Goal: Ask a question

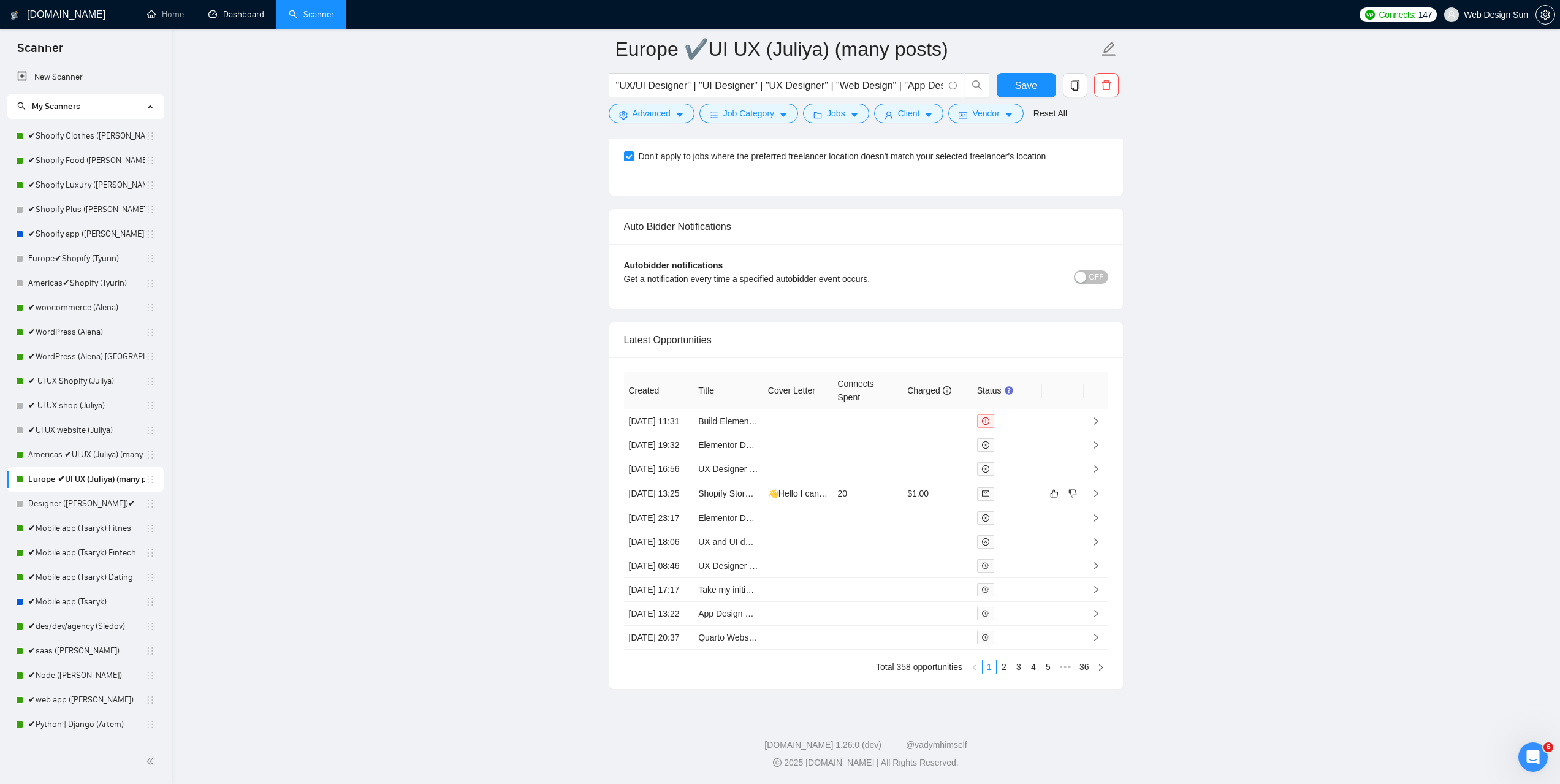
scroll to position [1701, 0]
drag, startPoint x: 97, startPoint y: 328, endPoint x: 200, endPoint y: 334, distance: 103.2
click at [96, 328] on link "✔WordPress (Alena)" at bounding box center [87, 332] width 117 height 24
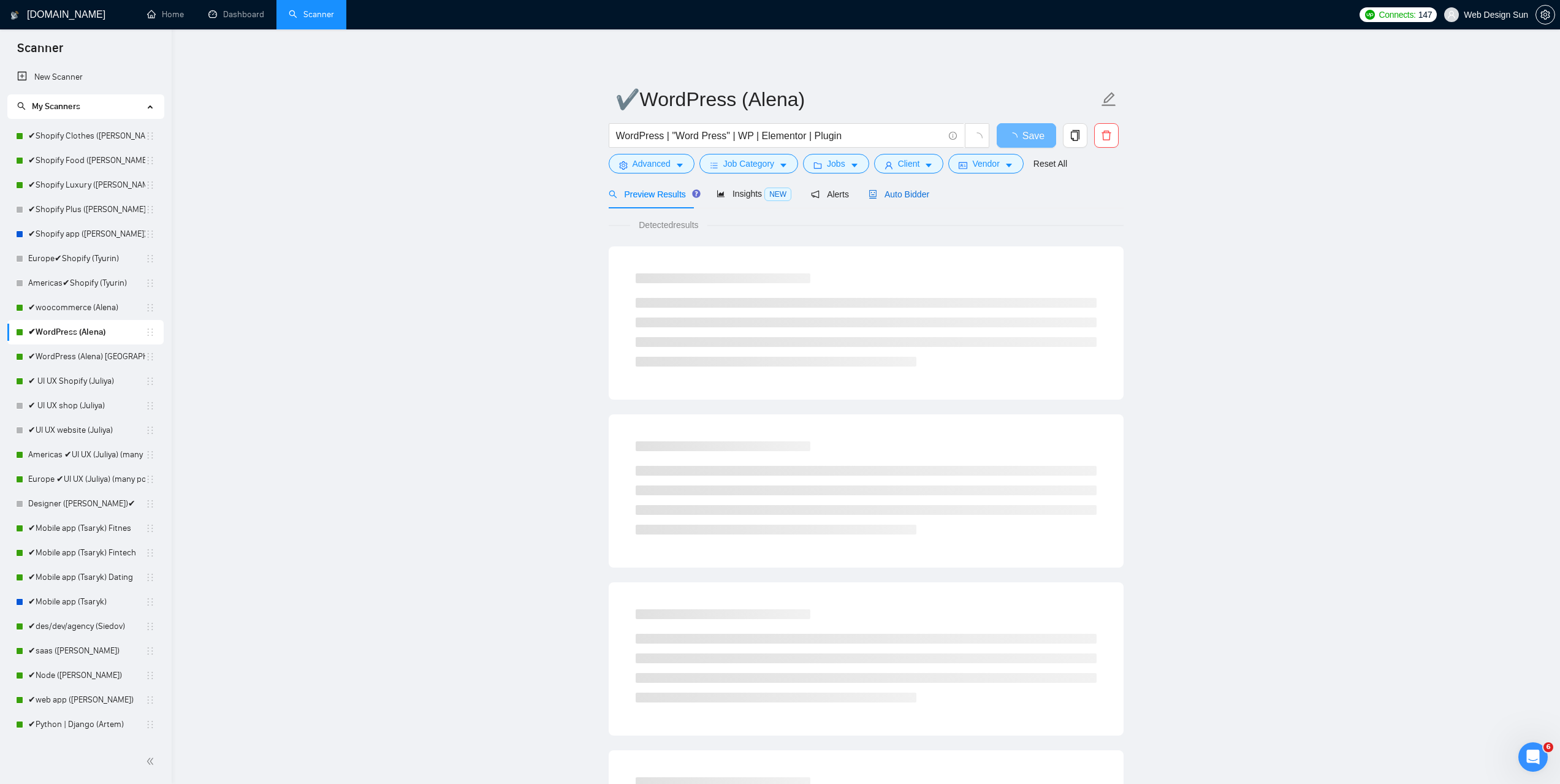
click at [874, 195] on span "Auto Bidder" at bounding box center [899, 195] width 61 height 10
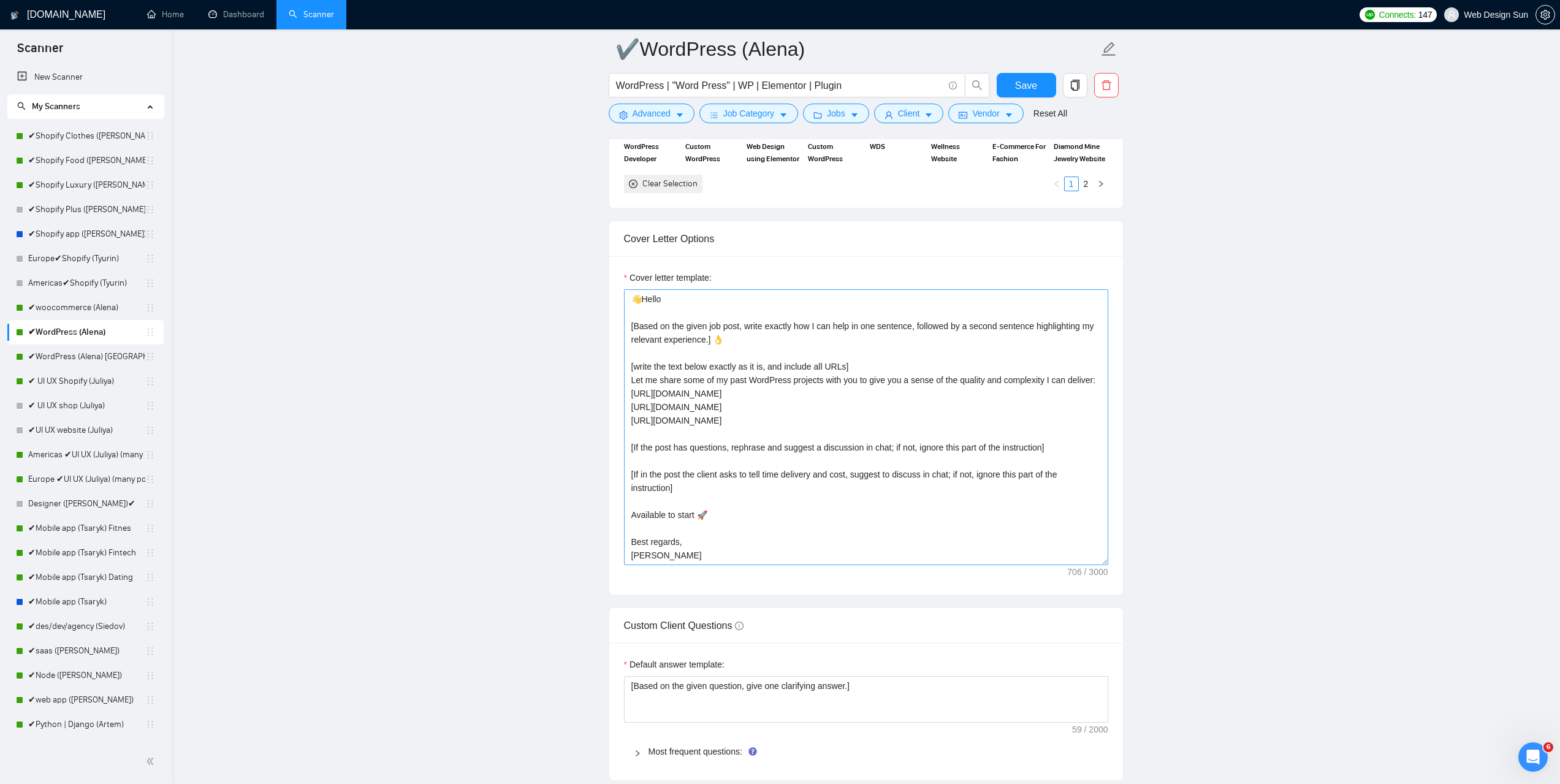
scroll to position [1164, 0]
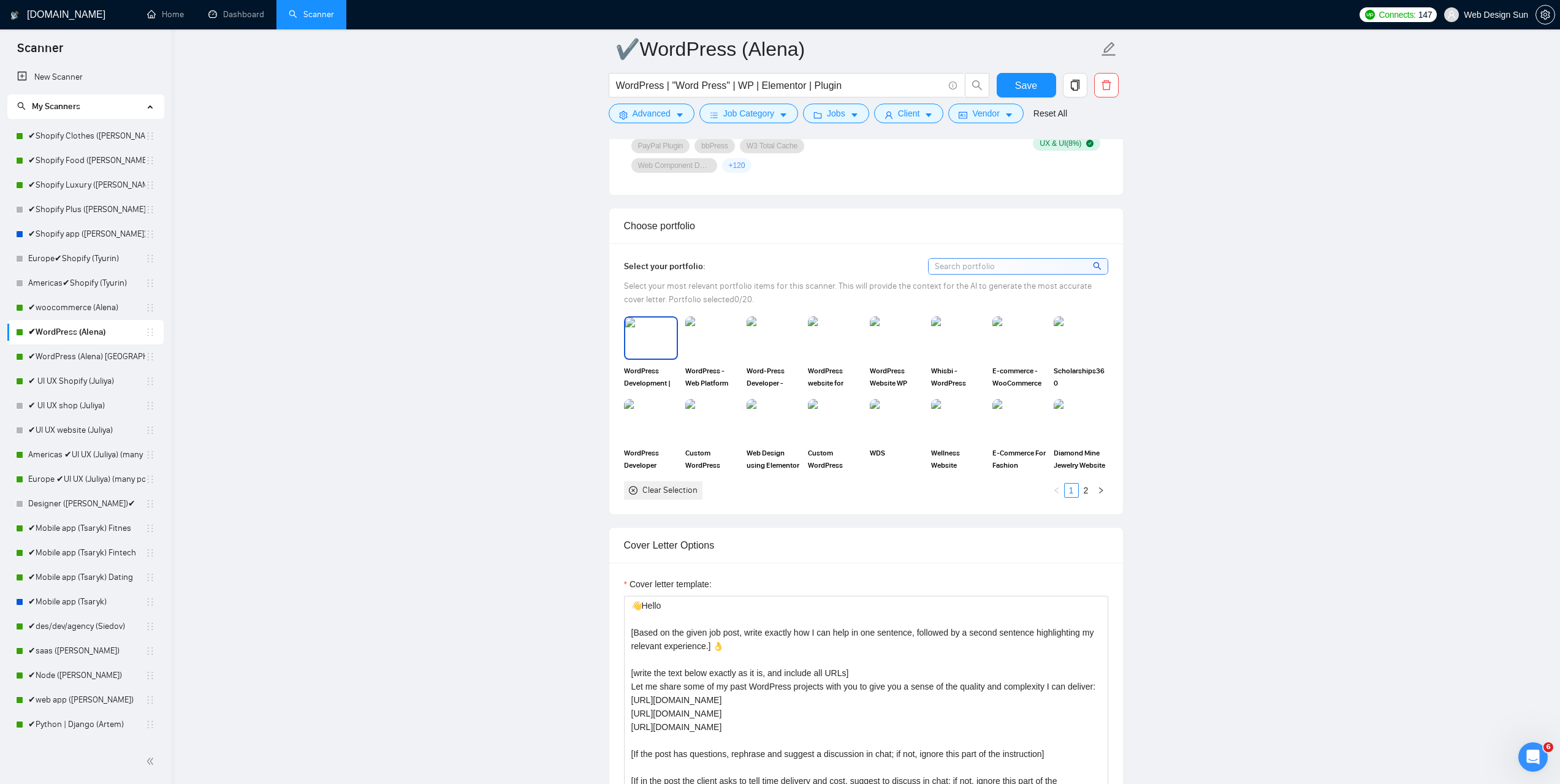
click at [662, 342] on img at bounding box center [650, 337] width 51 height 40
click at [700, 341] on img at bounding box center [712, 337] width 51 height 40
click at [758, 337] on img at bounding box center [774, 338] width 54 height 43
click at [899, 348] on img at bounding box center [896, 337] width 51 height 40
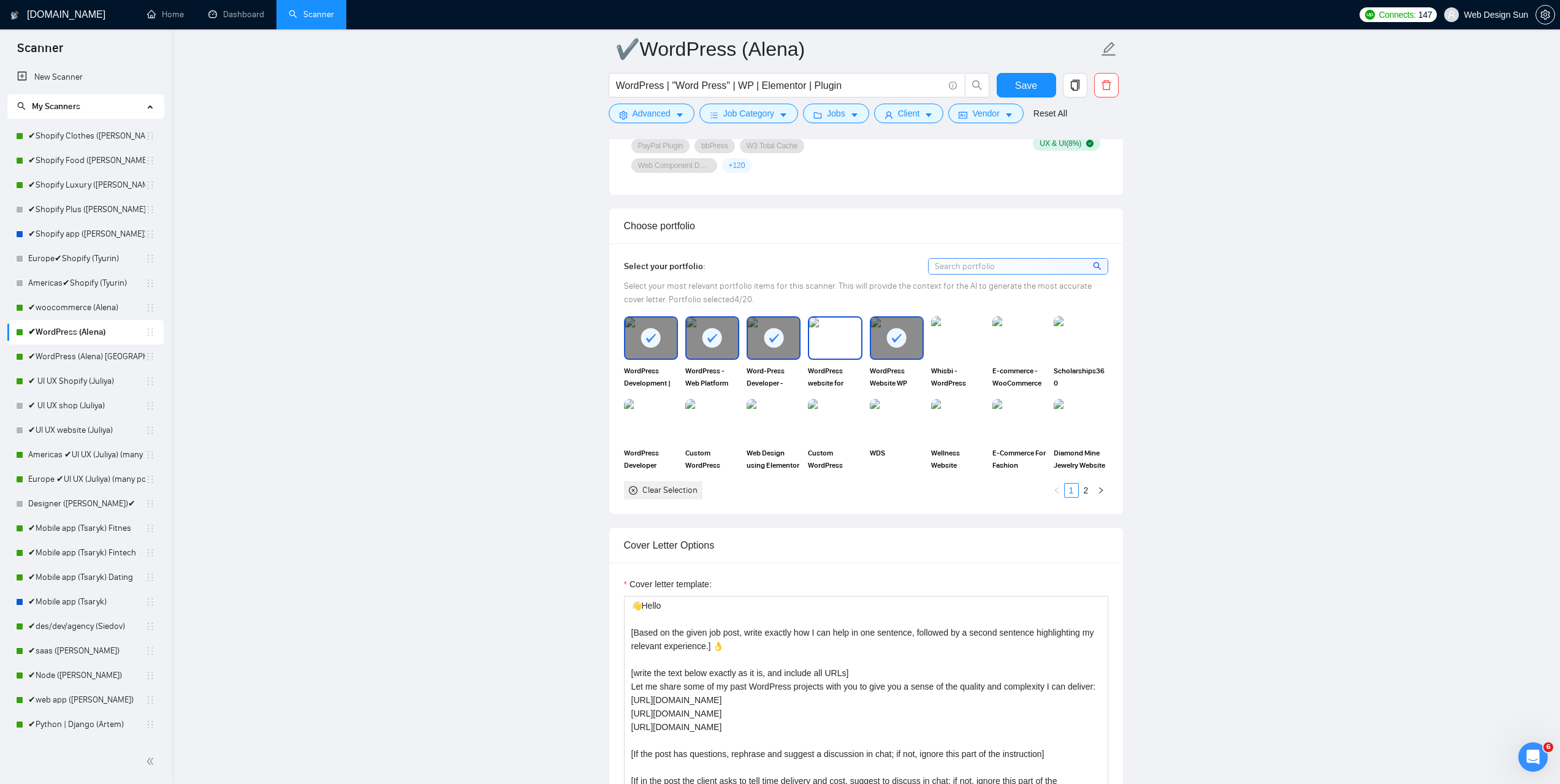
click at [846, 331] on img at bounding box center [834, 337] width 51 height 40
click at [1024, 89] on span "Save" at bounding box center [1026, 85] width 22 height 15
click at [84, 360] on link "✔WordPress (Alena) [GEOGRAPHIC_DATA]" at bounding box center [87, 357] width 117 height 24
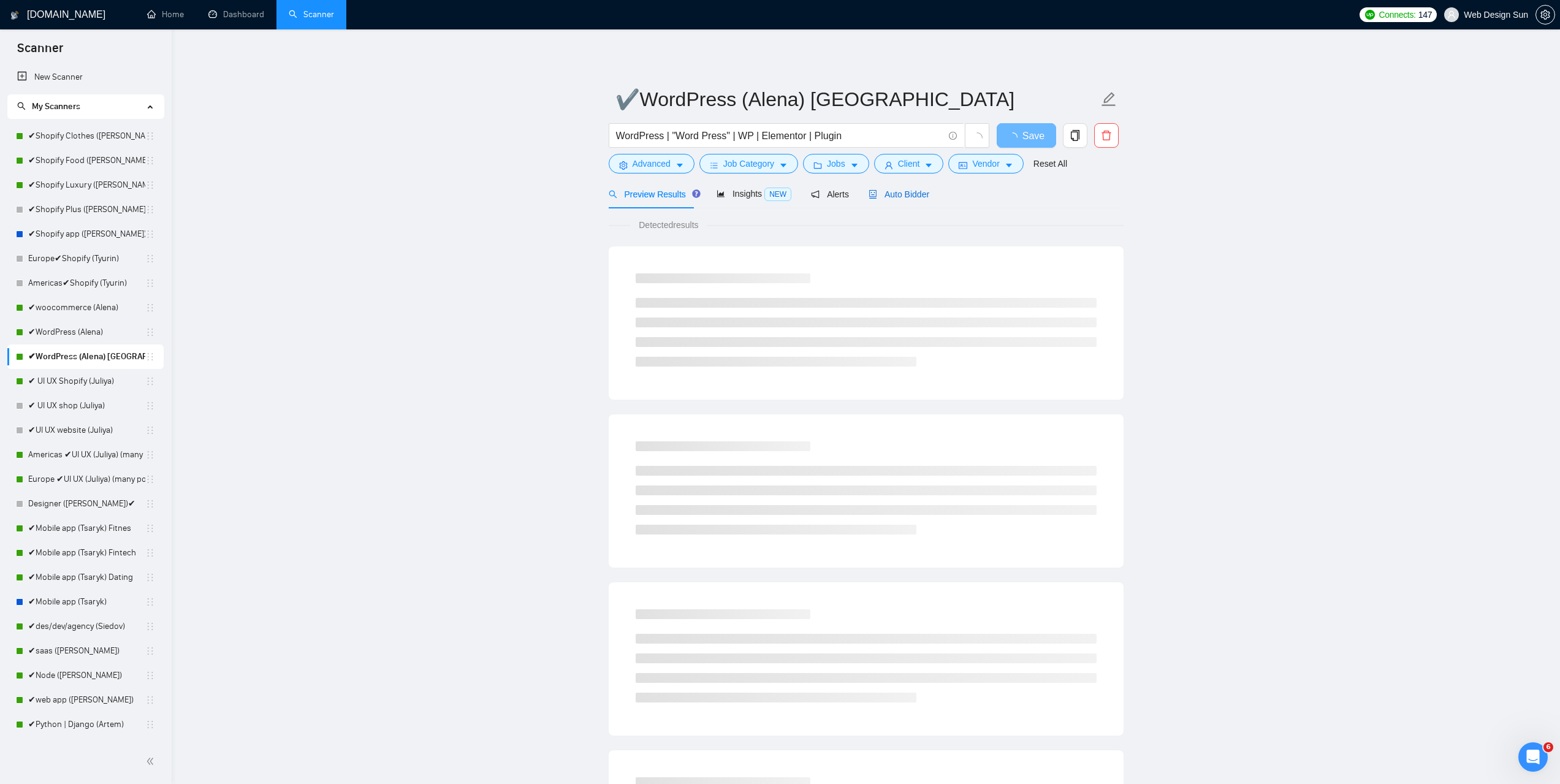
click at [904, 190] on span "Auto Bidder" at bounding box center [899, 195] width 61 height 10
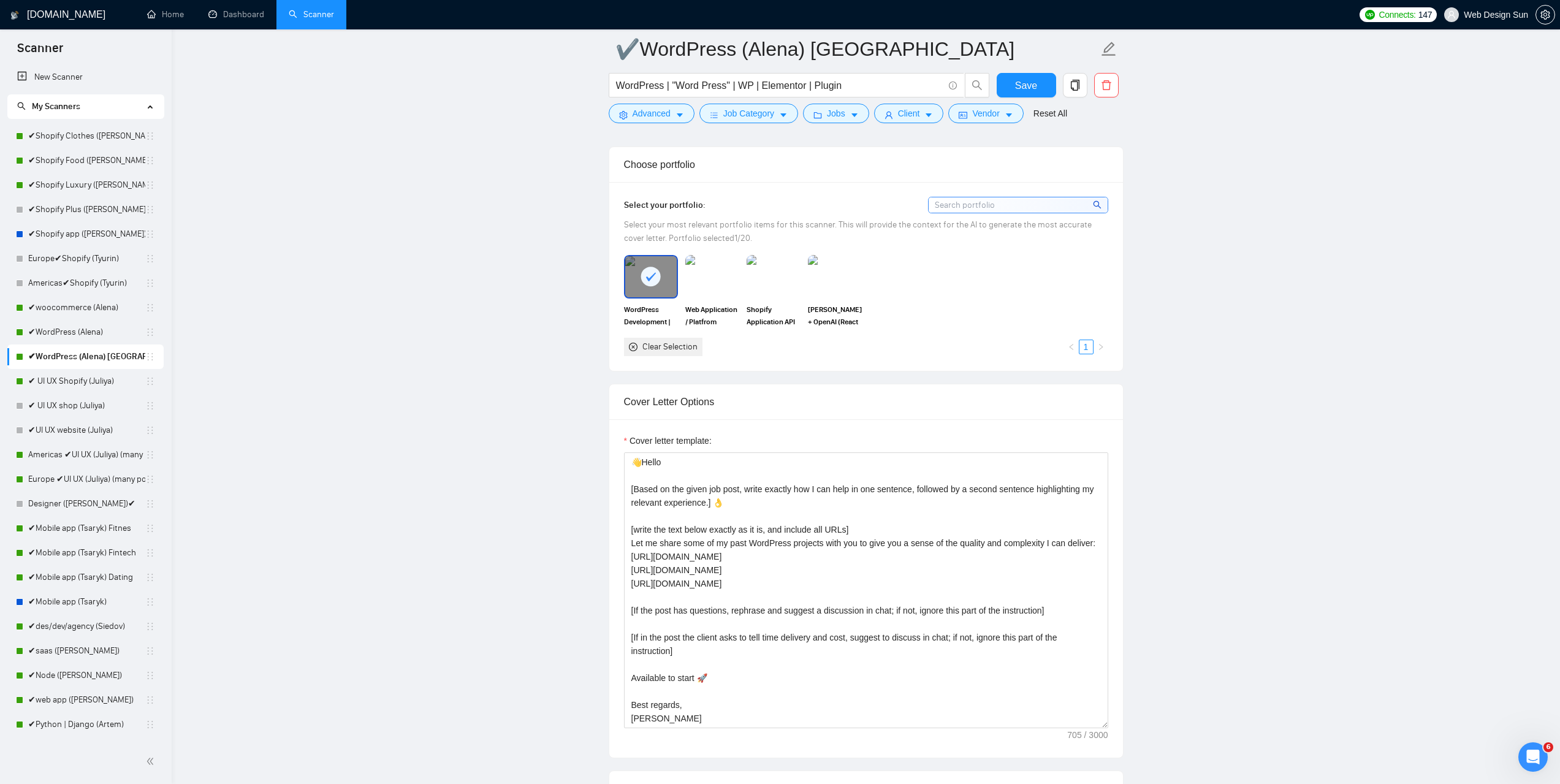
scroll to position [1103, 0]
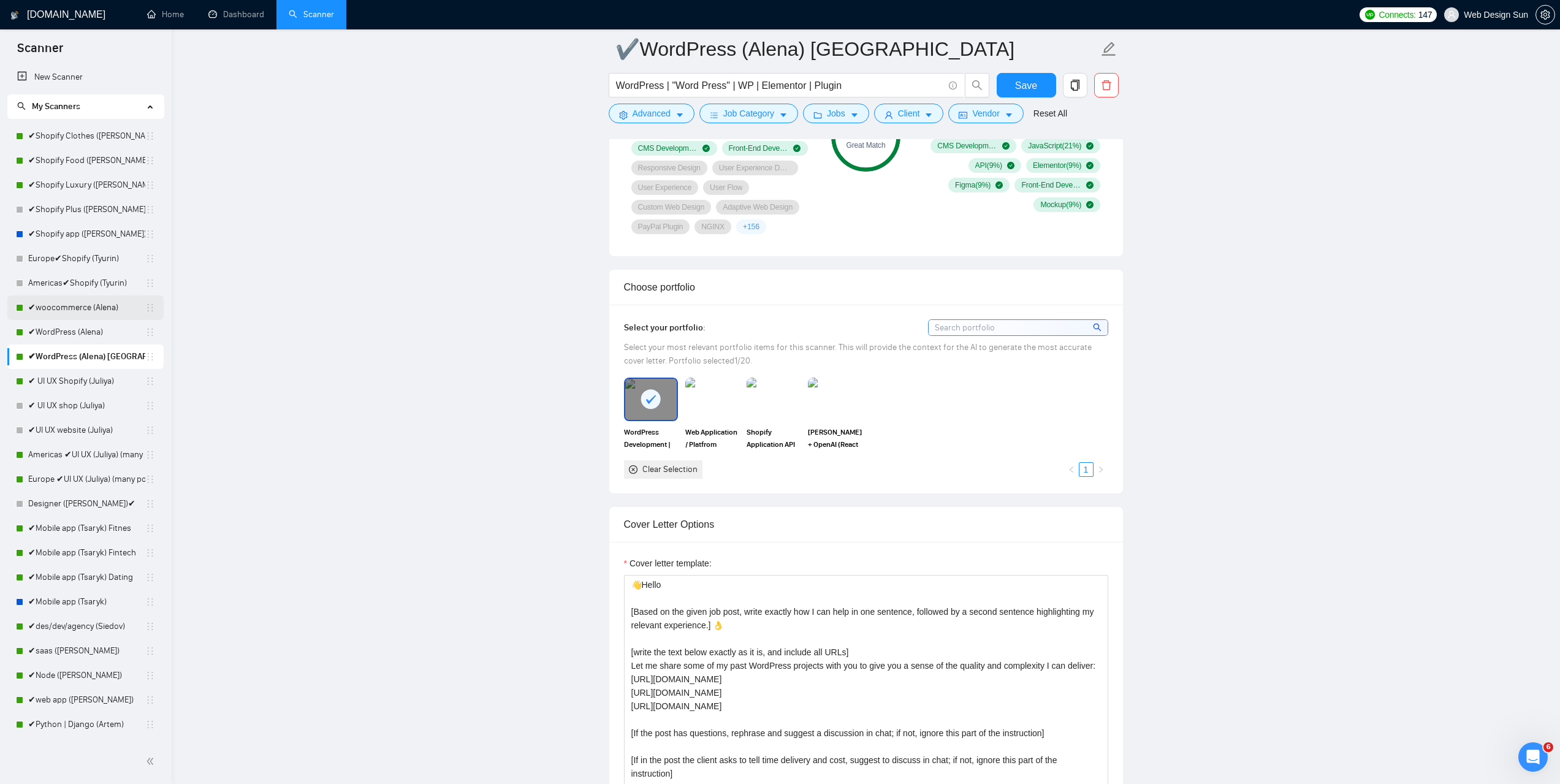
click at [93, 303] on link "✔woocommerce (Alena)" at bounding box center [87, 308] width 117 height 24
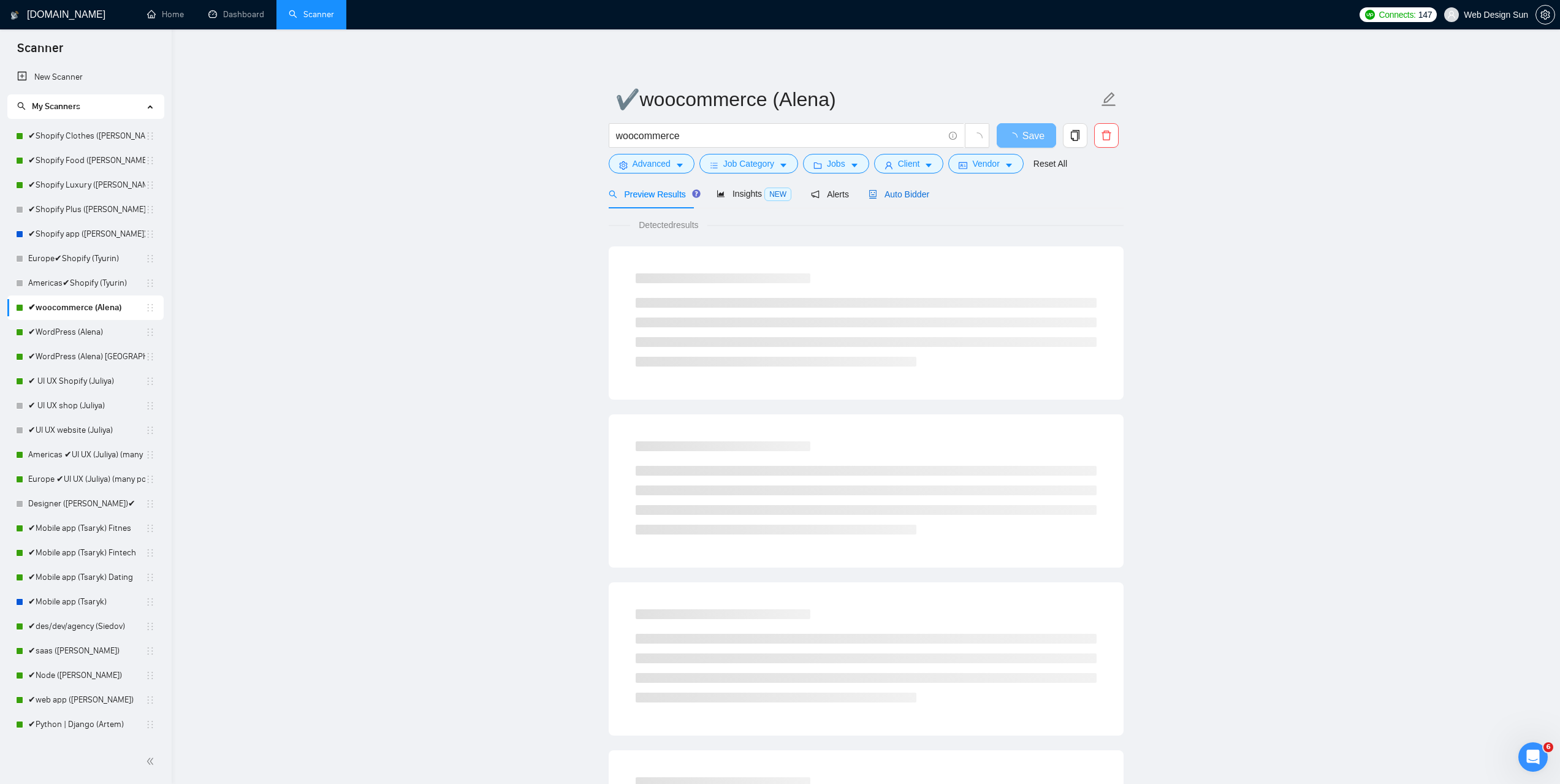
click at [885, 198] on span "Auto Bidder" at bounding box center [899, 195] width 61 height 10
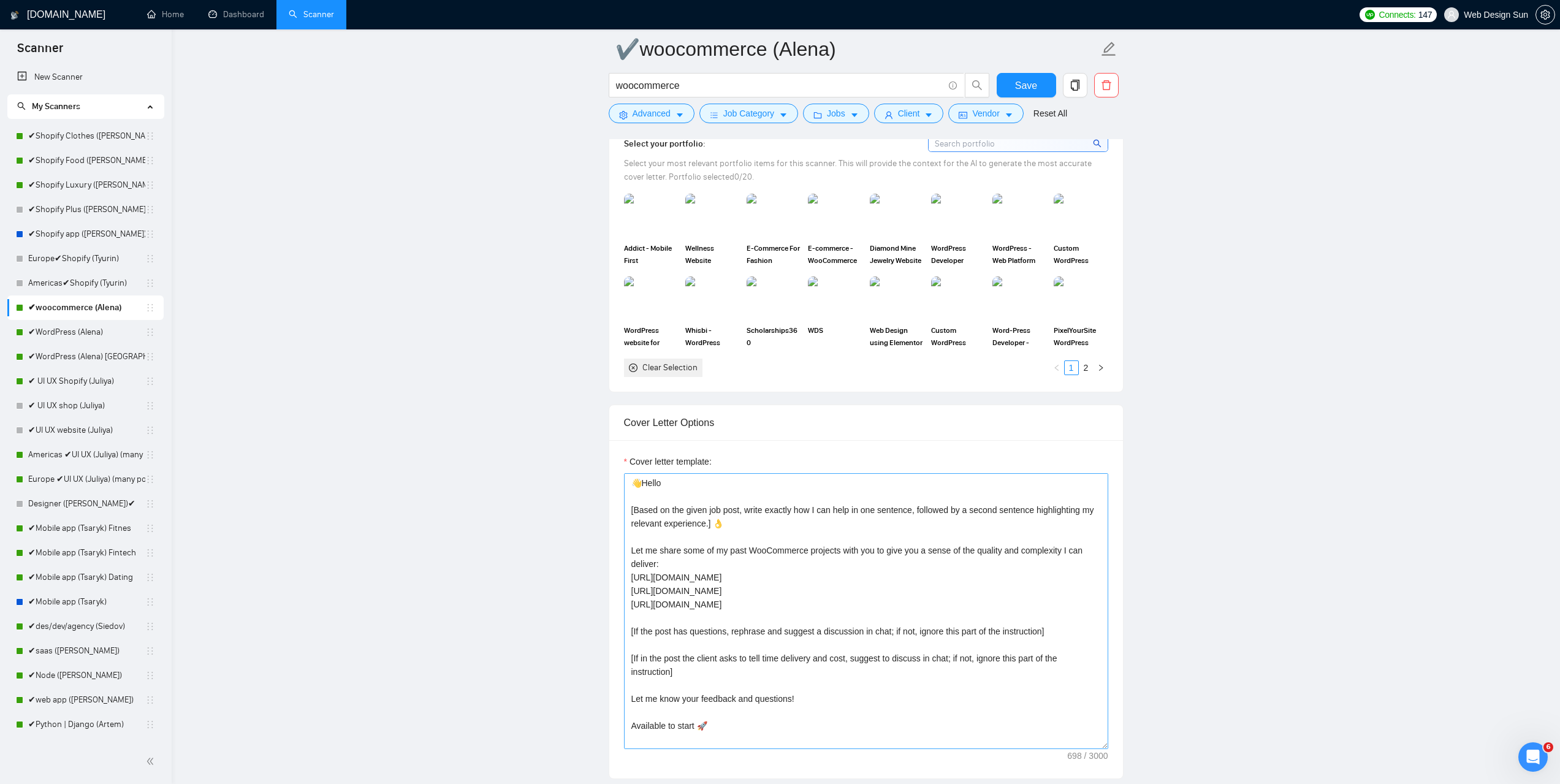
scroll to position [1042, 0]
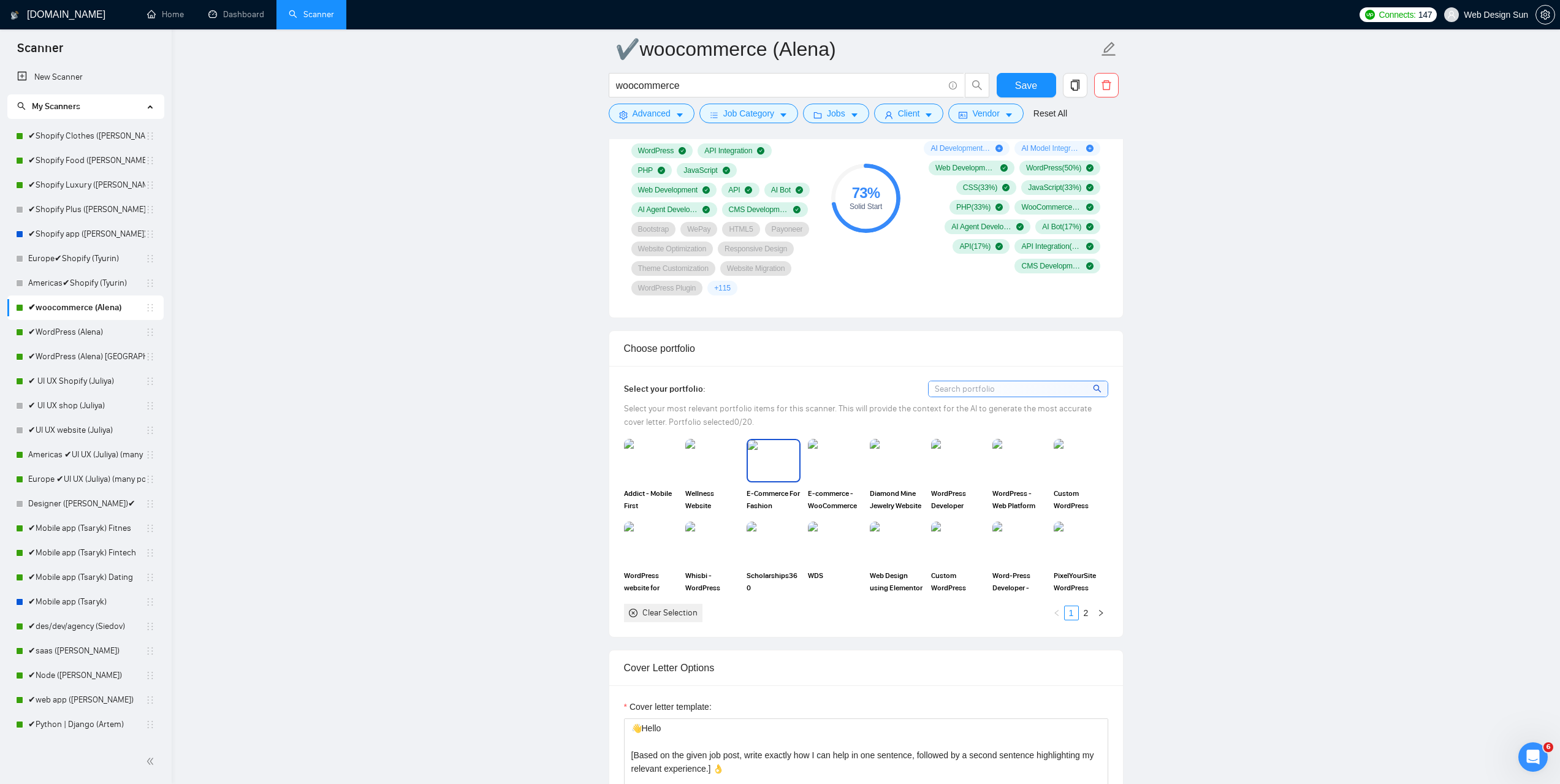
click at [776, 463] on img at bounding box center [773, 460] width 51 height 40
click at [838, 455] on img at bounding box center [834, 460] width 51 height 40
click at [899, 458] on img at bounding box center [896, 460] width 51 height 40
click at [1089, 613] on link "2" at bounding box center [1086, 612] width 14 height 14
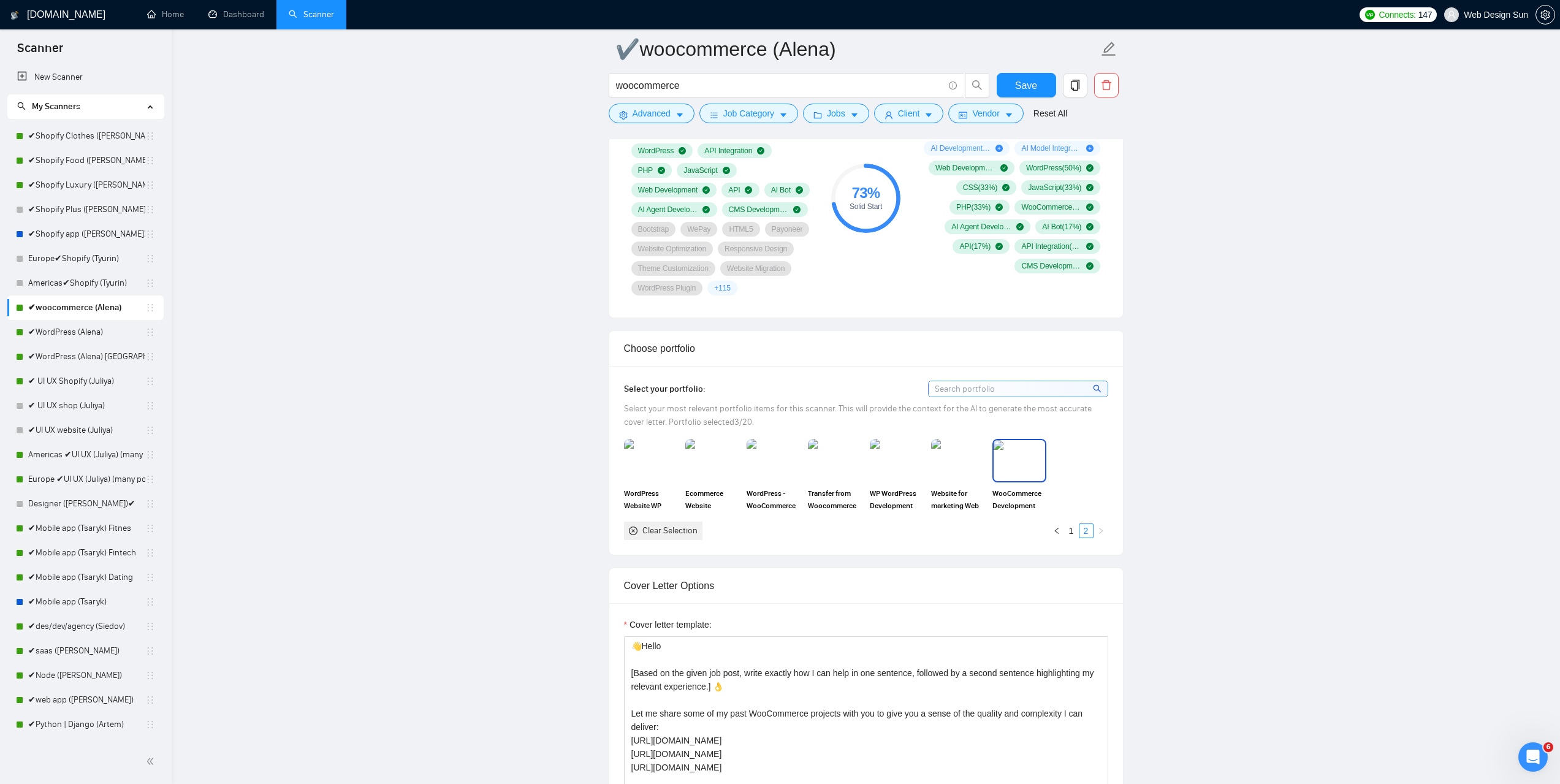
click at [1034, 472] on img at bounding box center [1019, 460] width 51 height 40
click at [846, 457] on img at bounding box center [834, 460] width 51 height 40
click at [1017, 86] on span "Save" at bounding box center [1026, 85] width 22 height 15
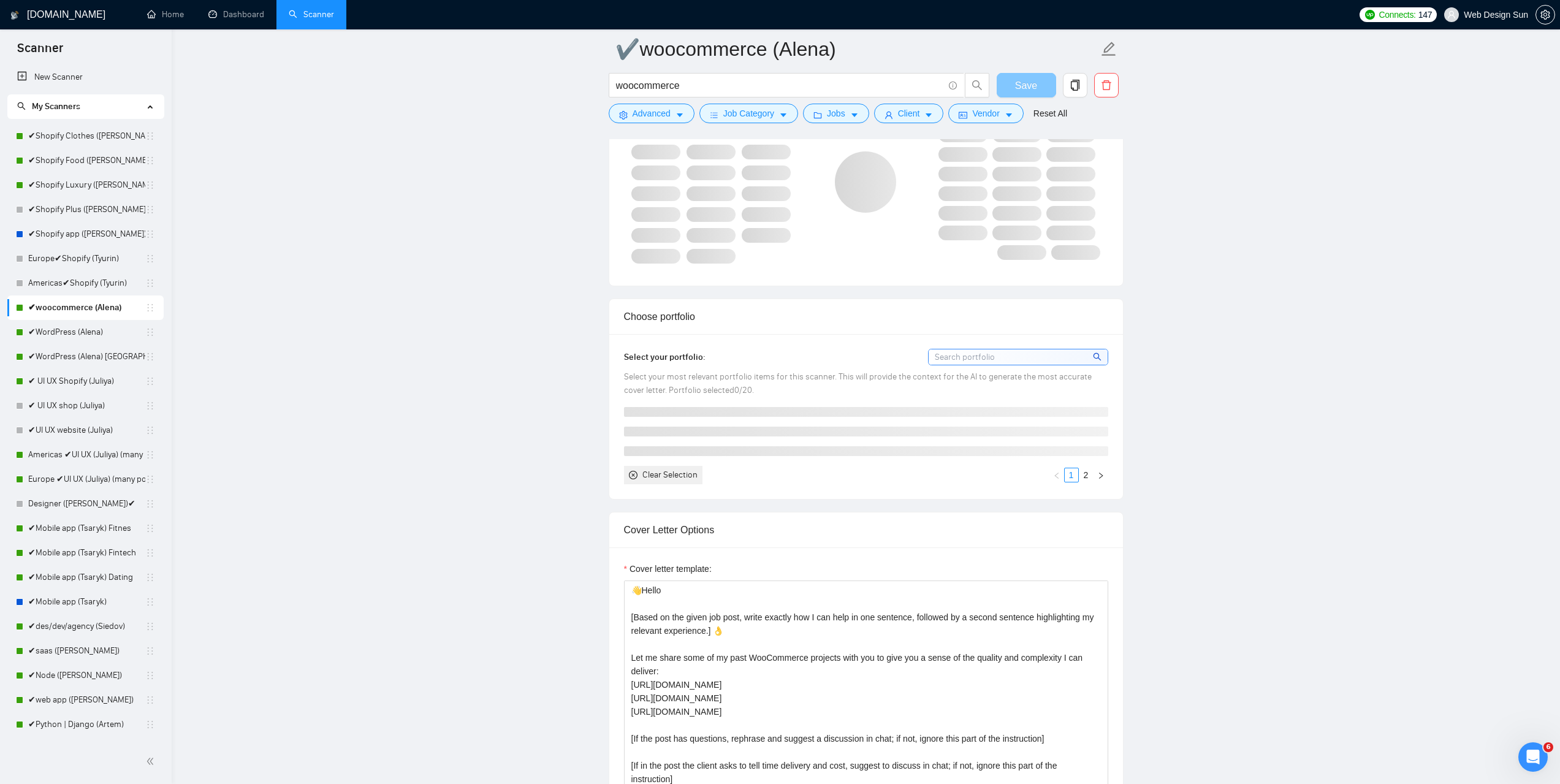
scroll to position [919, 0]
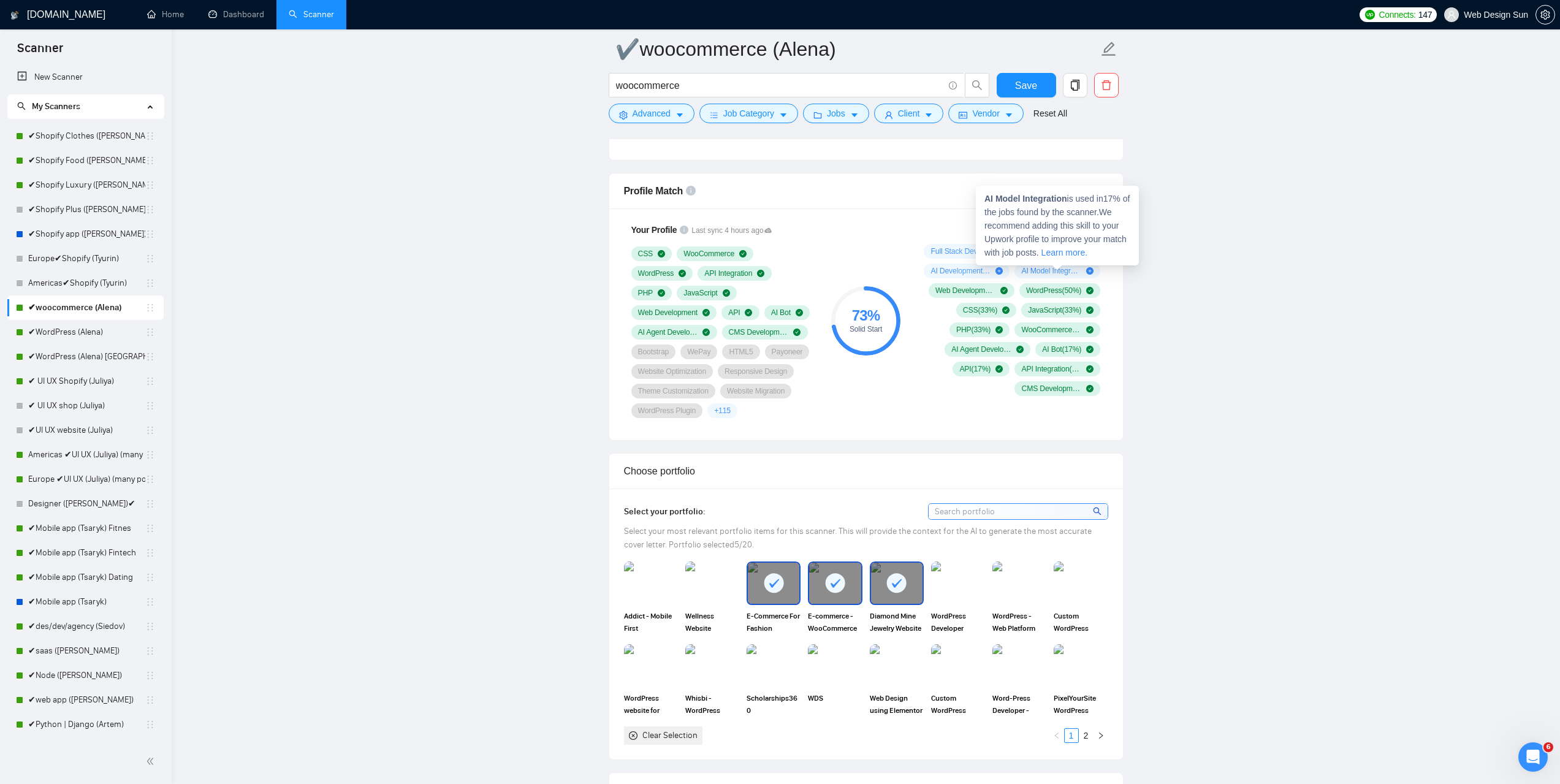
click at [1088, 272] on icon "plus-circle" at bounding box center [1090, 271] width 7 height 7
click at [84, 263] on link "Europe✔Shopify (Tyurin)" at bounding box center [87, 259] width 117 height 24
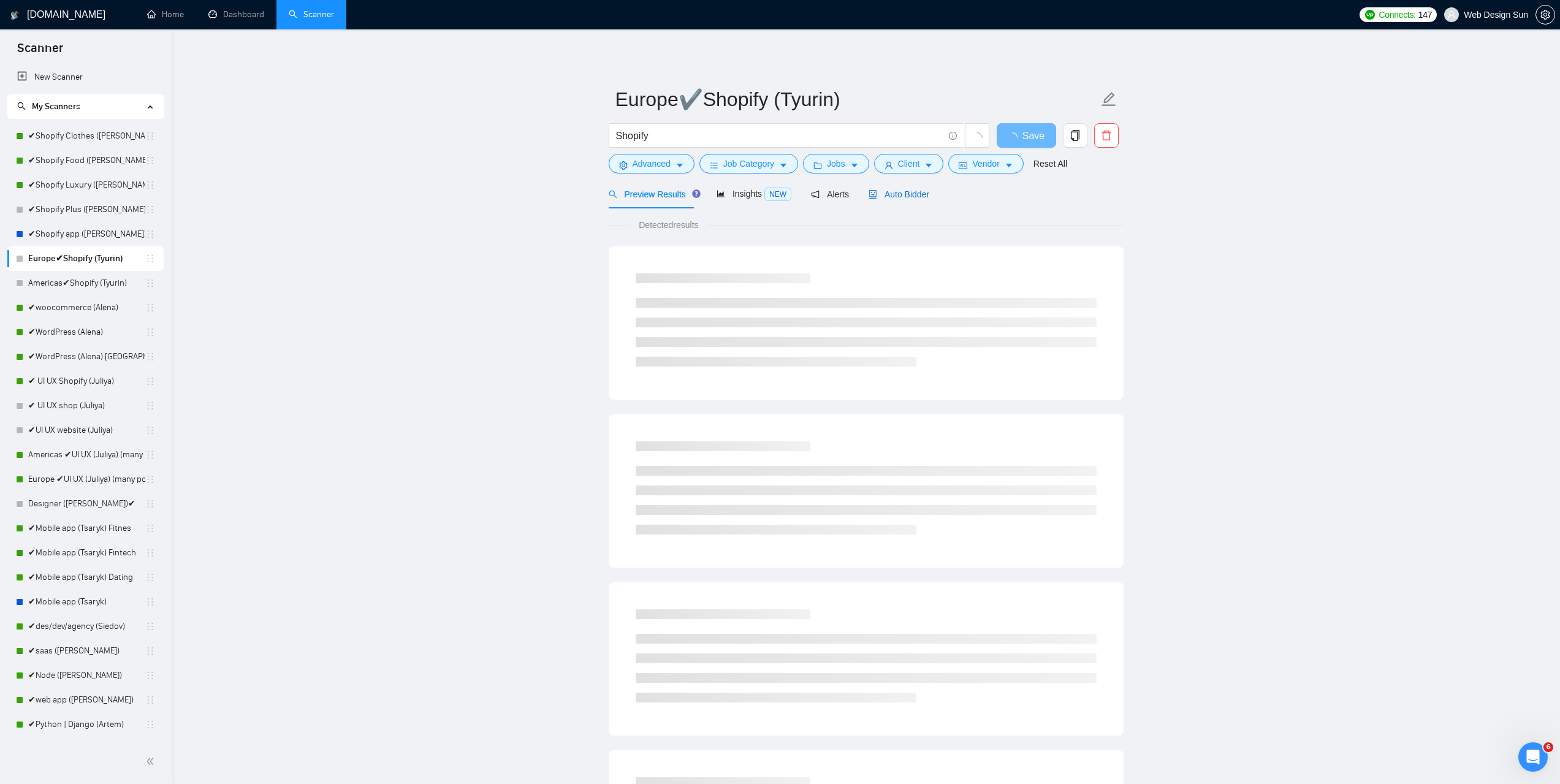
click at [903, 187] on div "Auto Bidder" at bounding box center [899, 194] width 61 height 14
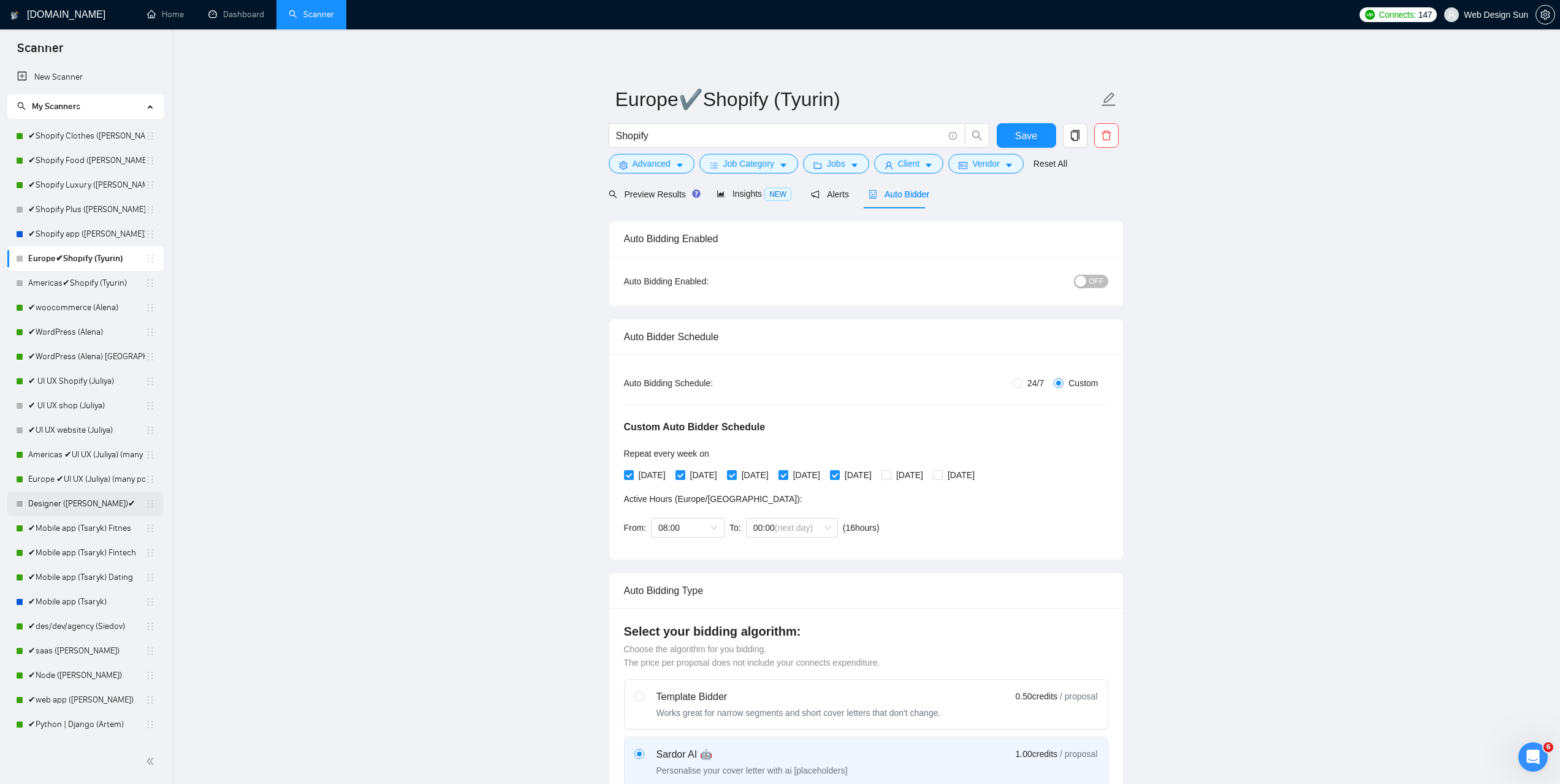
scroll to position [61, 0]
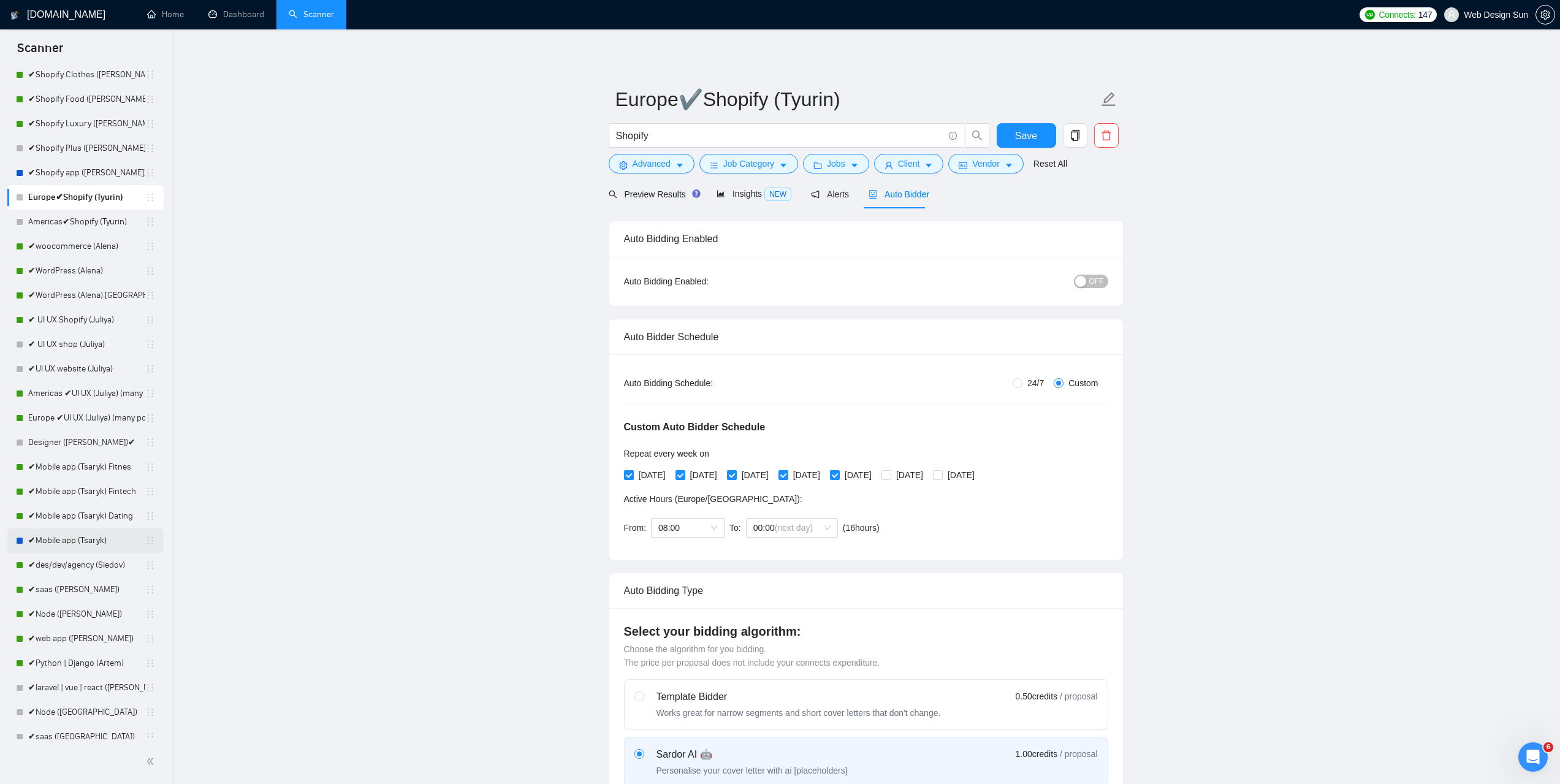
click at [84, 541] on link "✔Mobile app (Tsaryk)" at bounding box center [87, 540] width 117 height 24
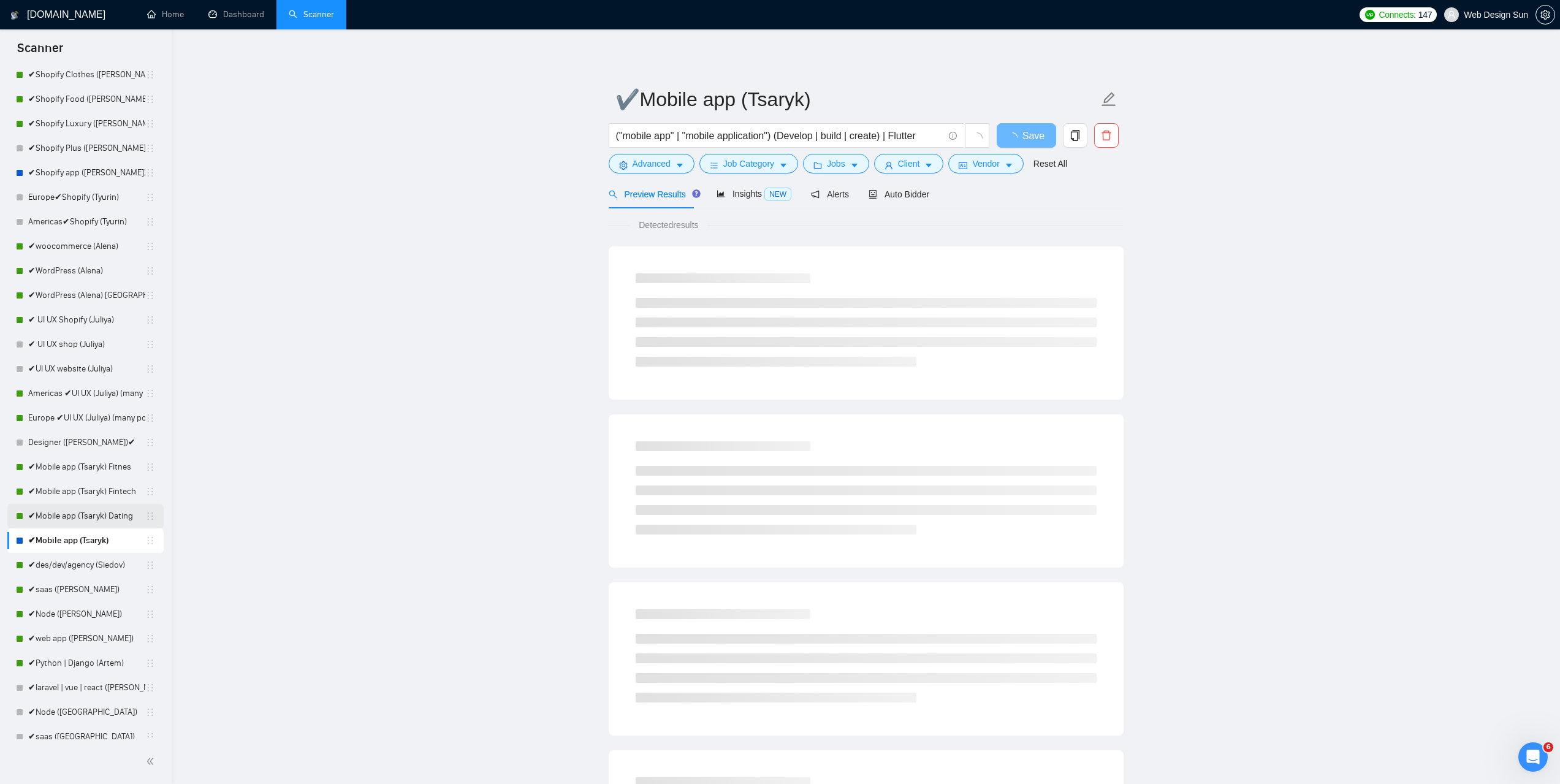
click at [99, 518] on link "✔Mobile app (Tsaryk) Dating" at bounding box center [87, 516] width 117 height 24
click at [885, 191] on span "Auto Bidder" at bounding box center [899, 195] width 61 height 10
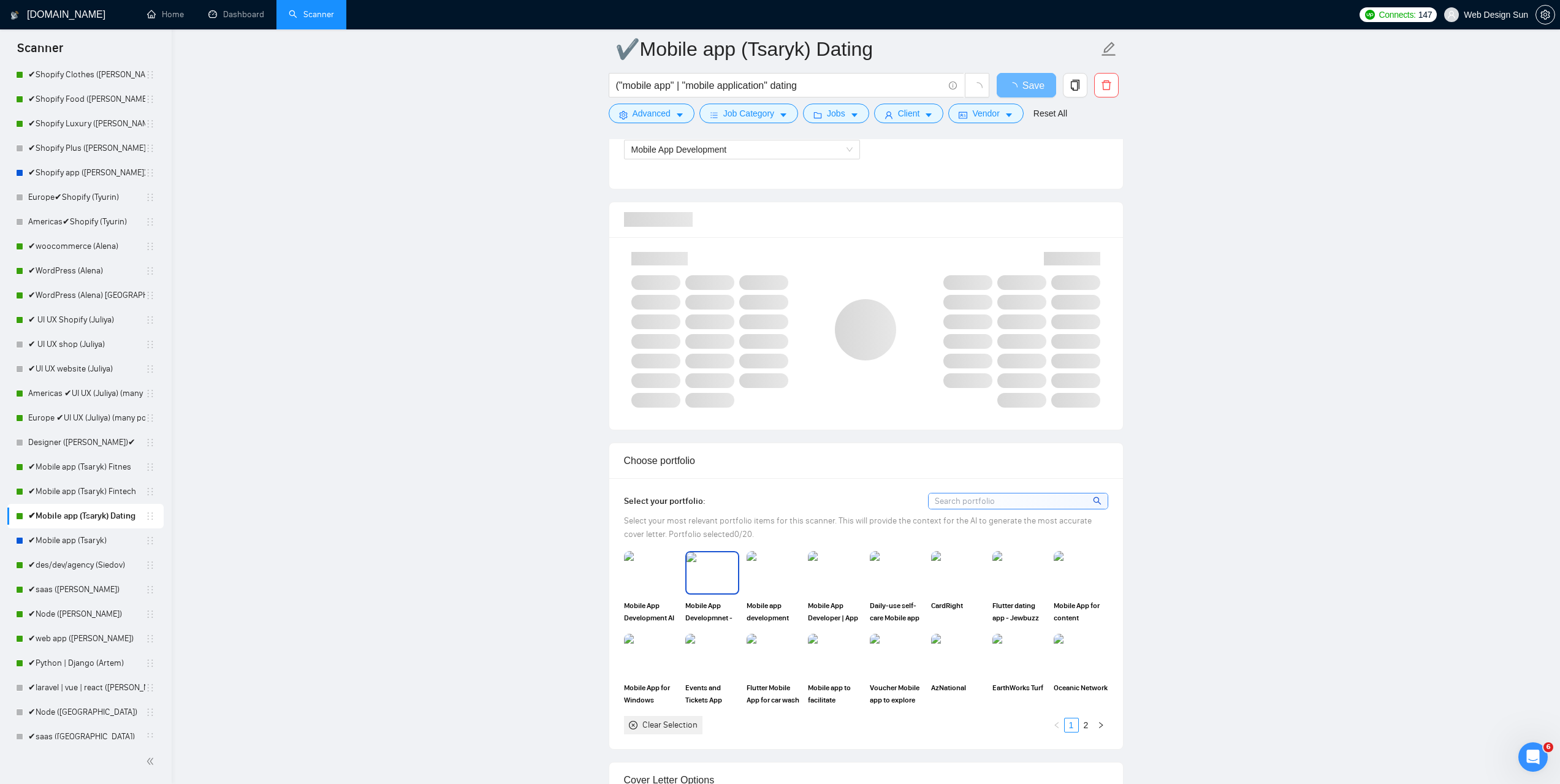
scroll to position [858, 0]
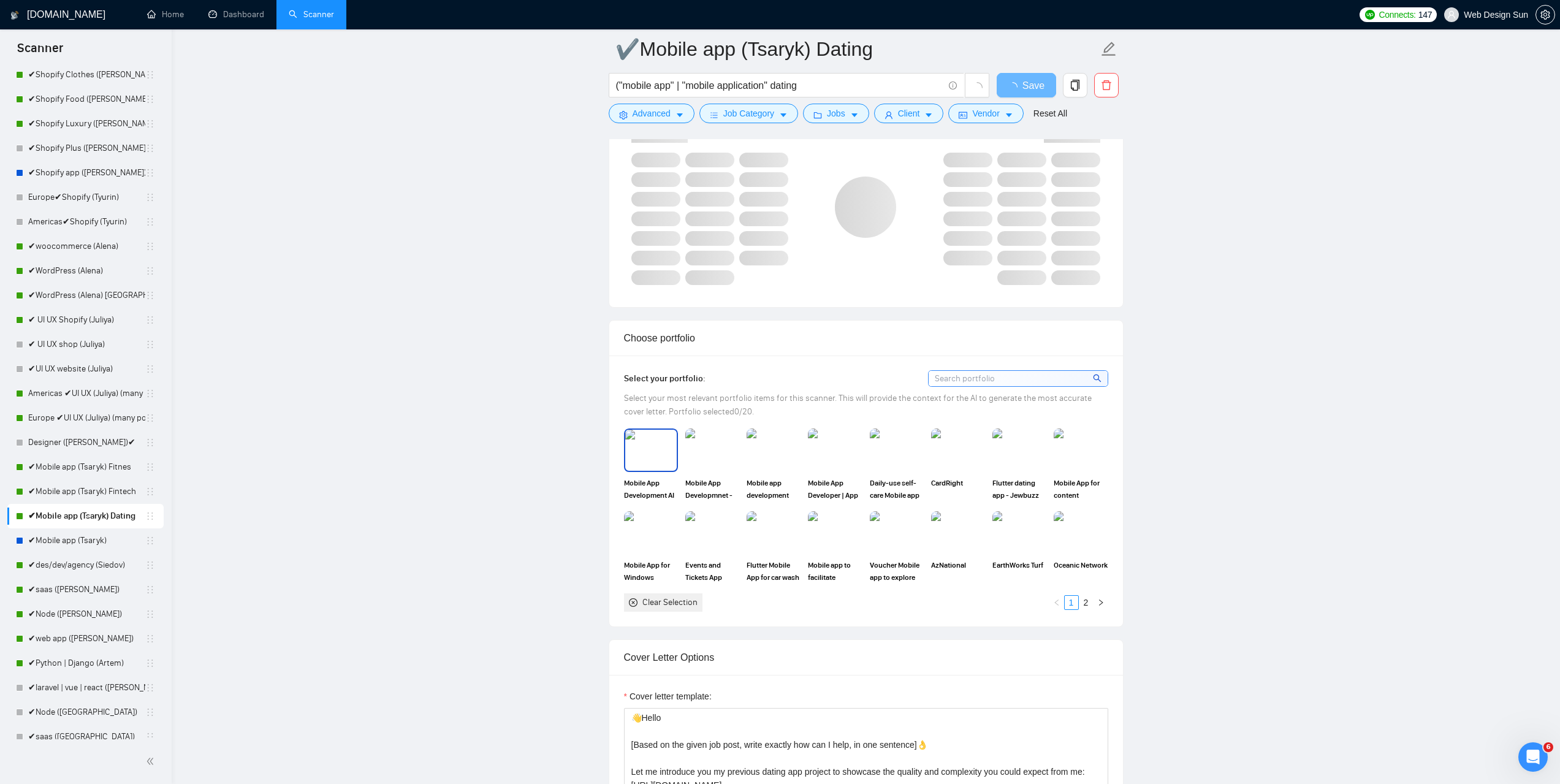
click at [658, 453] on img at bounding box center [650, 450] width 51 height 40
click at [715, 453] on img at bounding box center [712, 450] width 51 height 40
click at [780, 451] on img at bounding box center [773, 450] width 51 height 40
click at [825, 447] on img at bounding box center [834, 450] width 51 height 40
click at [1018, 440] on img at bounding box center [1019, 450] width 51 height 40
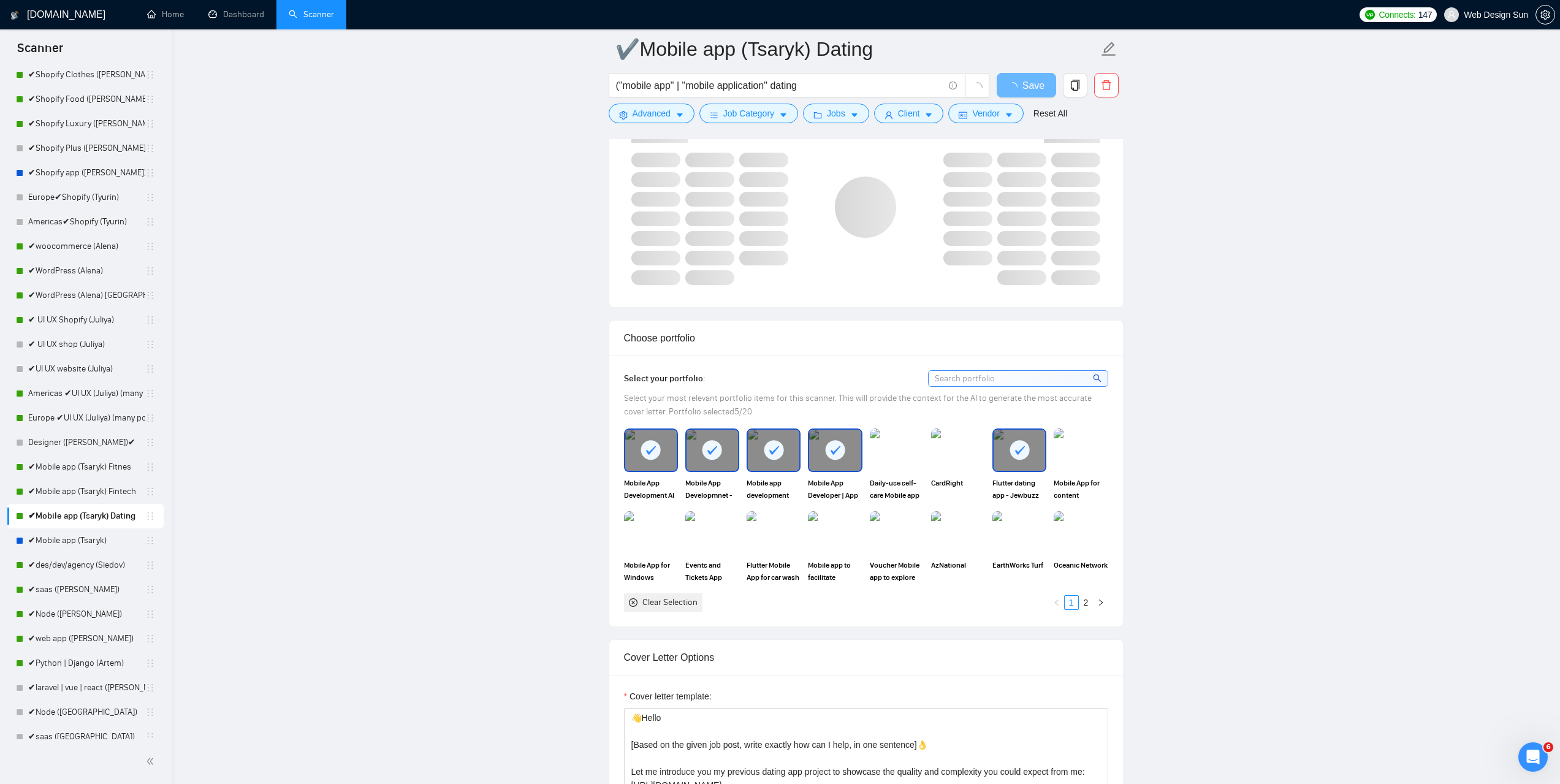
scroll to position [796, 0]
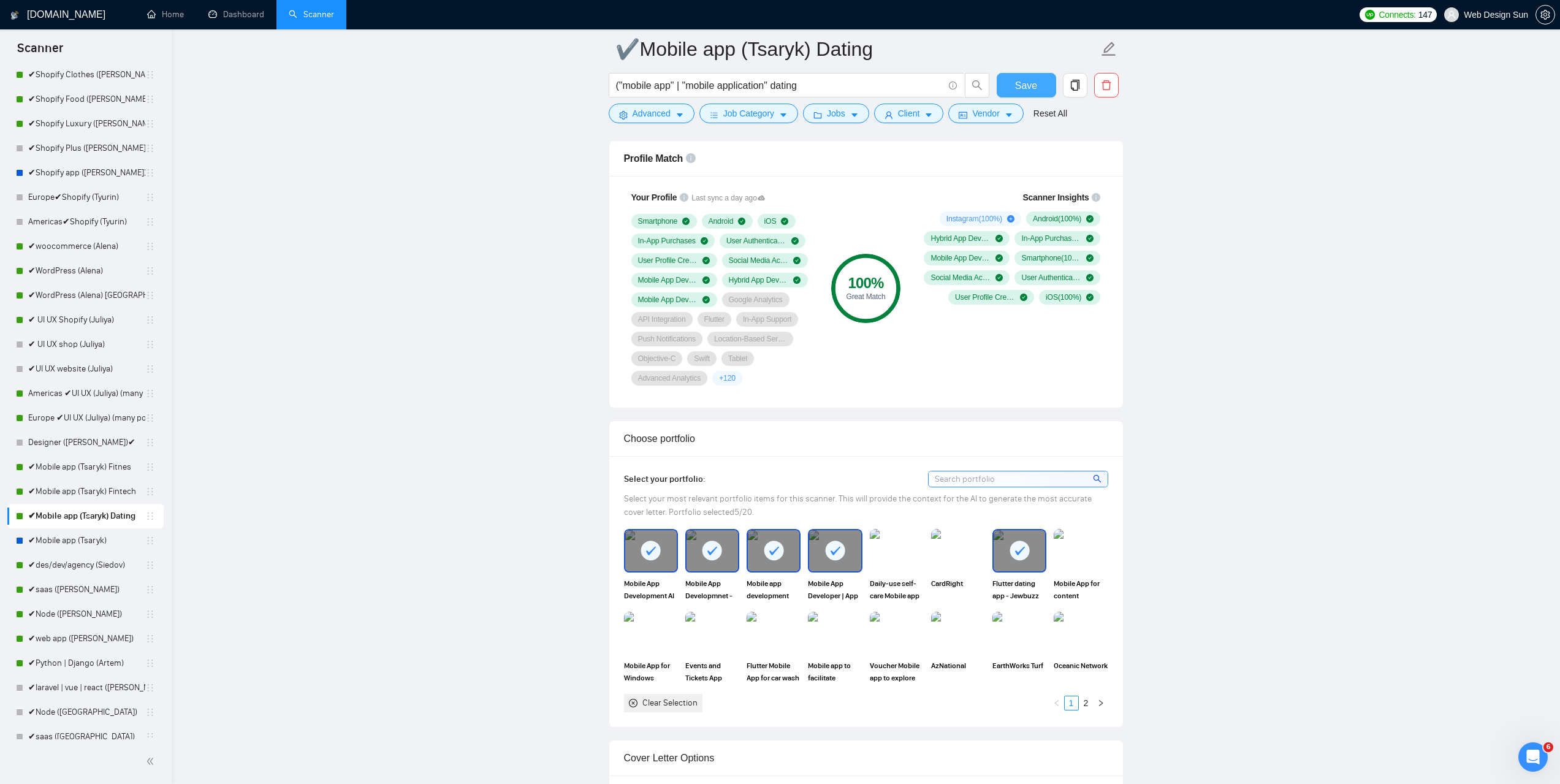
click at [1019, 83] on span "Save" at bounding box center [1026, 85] width 22 height 15
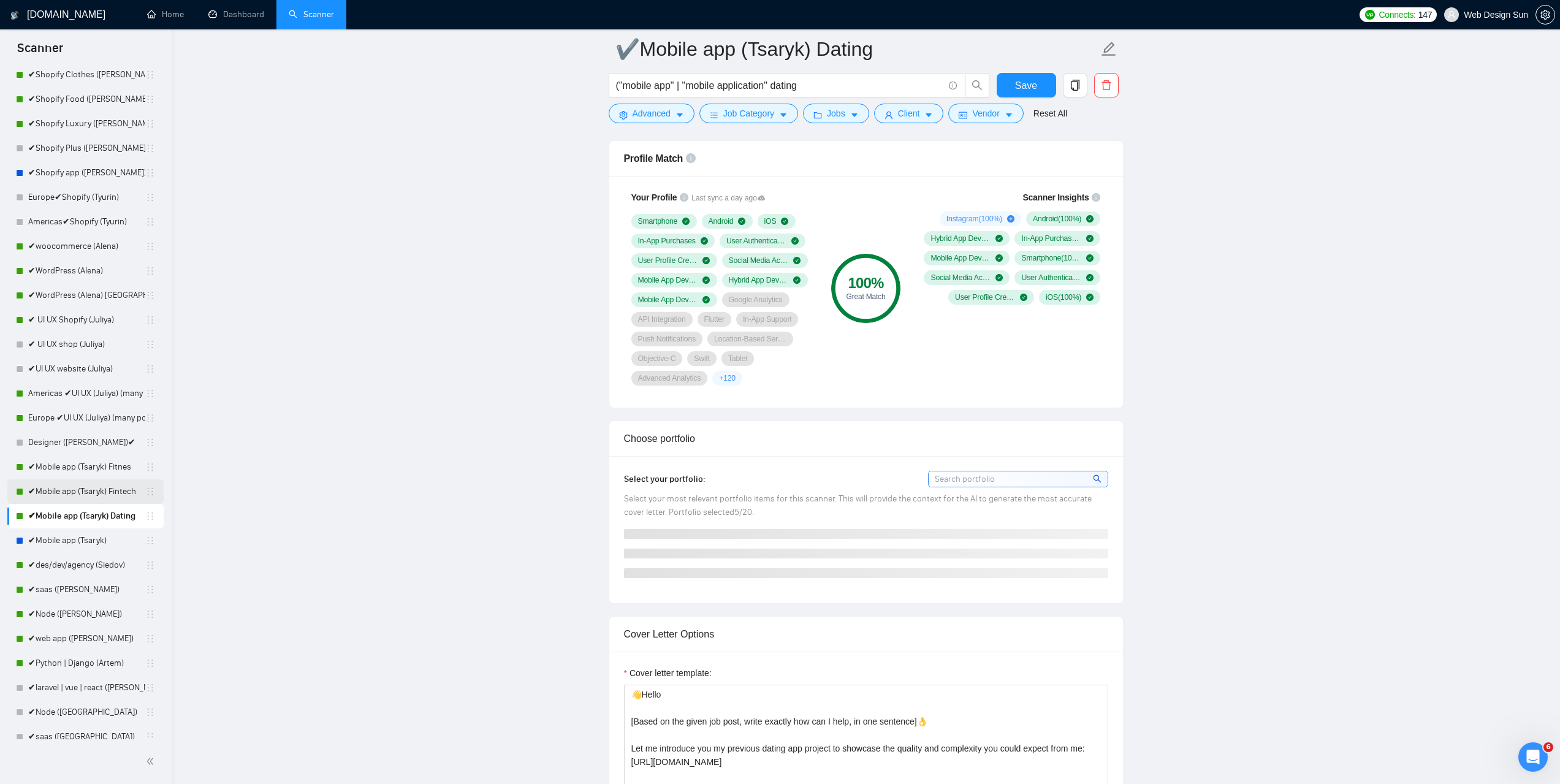
click at [82, 494] on link "✔Mobile app (Tsaryk) Fintech" at bounding box center [87, 491] width 117 height 24
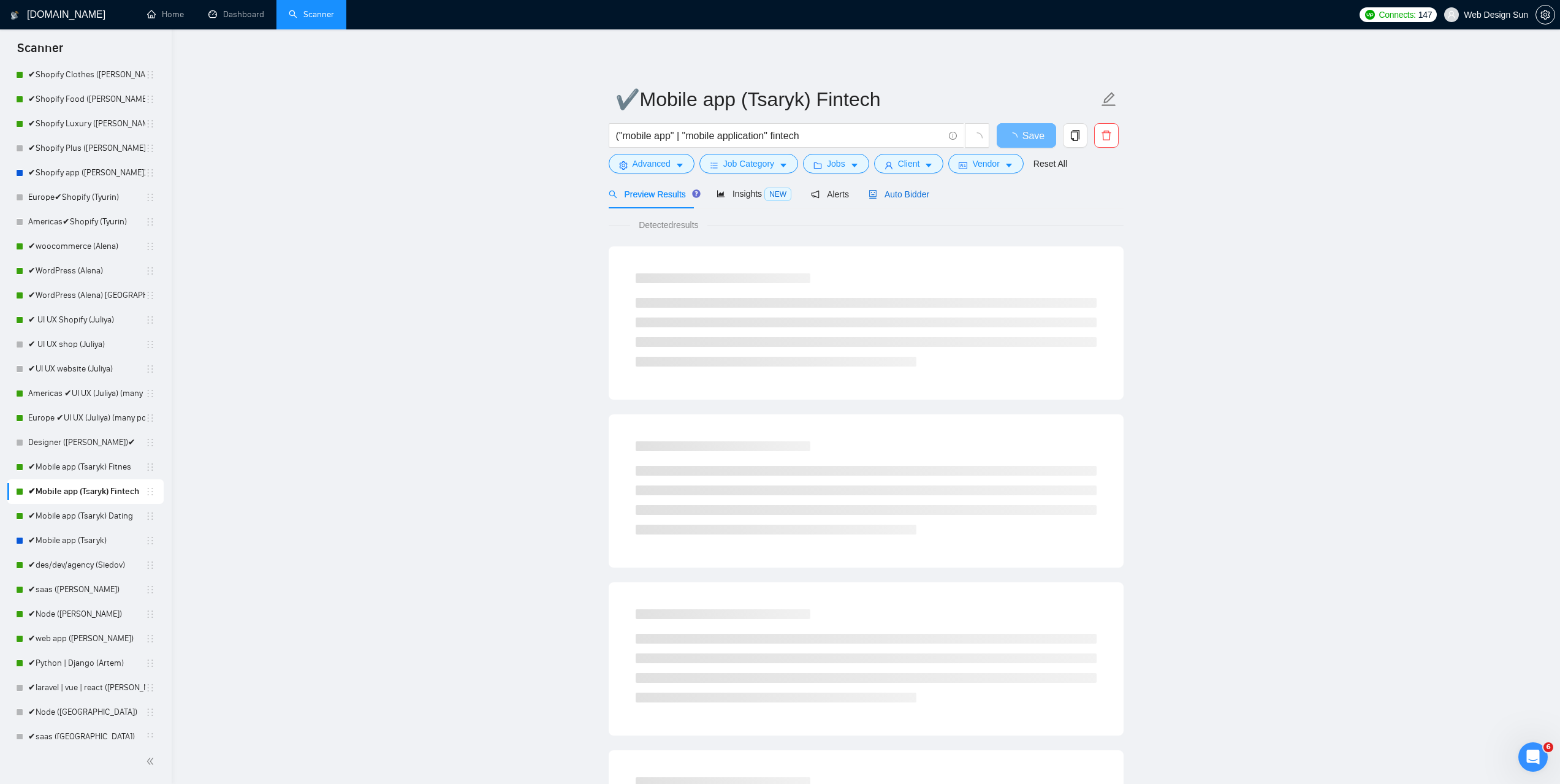
click at [882, 193] on span "Auto Bidder" at bounding box center [899, 195] width 61 height 10
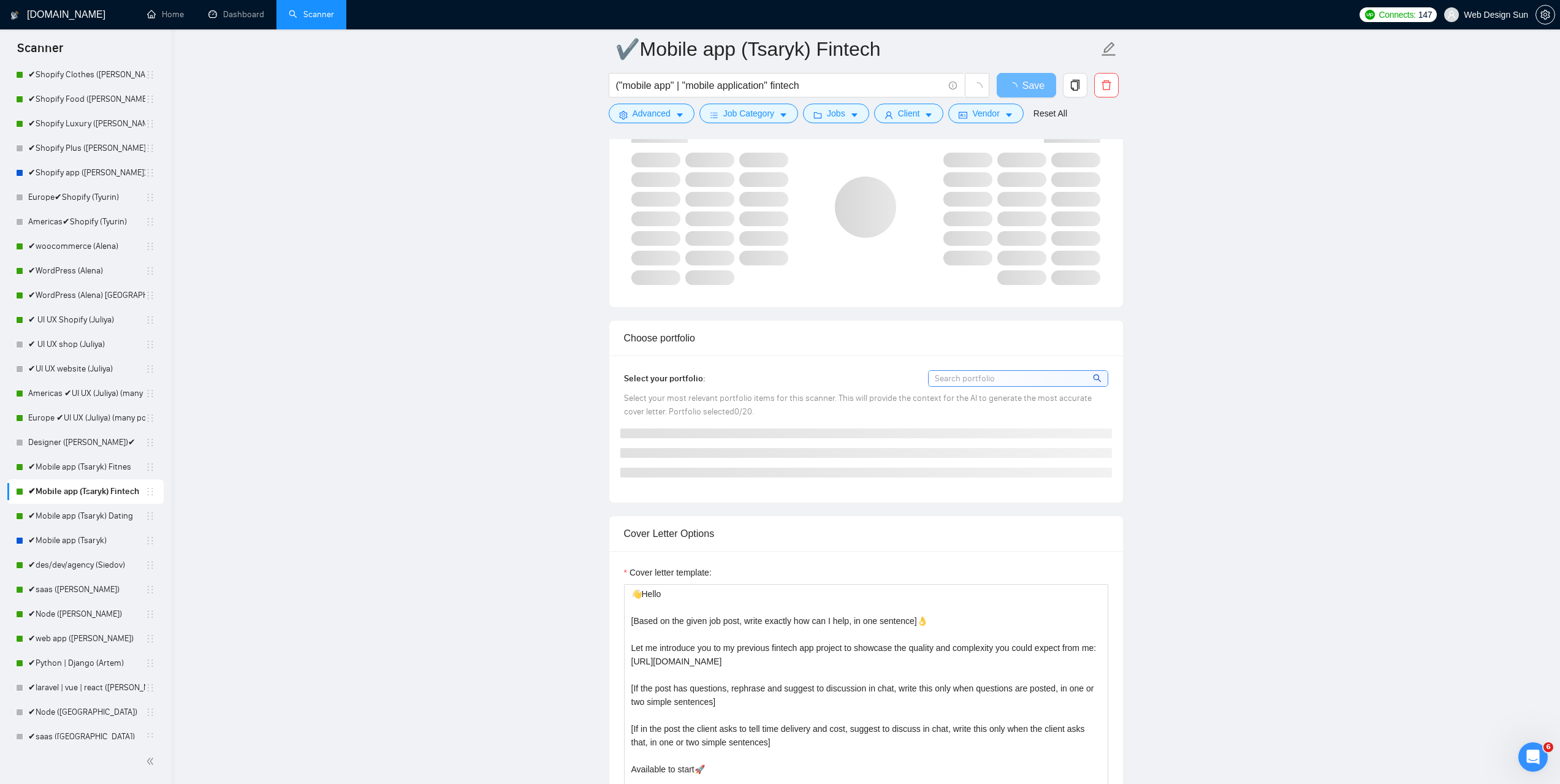
scroll to position [981, 0]
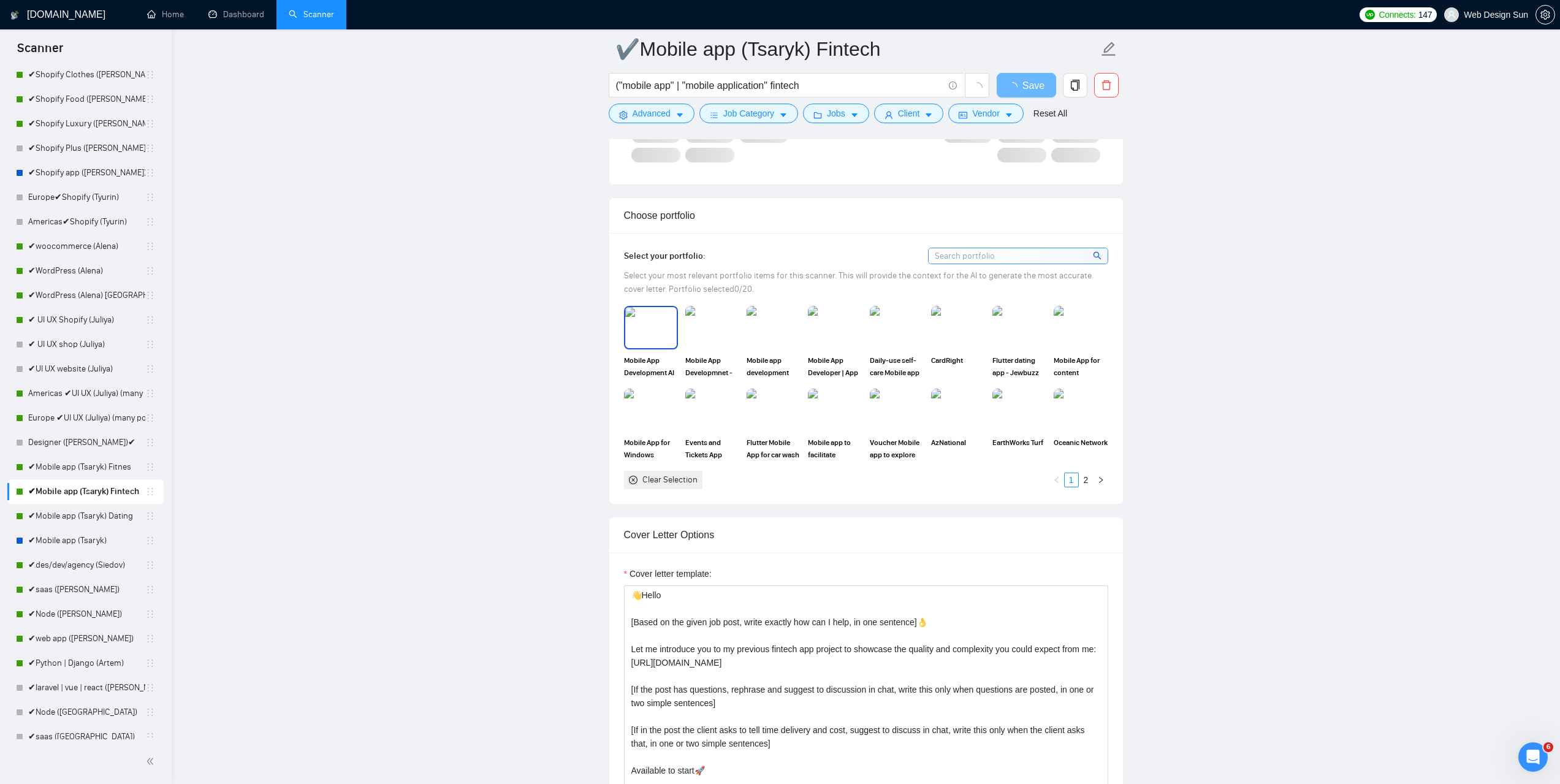
click at [660, 322] on img at bounding box center [650, 327] width 51 height 40
click at [727, 337] on img at bounding box center [712, 327] width 51 height 40
click at [773, 319] on img at bounding box center [774, 327] width 54 height 43
click at [827, 316] on img at bounding box center [834, 327] width 51 height 40
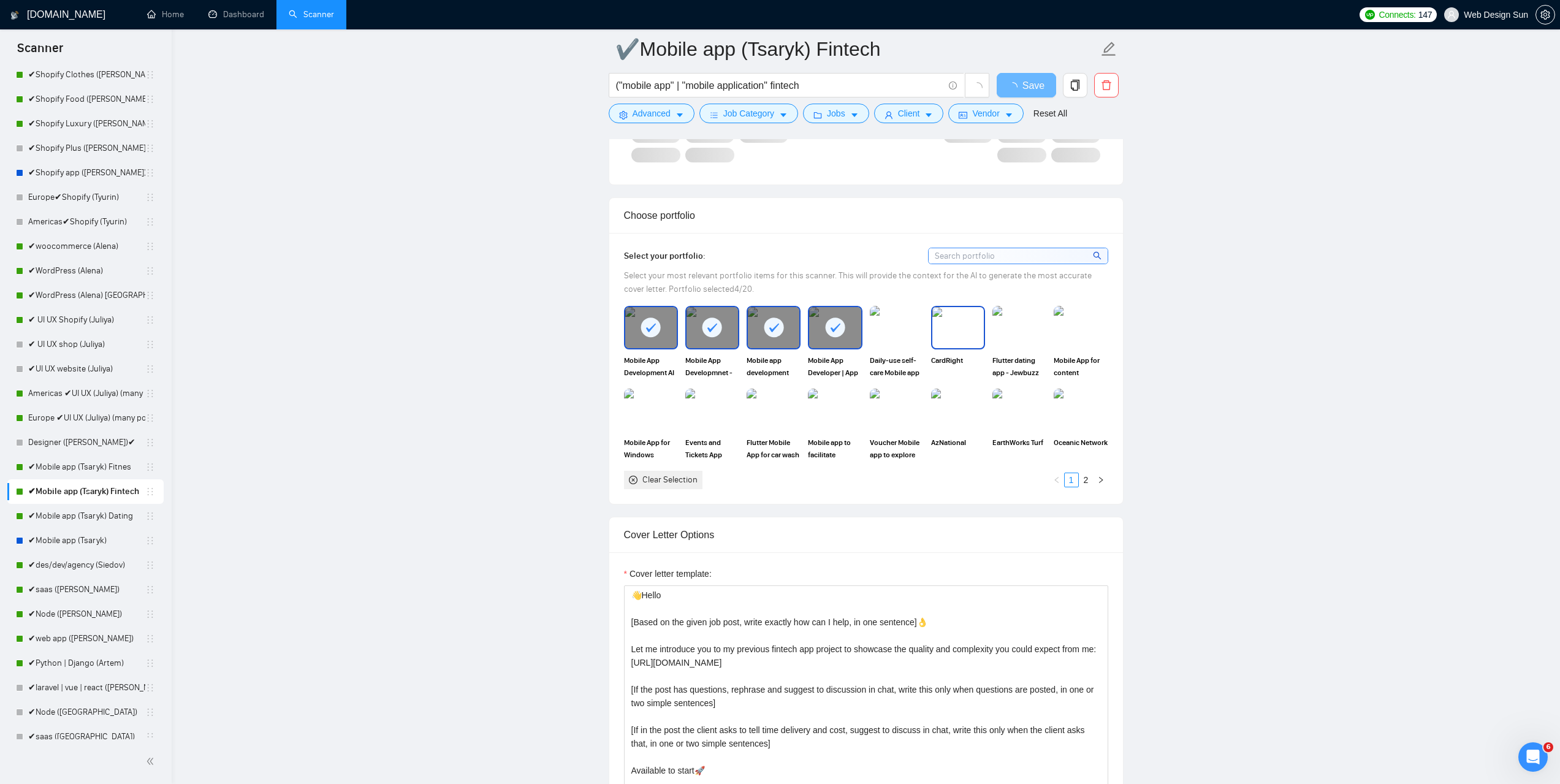
click at [957, 330] on img at bounding box center [957, 327] width 51 height 40
click at [1019, 327] on img at bounding box center [1019, 327] width 51 height 40
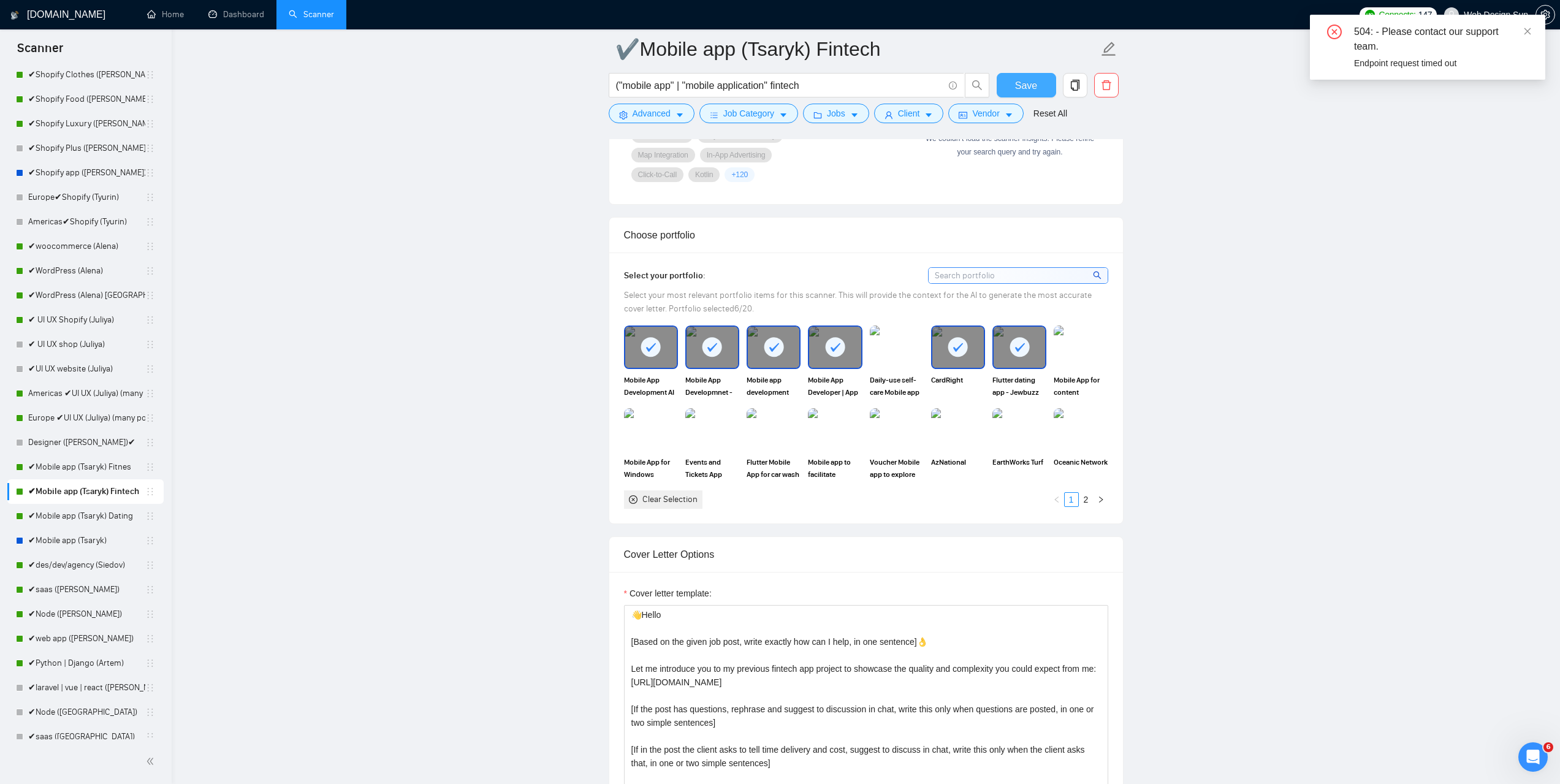
click at [1024, 78] on span "Save" at bounding box center [1026, 85] width 22 height 15
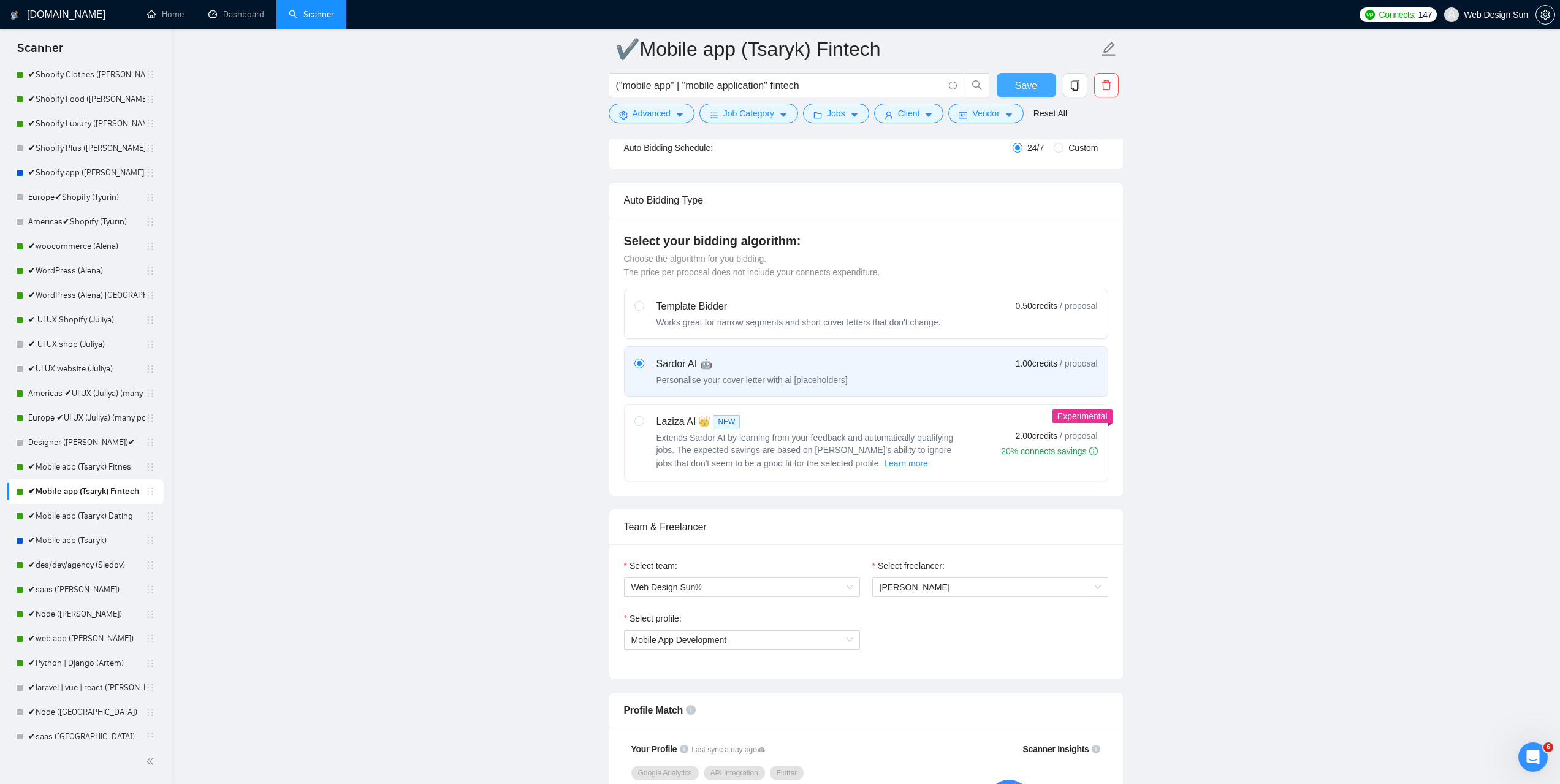
scroll to position [0, 0]
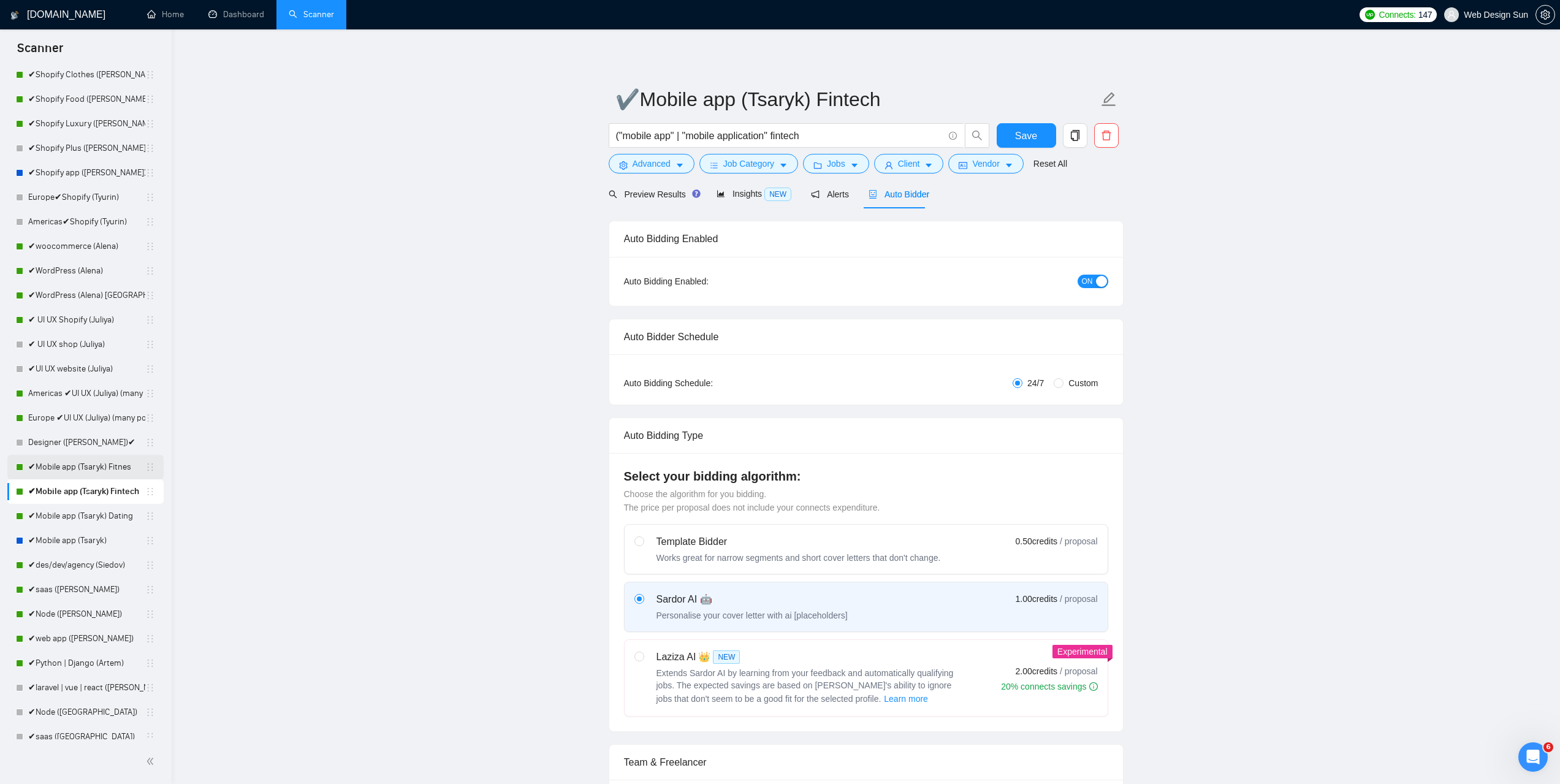
drag, startPoint x: 93, startPoint y: 468, endPoint x: 103, endPoint y: 465, distance: 10.4
click at [94, 468] on link "✔Mobile app (Tsaryk) Fitnes" at bounding box center [87, 467] width 117 height 24
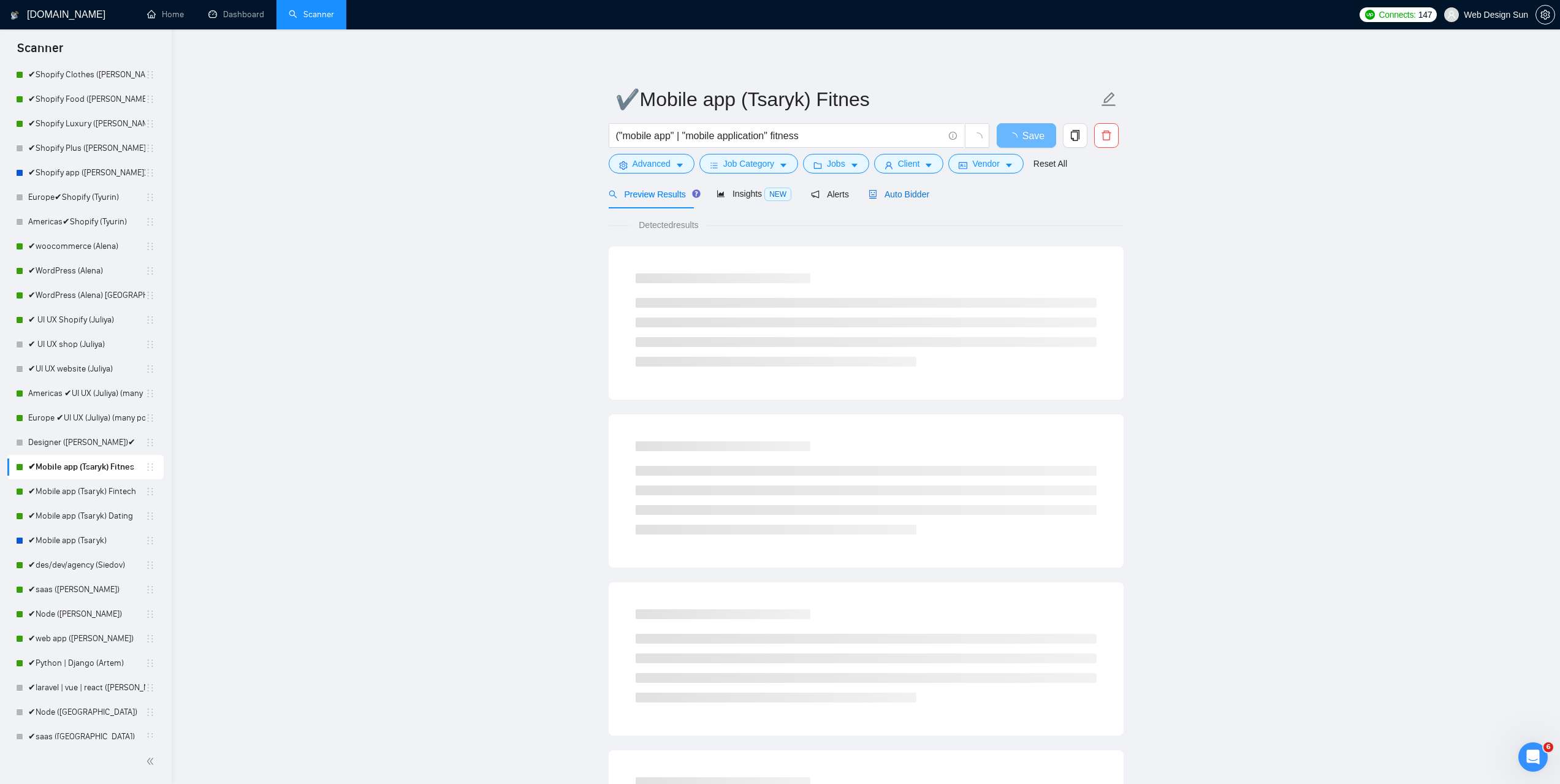
click at [871, 195] on icon "robot" at bounding box center [873, 195] width 9 height 9
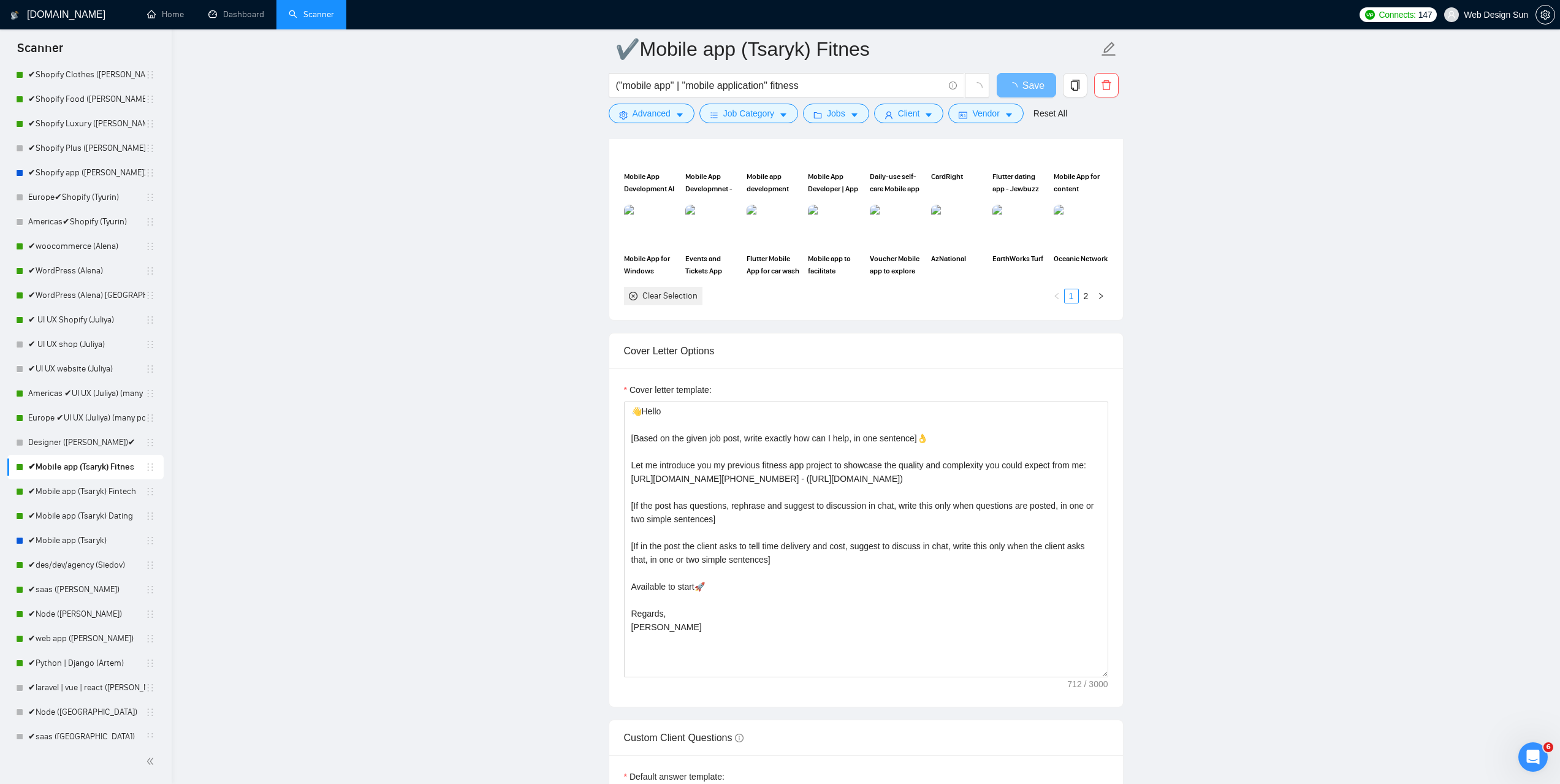
scroll to position [1042, 0]
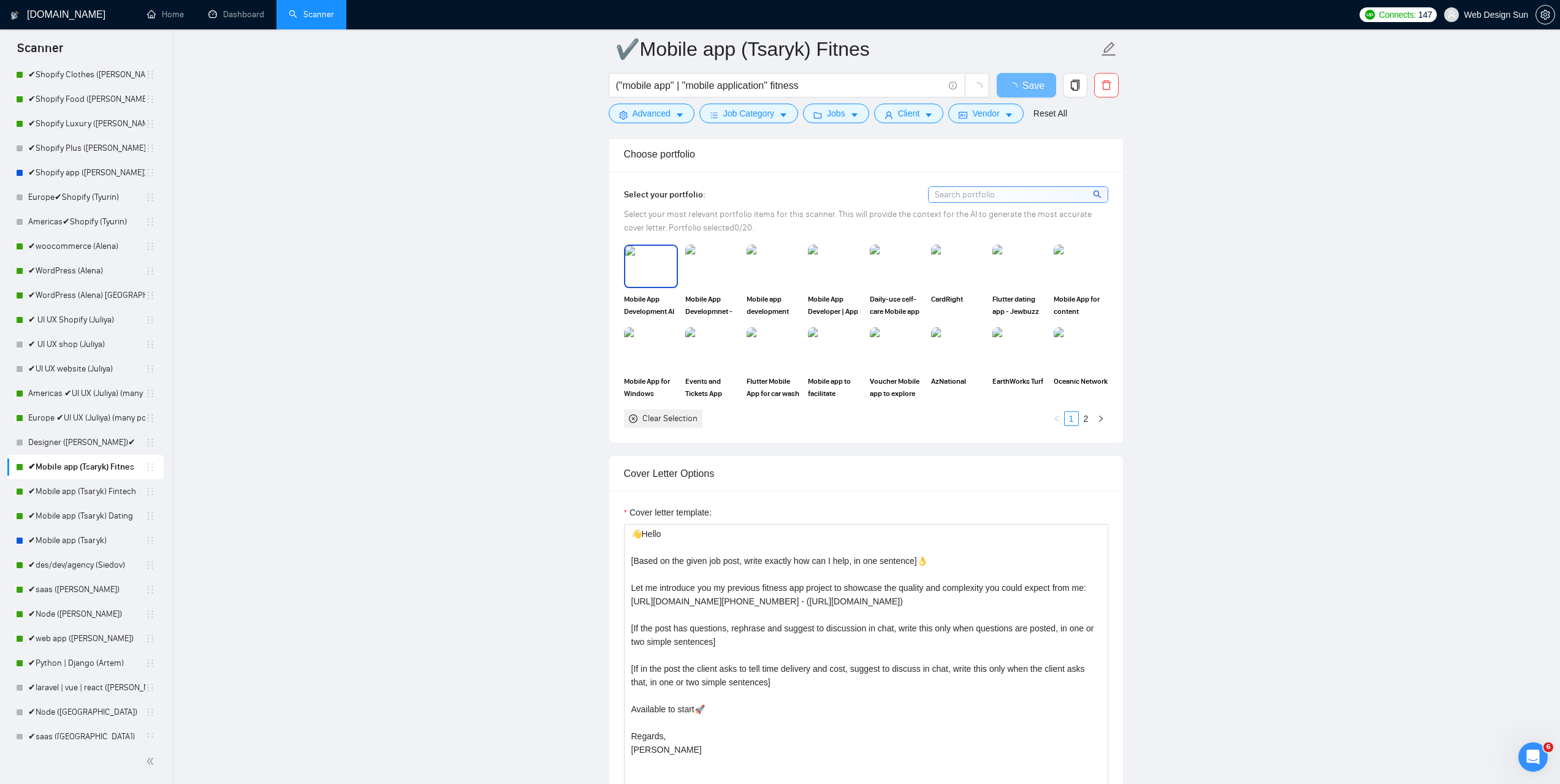
click at [653, 277] on img at bounding box center [650, 266] width 51 height 40
click at [722, 268] on img at bounding box center [712, 266] width 54 height 43
click at [773, 262] on img at bounding box center [773, 266] width 51 height 40
click at [825, 259] on img at bounding box center [834, 266] width 51 height 40
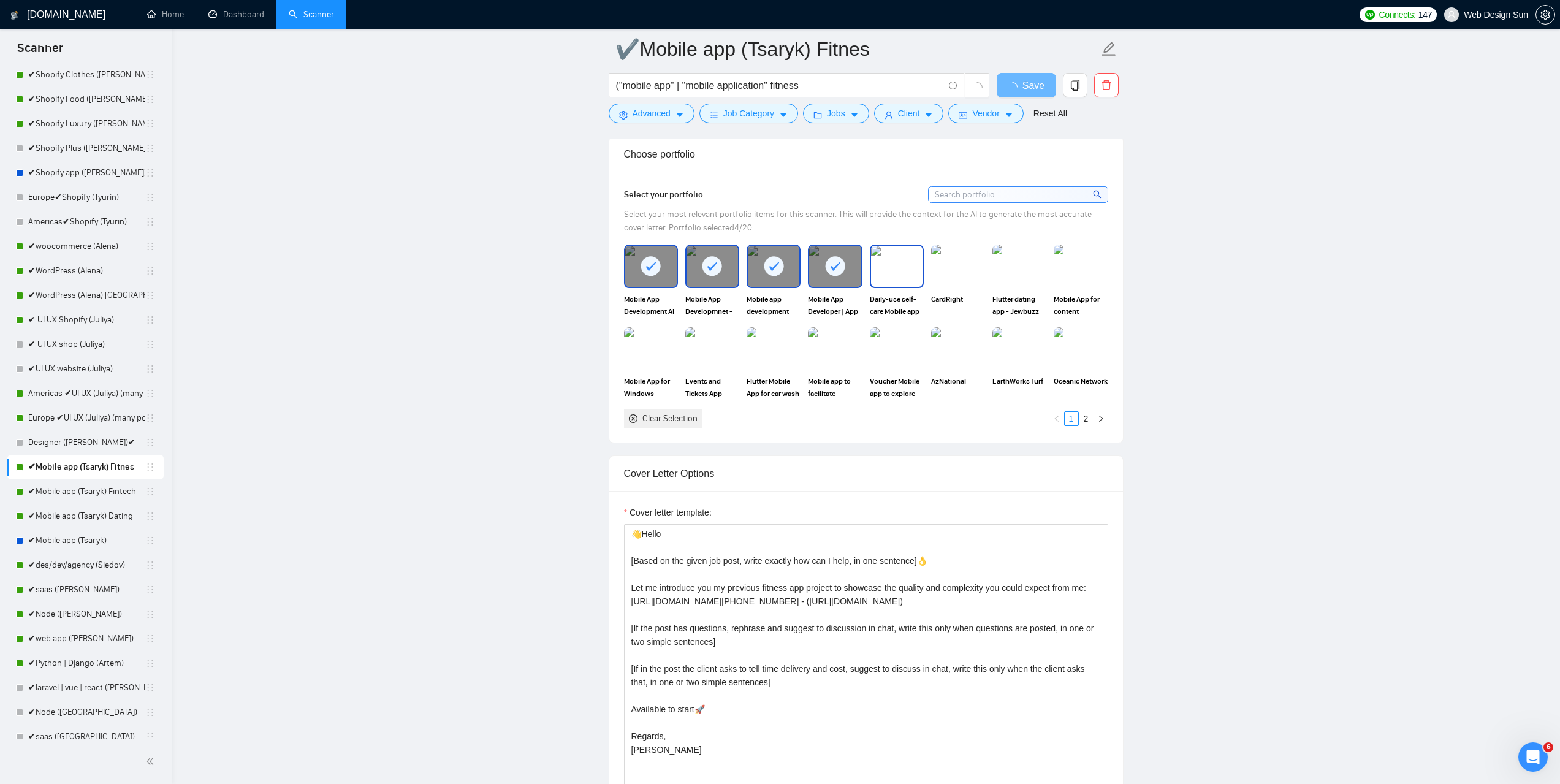
click at [903, 262] on img at bounding box center [896, 266] width 51 height 40
click at [984, 264] on div at bounding box center [958, 266] width 54 height 43
click at [1006, 262] on img at bounding box center [1019, 266] width 51 height 40
click at [910, 262] on div at bounding box center [896, 266] width 51 height 40
click at [910, 261] on img at bounding box center [896, 266] width 51 height 40
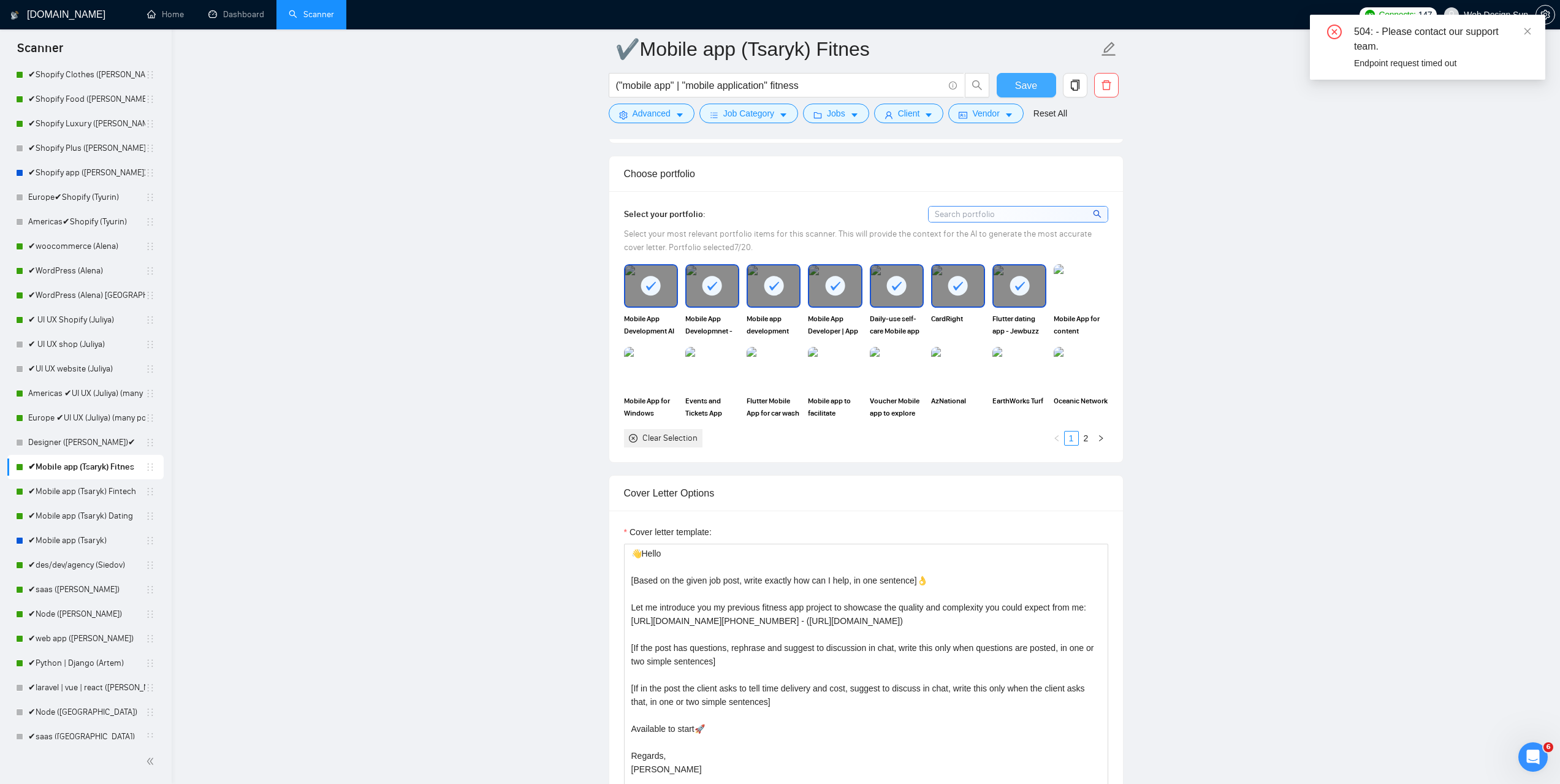
drag, startPoint x: 1025, startPoint y: 87, endPoint x: 1028, endPoint y: 78, distance: 9.5
click at [1027, 84] on span "Save" at bounding box center [1026, 85] width 22 height 15
click at [93, 538] on link "✔Mobile app (Tsaryk)" at bounding box center [87, 540] width 117 height 24
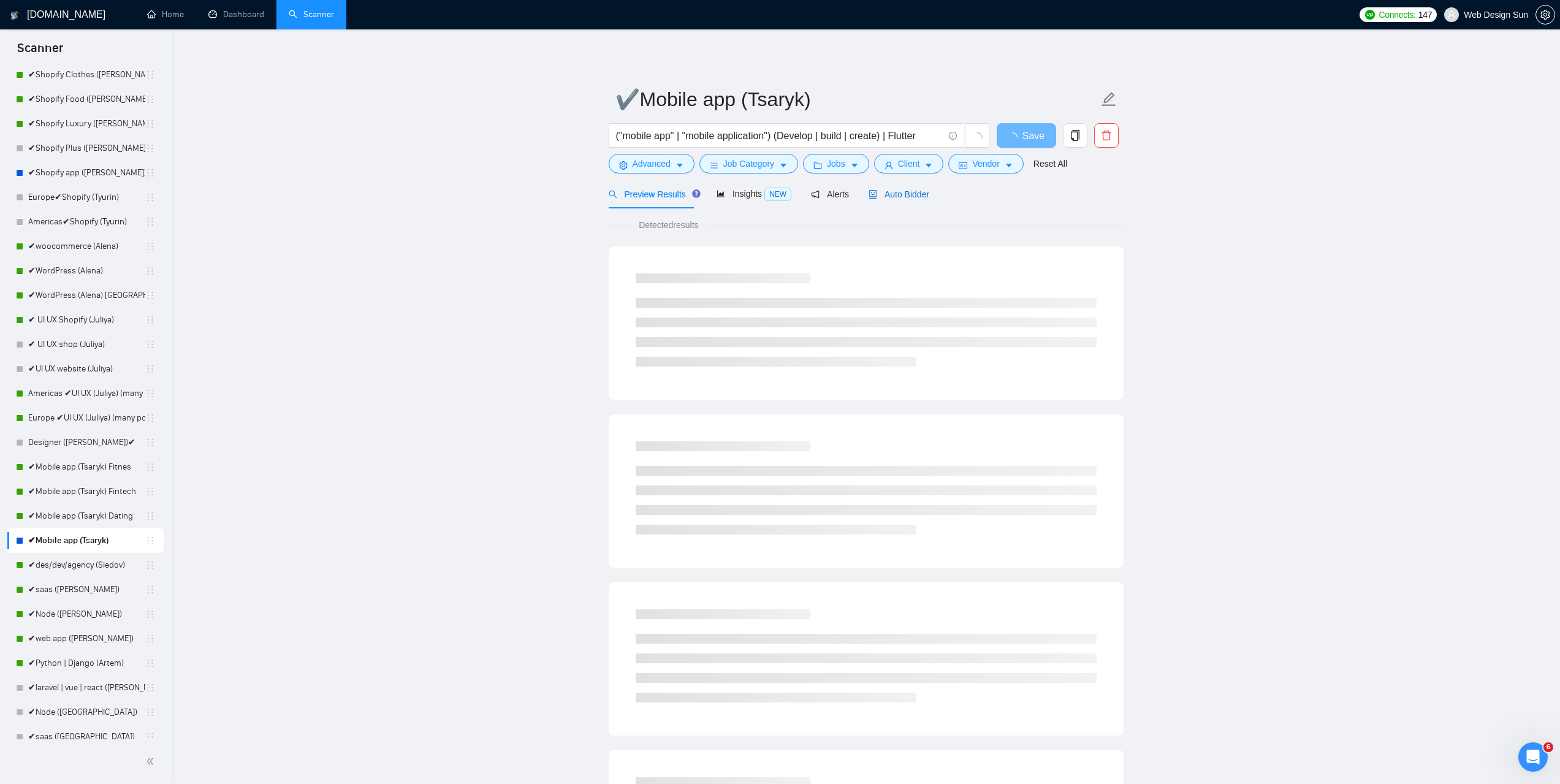
click at [916, 190] on span "Auto Bidder" at bounding box center [899, 195] width 61 height 10
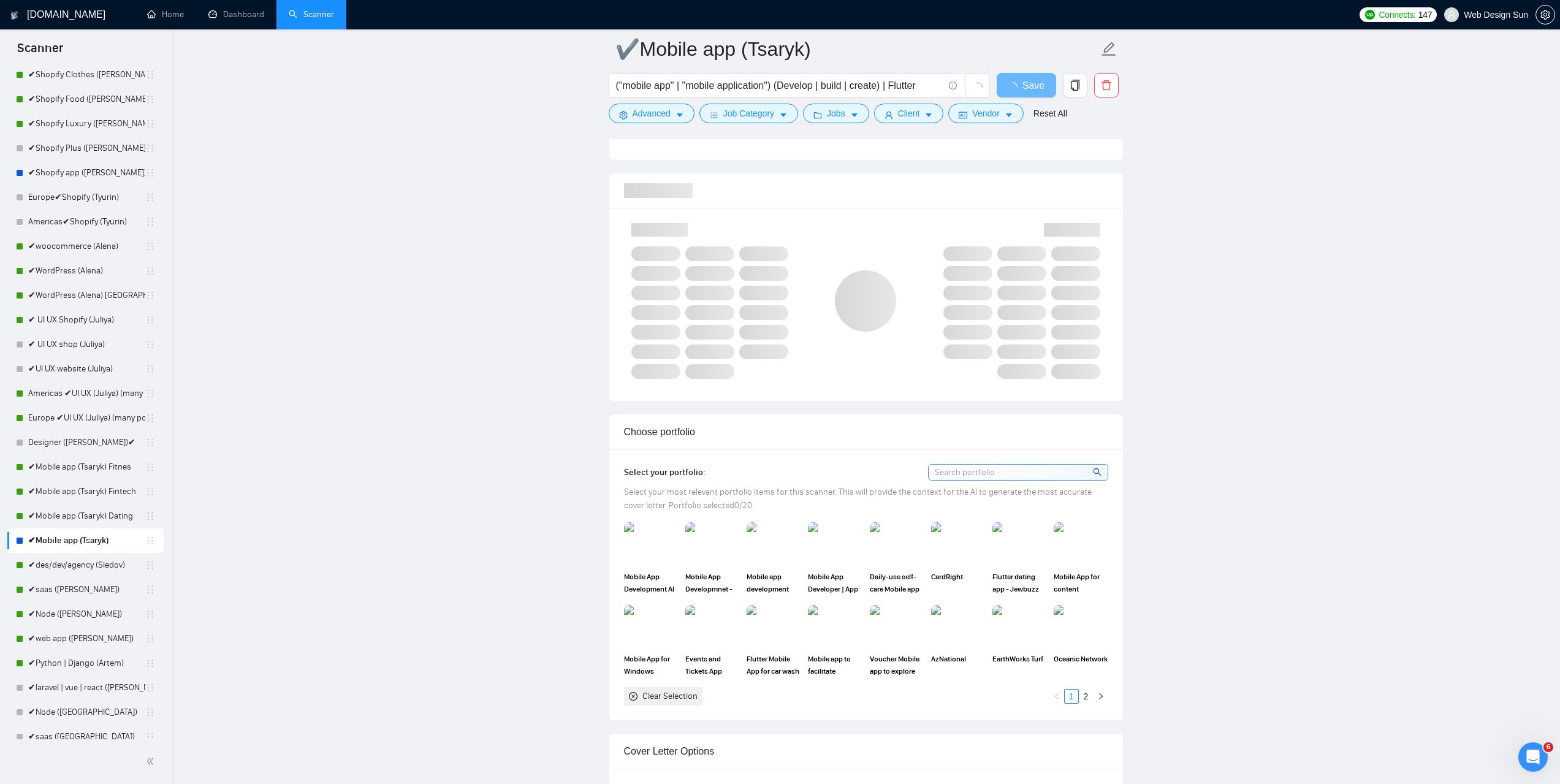
scroll to position [1226, 0]
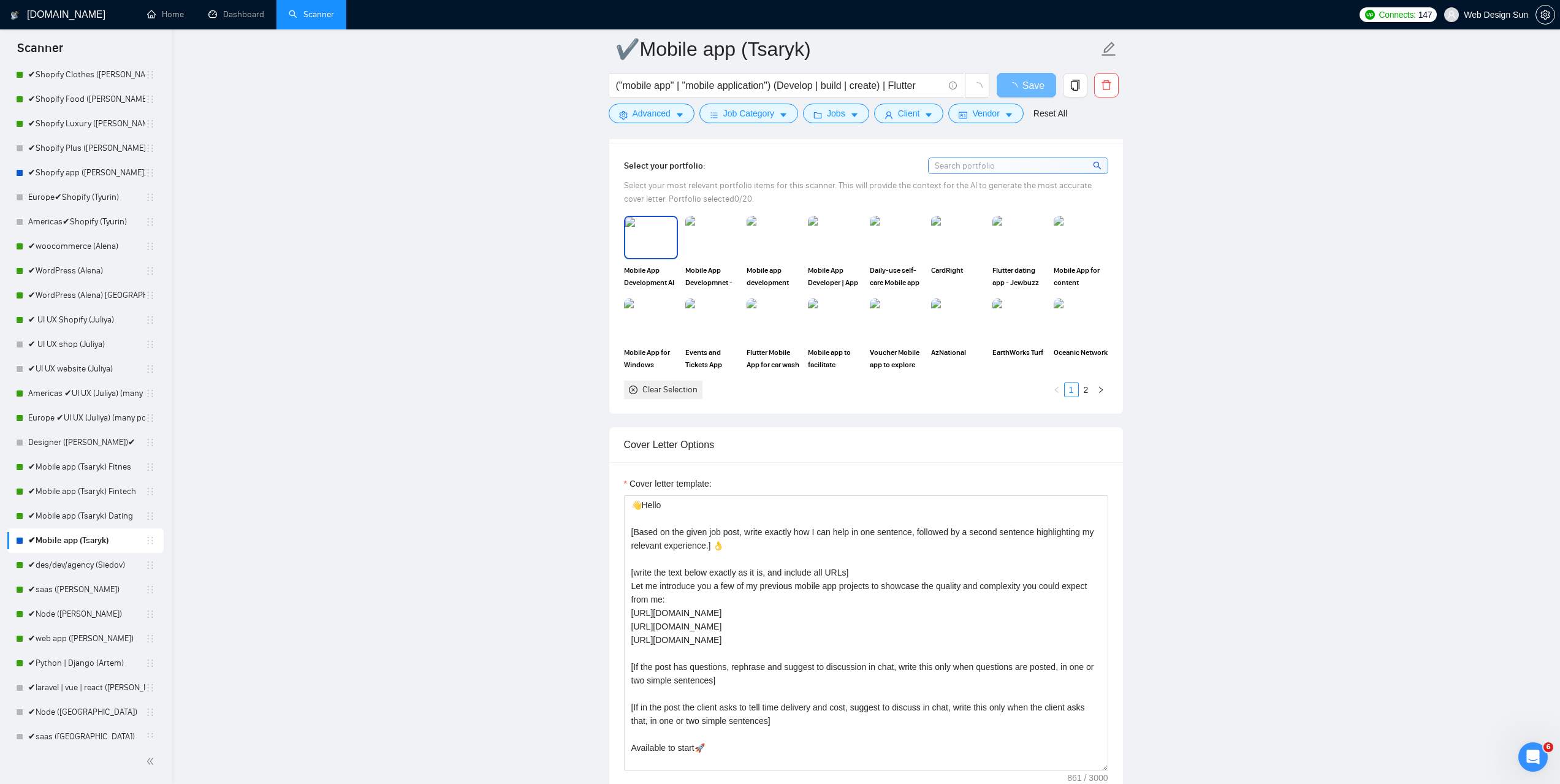
click at [646, 250] on img at bounding box center [650, 237] width 51 height 40
click at [717, 246] on img at bounding box center [712, 237] width 51 height 40
click at [757, 244] on img at bounding box center [773, 237] width 51 height 40
click at [819, 239] on img at bounding box center [835, 237] width 54 height 43
click at [885, 228] on img at bounding box center [896, 237] width 51 height 40
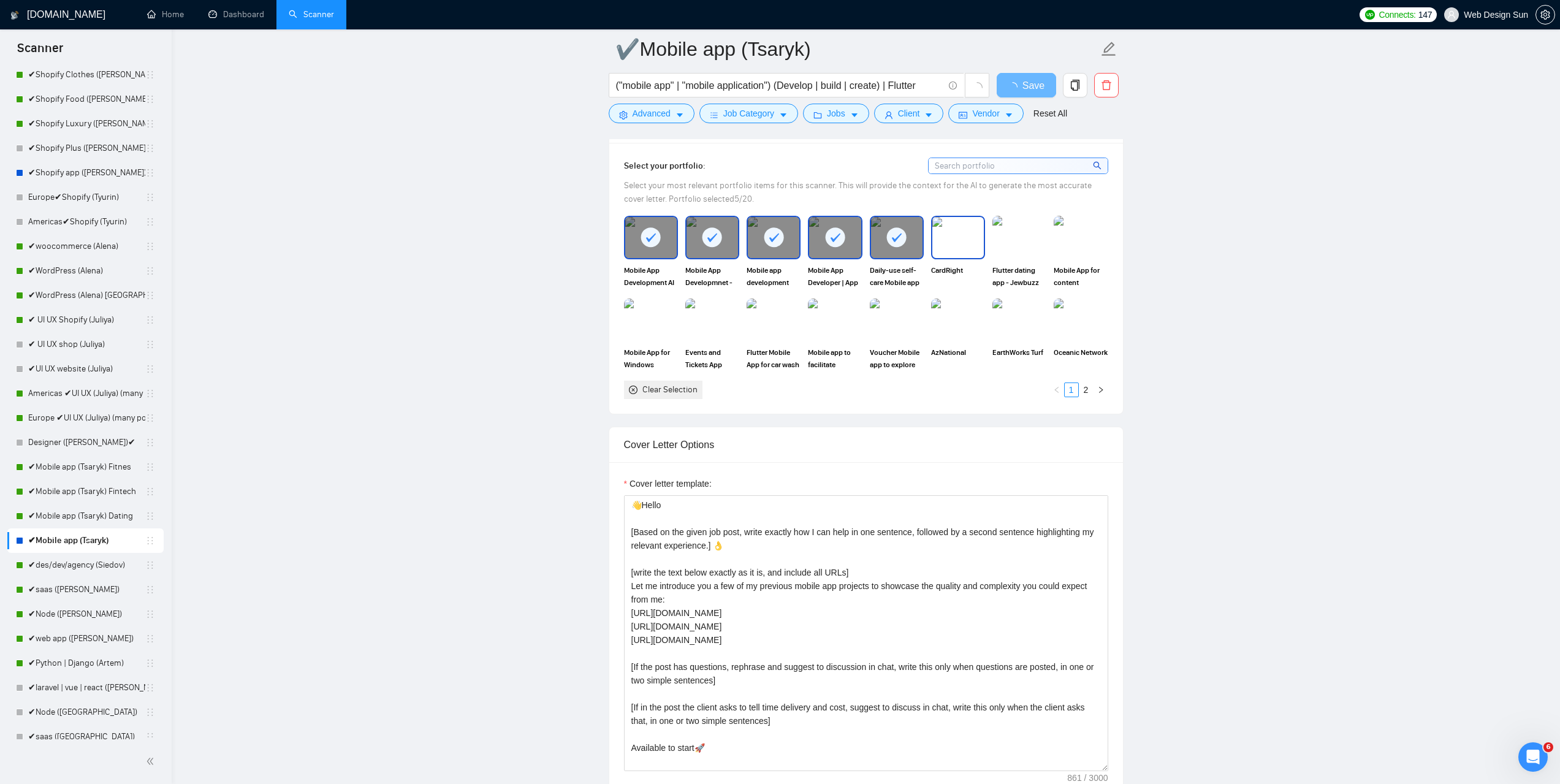
click at [957, 228] on img at bounding box center [957, 237] width 51 height 40
click at [997, 229] on img at bounding box center [1019, 237] width 51 height 40
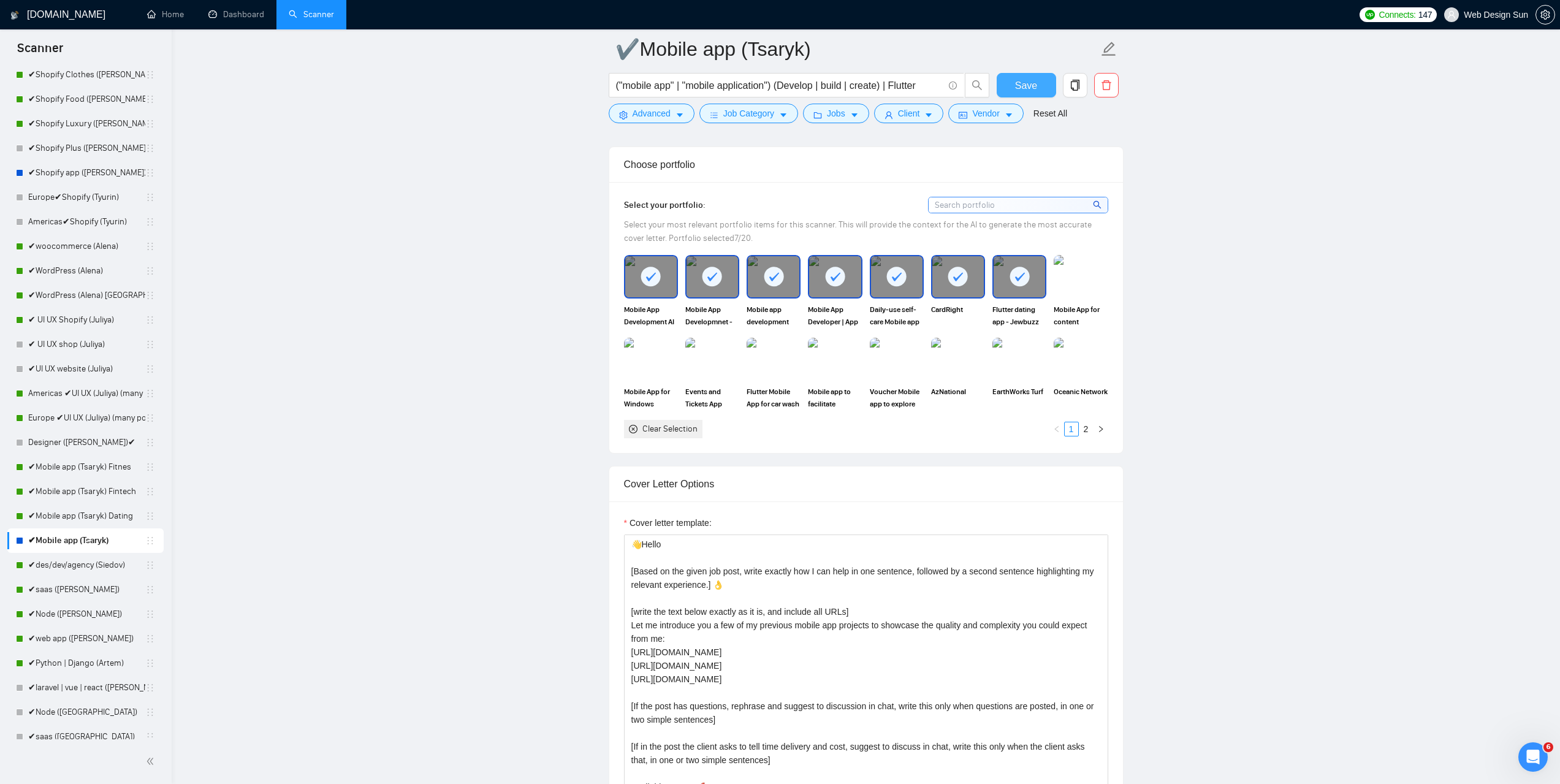
click at [1041, 92] on button "Save" at bounding box center [1027, 85] width 59 height 24
click at [75, 560] on link "✔des/dev/agency (Siedov)" at bounding box center [87, 565] width 117 height 24
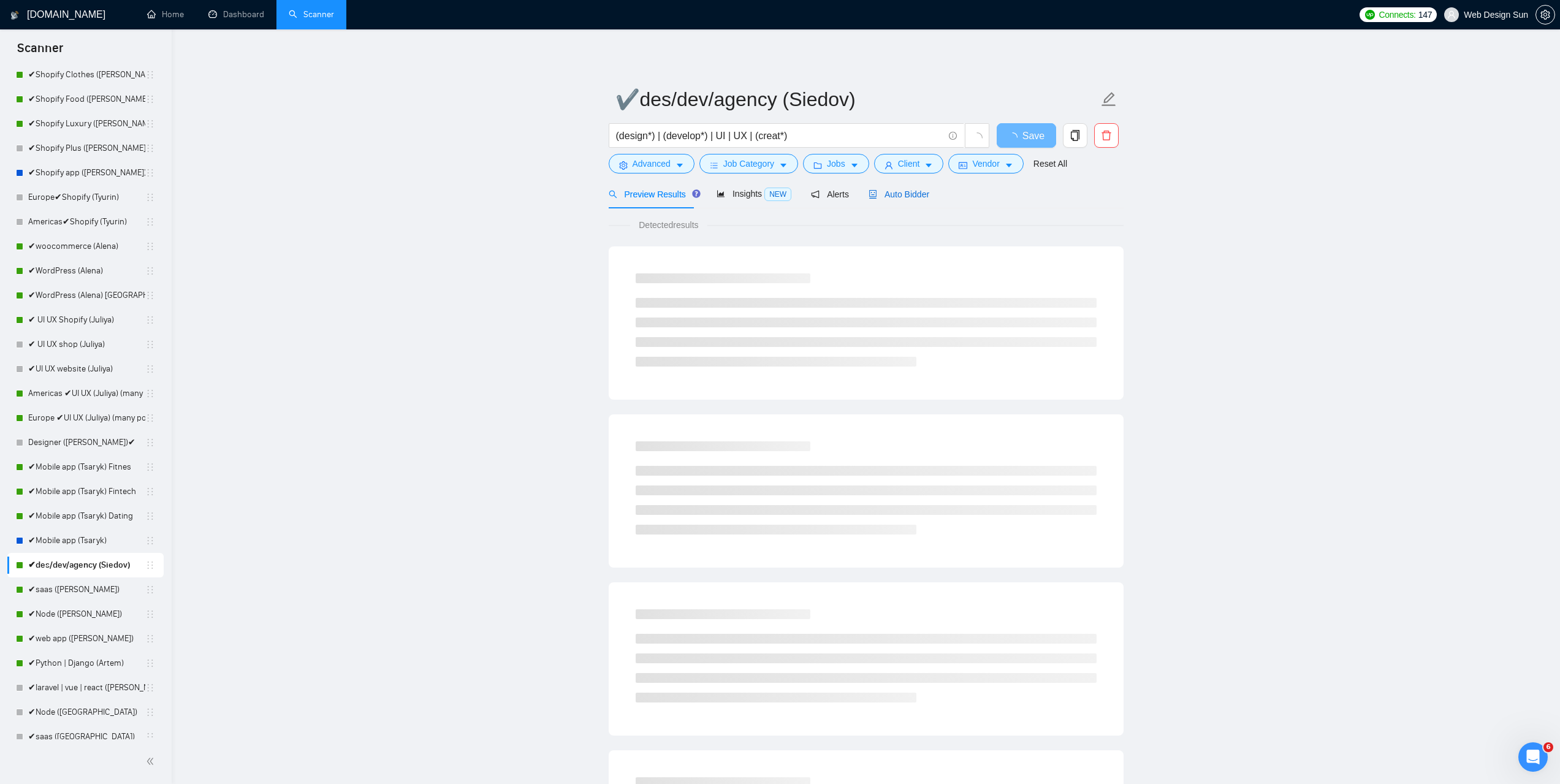
click at [900, 195] on span "Auto Bidder" at bounding box center [899, 195] width 61 height 10
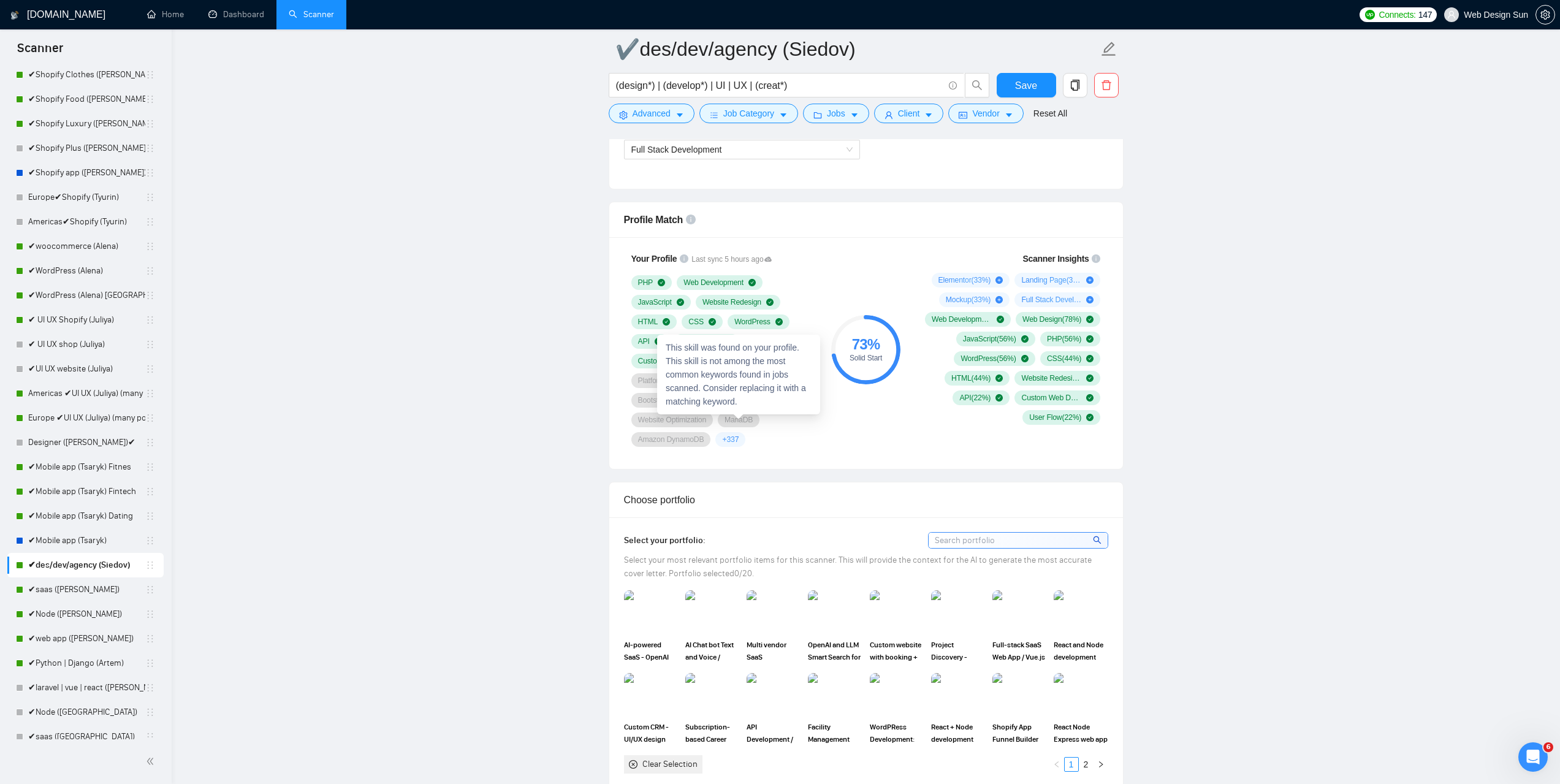
scroll to position [796, 0]
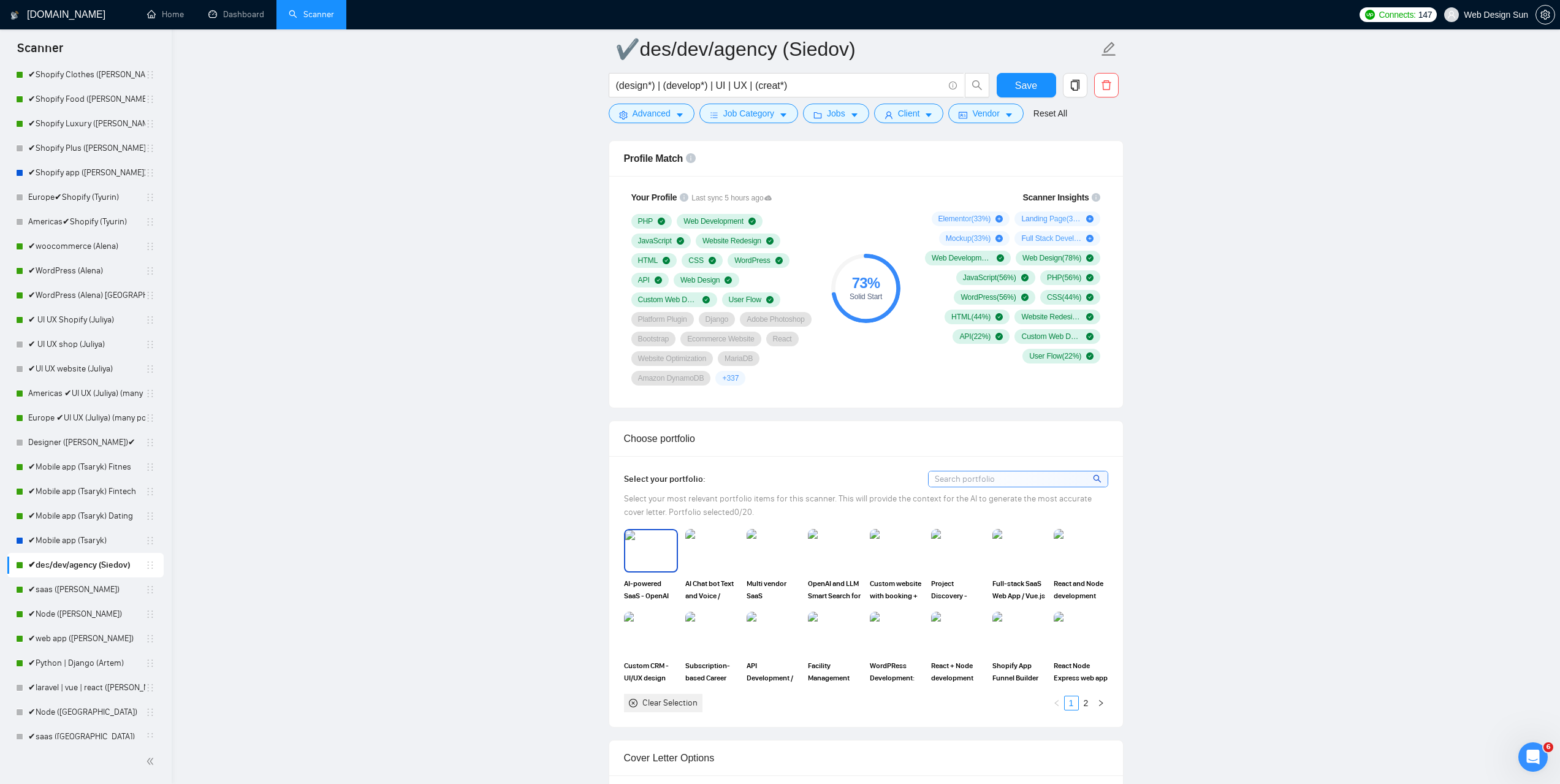
drag, startPoint x: 651, startPoint y: 557, endPoint x: 686, endPoint y: 551, distance: 35.5
click at [652, 556] on img at bounding box center [650, 551] width 51 height 40
click at [719, 549] on img at bounding box center [712, 551] width 51 height 40
click at [719, 549] on rect at bounding box center [712, 550] width 19 height 19
click at [720, 551] on img at bounding box center [712, 551] width 51 height 40
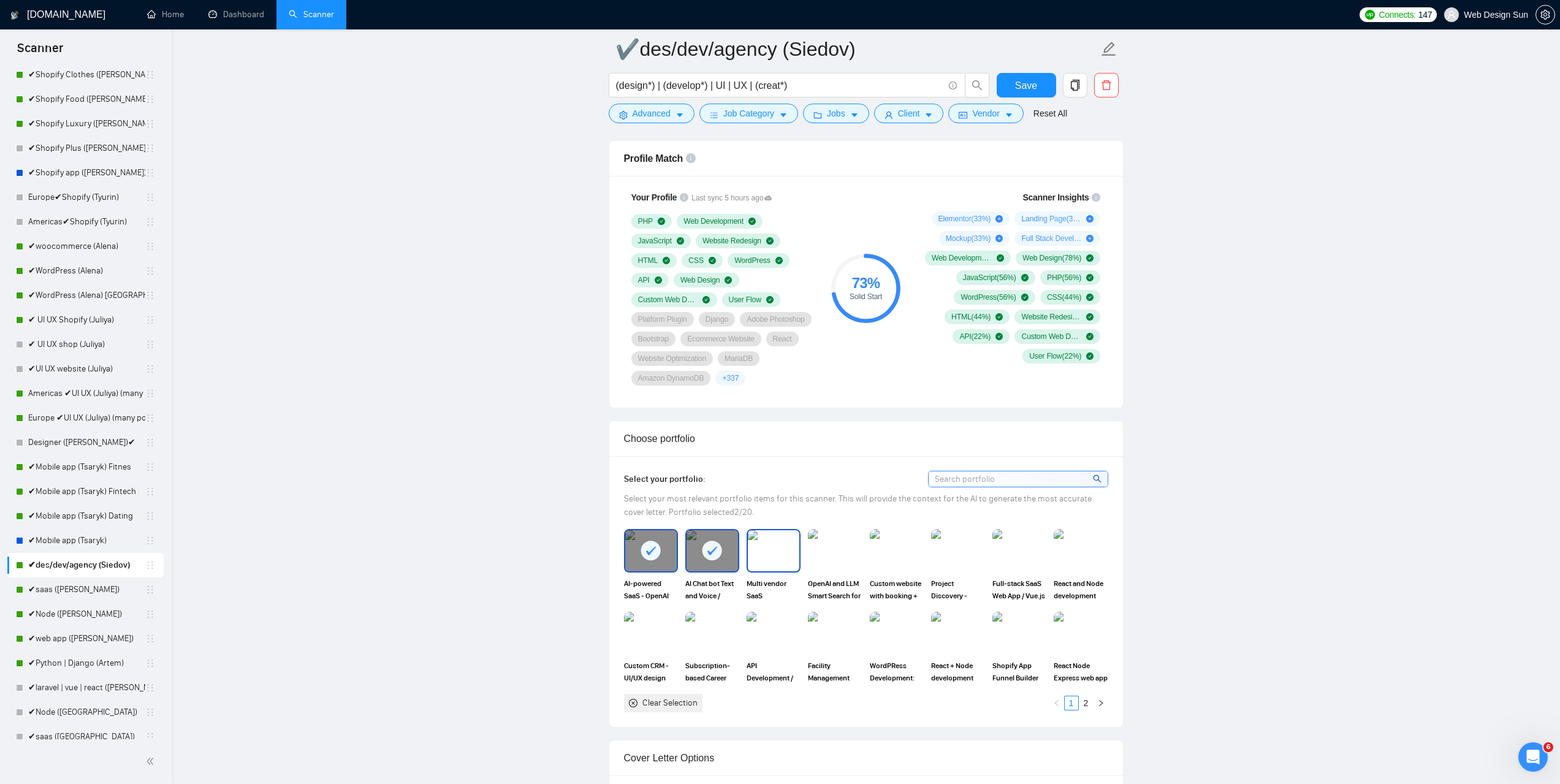
click at [761, 548] on img at bounding box center [773, 551] width 51 height 40
click at [655, 631] on img at bounding box center [650, 633] width 51 height 40
click at [1007, 550] on img at bounding box center [1019, 551] width 51 height 40
click at [898, 624] on img at bounding box center [896, 633] width 51 height 40
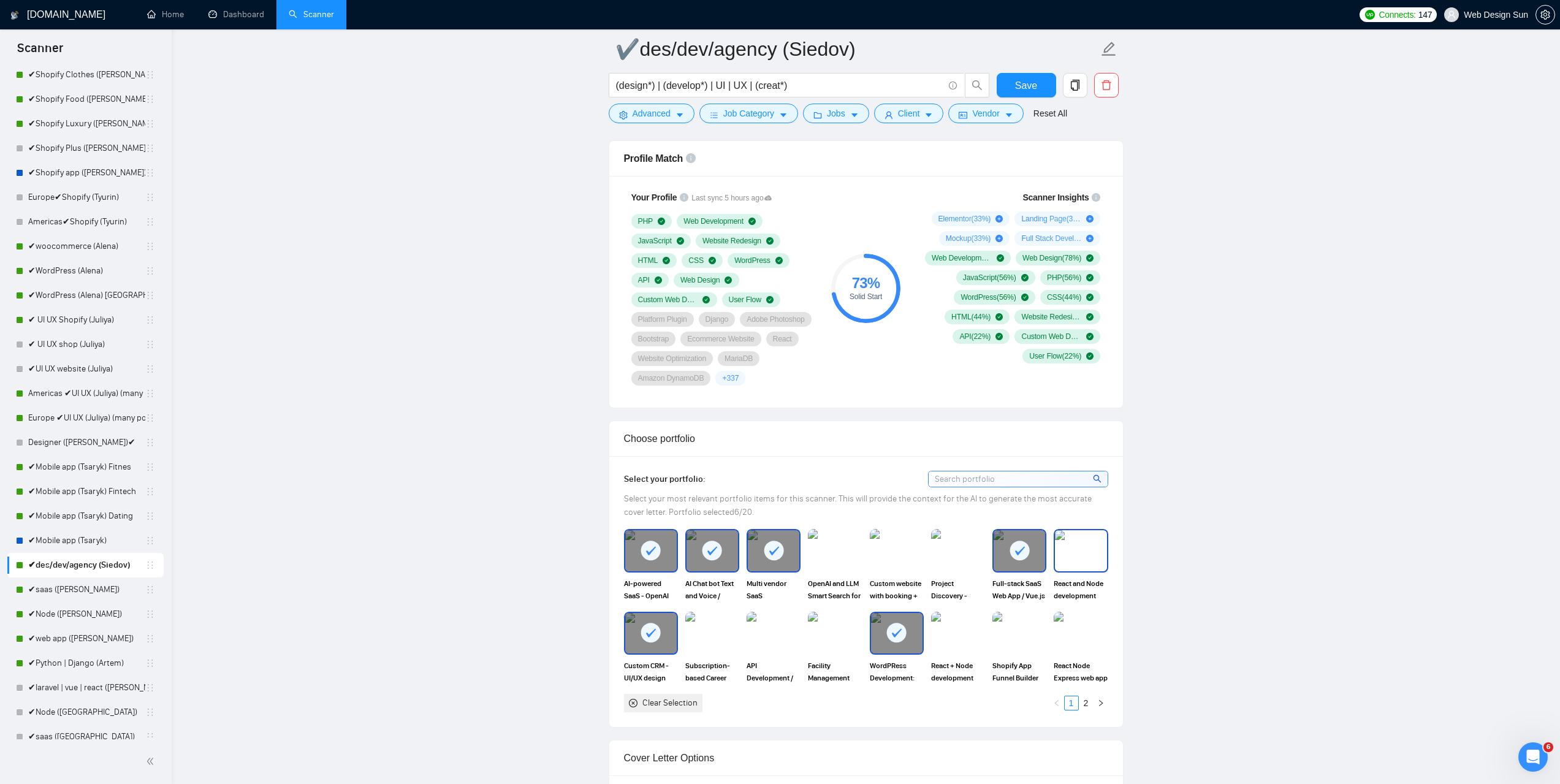
click at [1092, 560] on img at bounding box center [1080, 551] width 51 height 40
click at [1038, 84] on button "Save" at bounding box center [1027, 85] width 59 height 24
click at [67, 592] on link "✔saas ([PERSON_NAME])" at bounding box center [87, 589] width 117 height 24
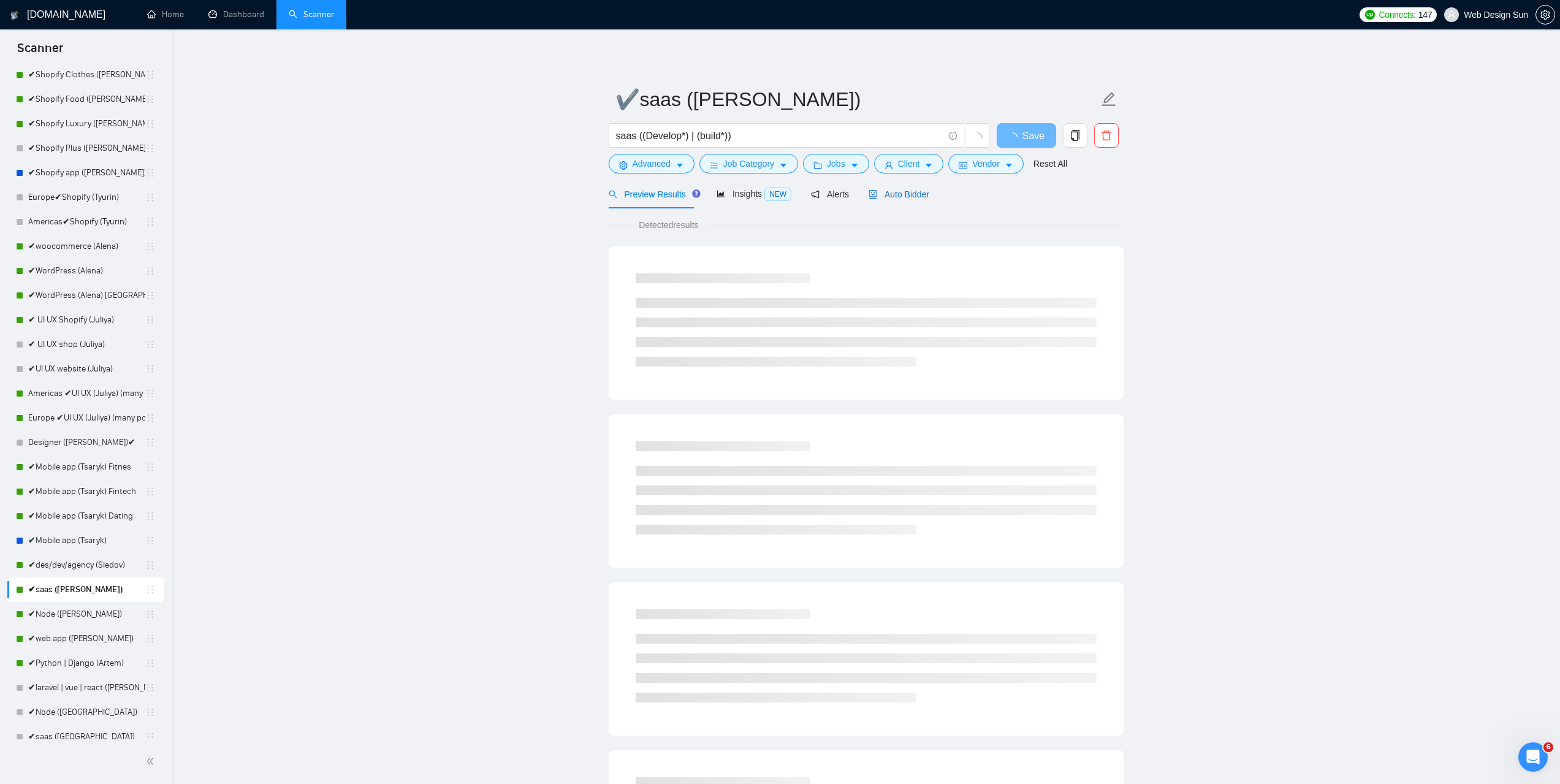
click at [916, 195] on span "Auto Bidder" at bounding box center [899, 195] width 61 height 10
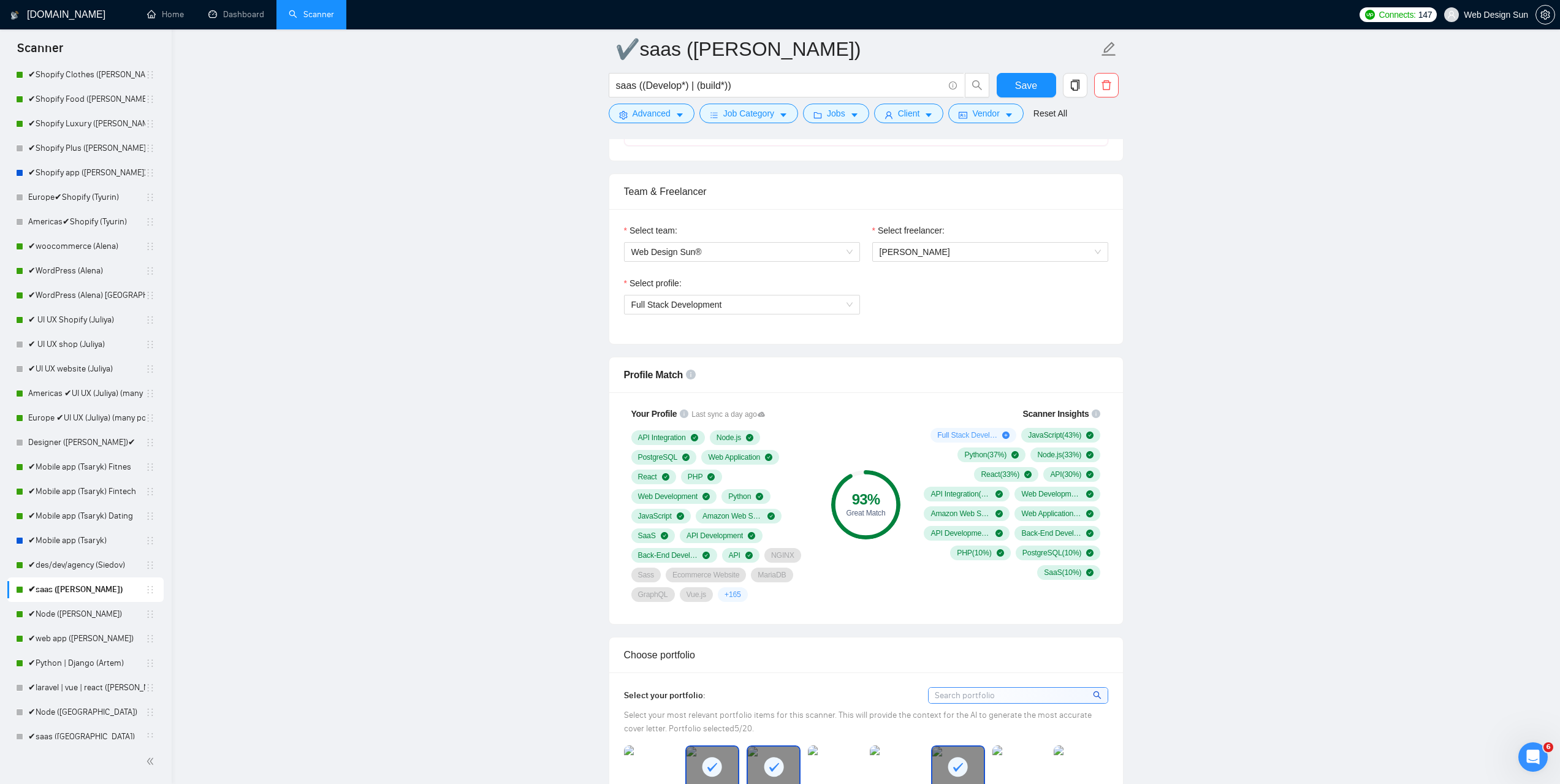
scroll to position [919, 0]
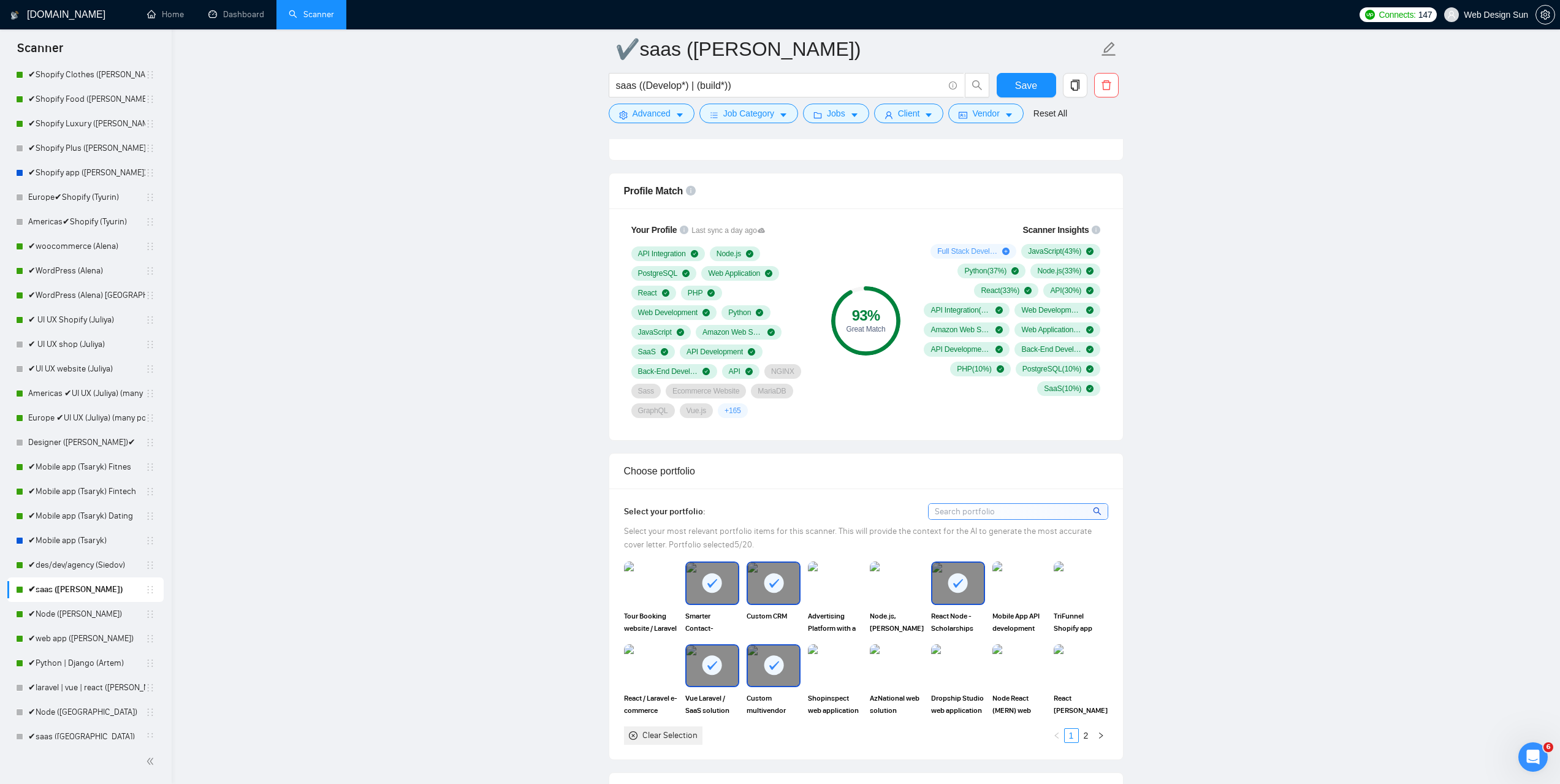
click at [67, 615] on link "✔Node ([PERSON_NAME])" at bounding box center [87, 614] width 117 height 24
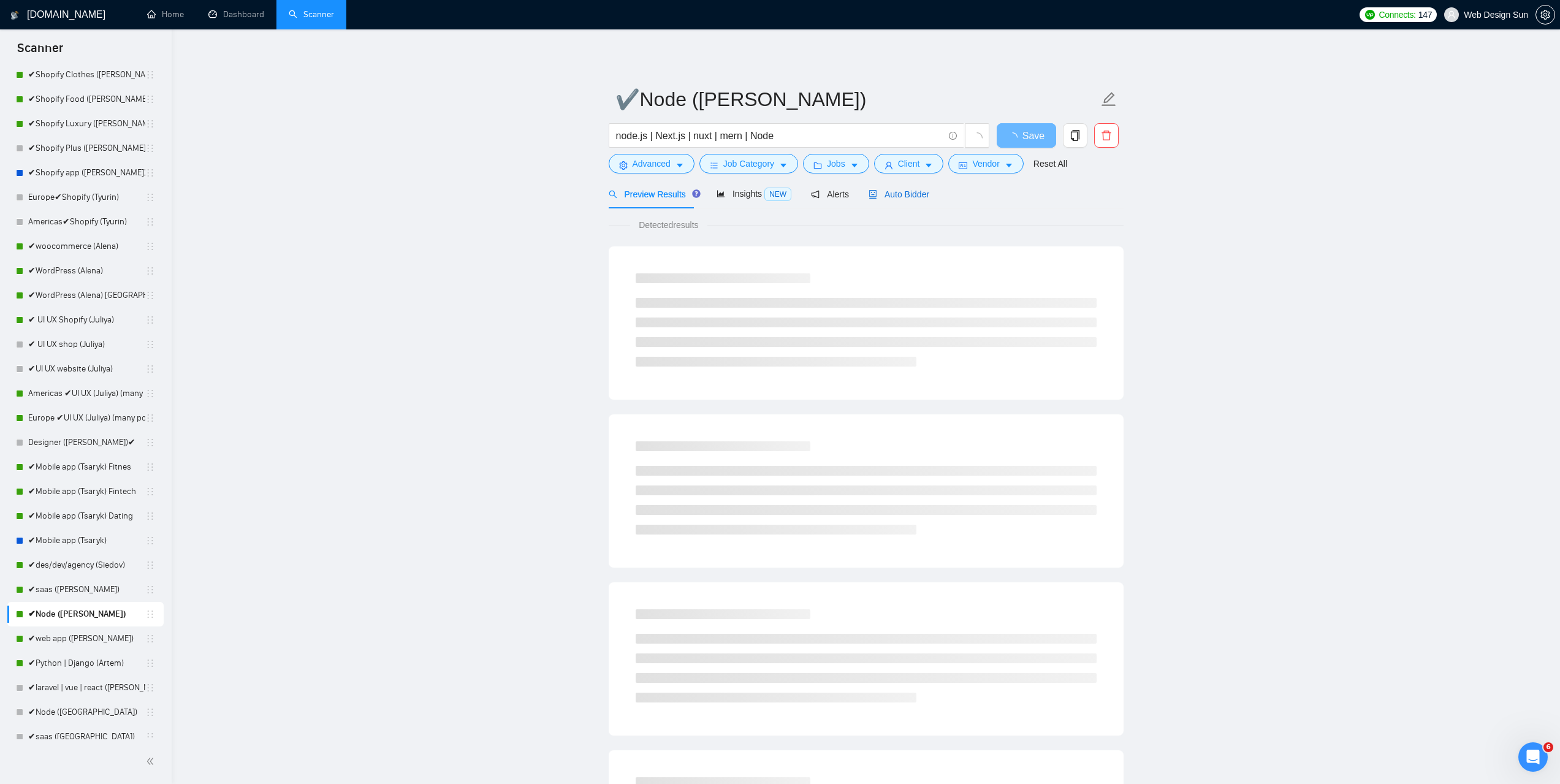
click at [903, 194] on span "Auto Bidder" at bounding box center [899, 195] width 61 height 10
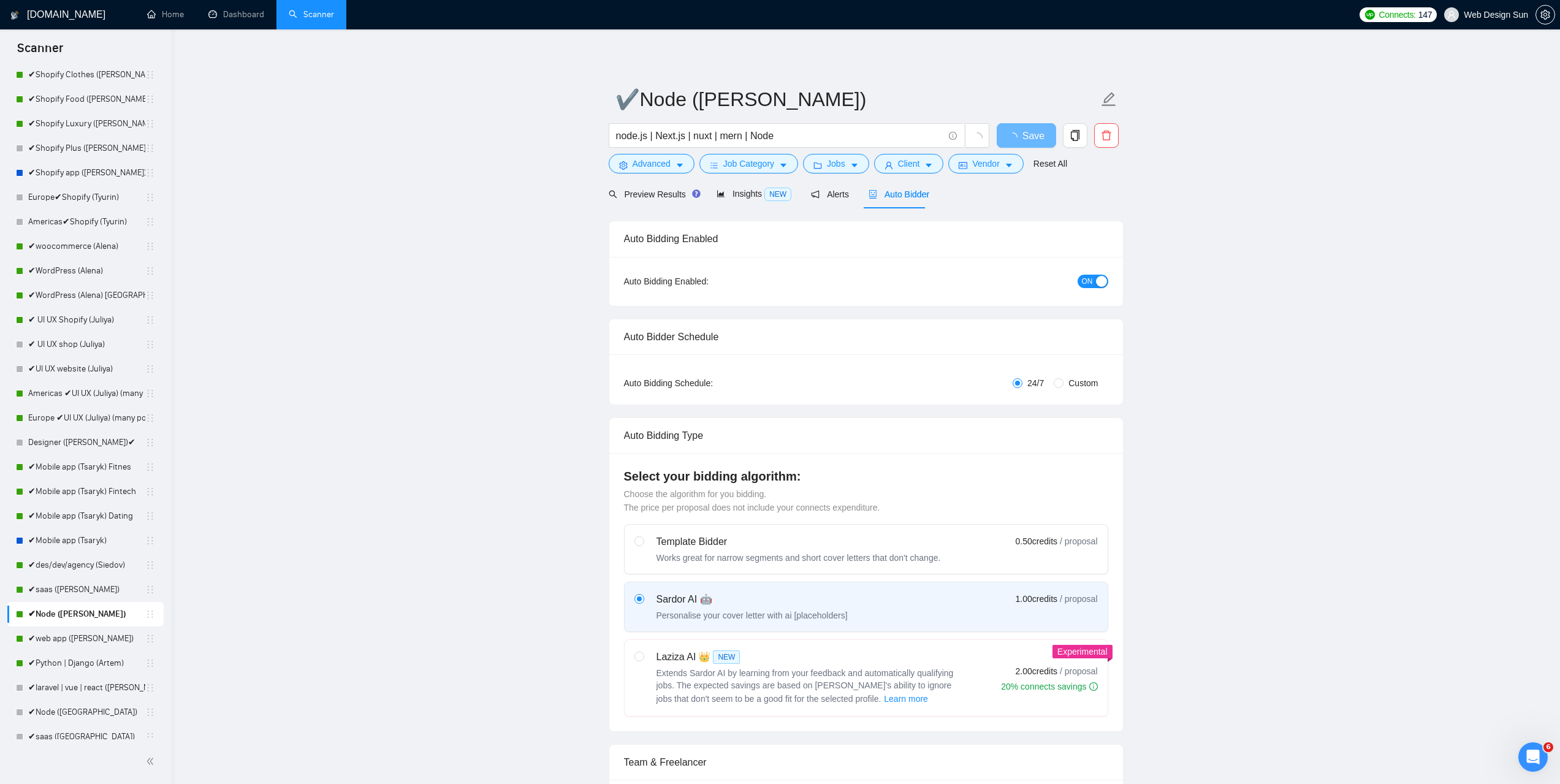
radio input "false"
radio input "true"
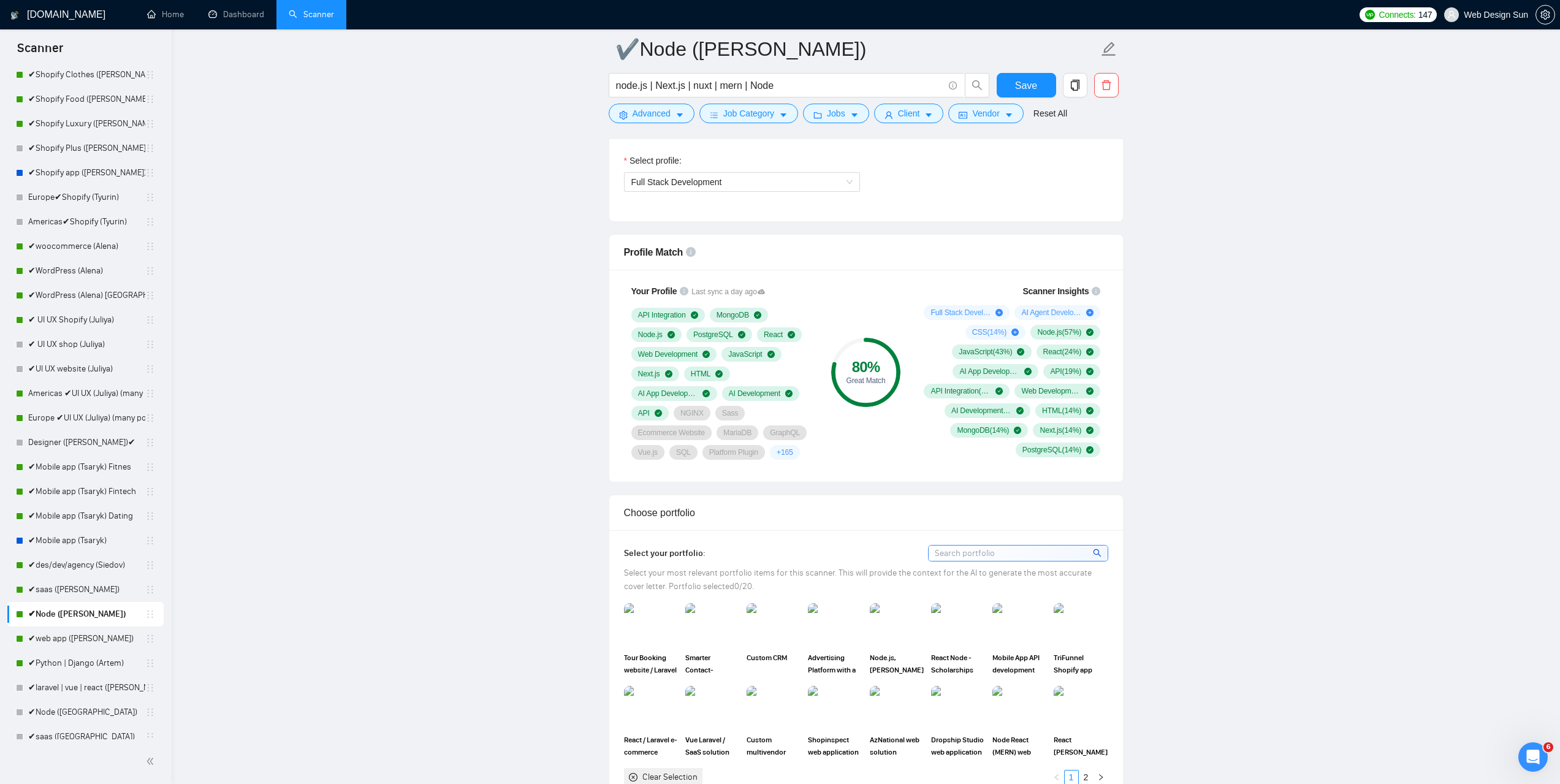
scroll to position [919, 0]
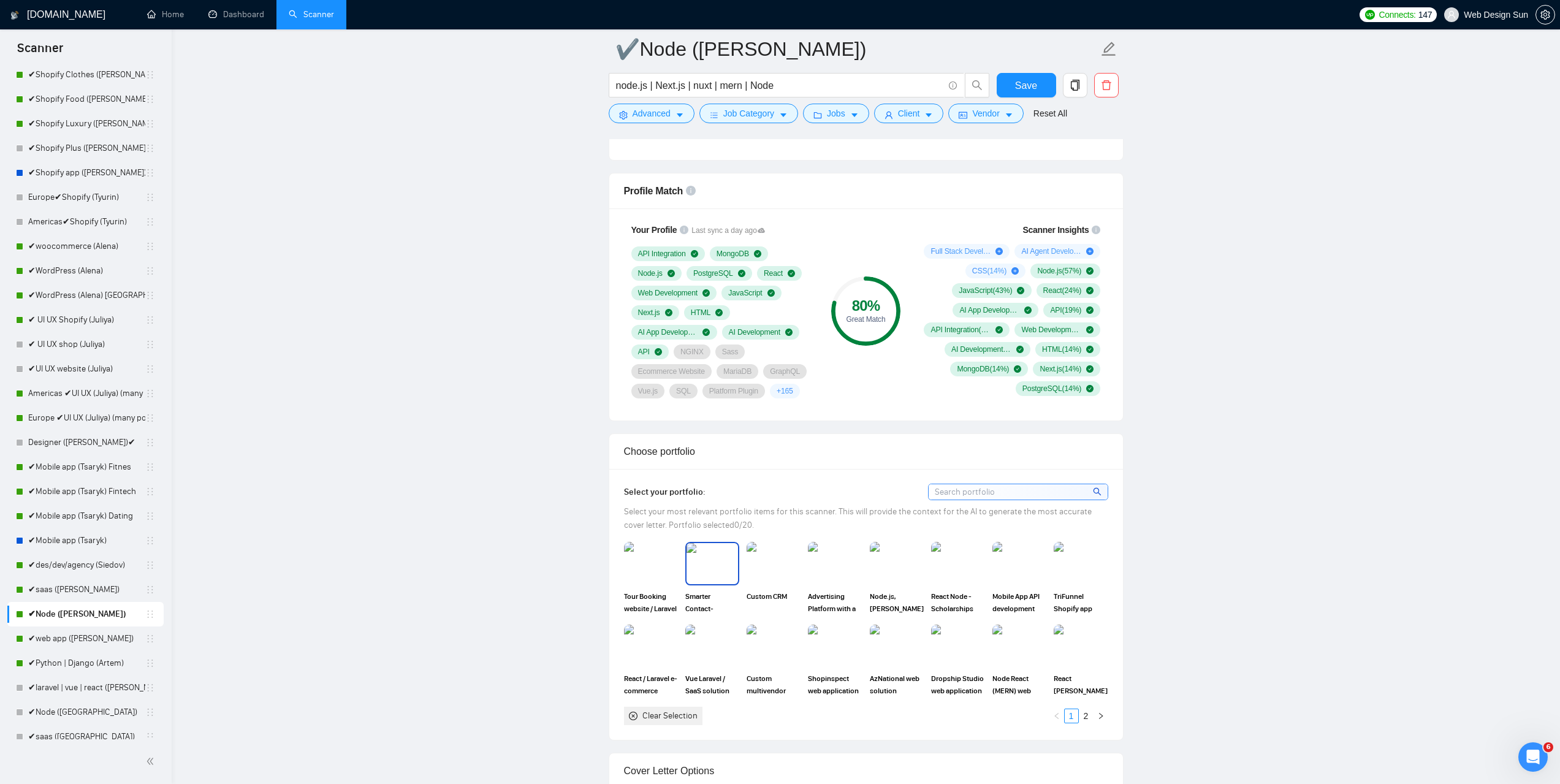
click at [727, 564] on img at bounding box center [712, 563] width 51 height 40
click at [791, 574] on img at bounding box center [773, 563] width 51 height 40
click at [900, 565] on img at bounding box center [896, 563] width 51 height 40
click at [959, 566] on img at bounding box center [957, 563] width 51 height 40
click at [1022, 569] on img at bounding box center [1019, 563] width 51 height 40
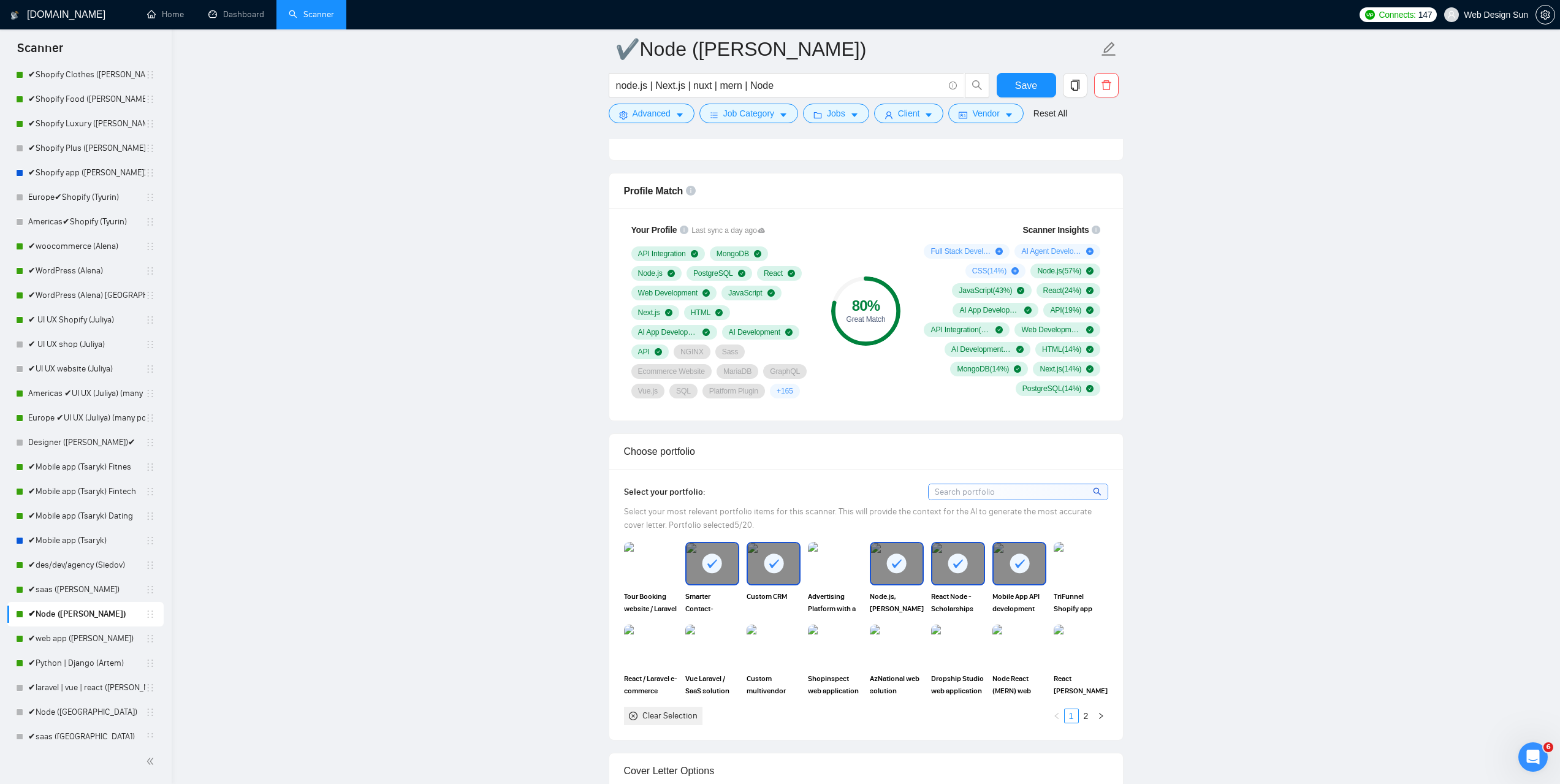
click at [1011, 564] on rect at bounding box center [1019, 563] width 19 height 19
click at [665, 656] on img at bounding box center [651, 646] width 54 height 43
click at [717, 641] on img at bounding box center [712, 646] width 51 height 40
click at [1086, 637] on img at bounding box center [1080, 646] width 51 height 40
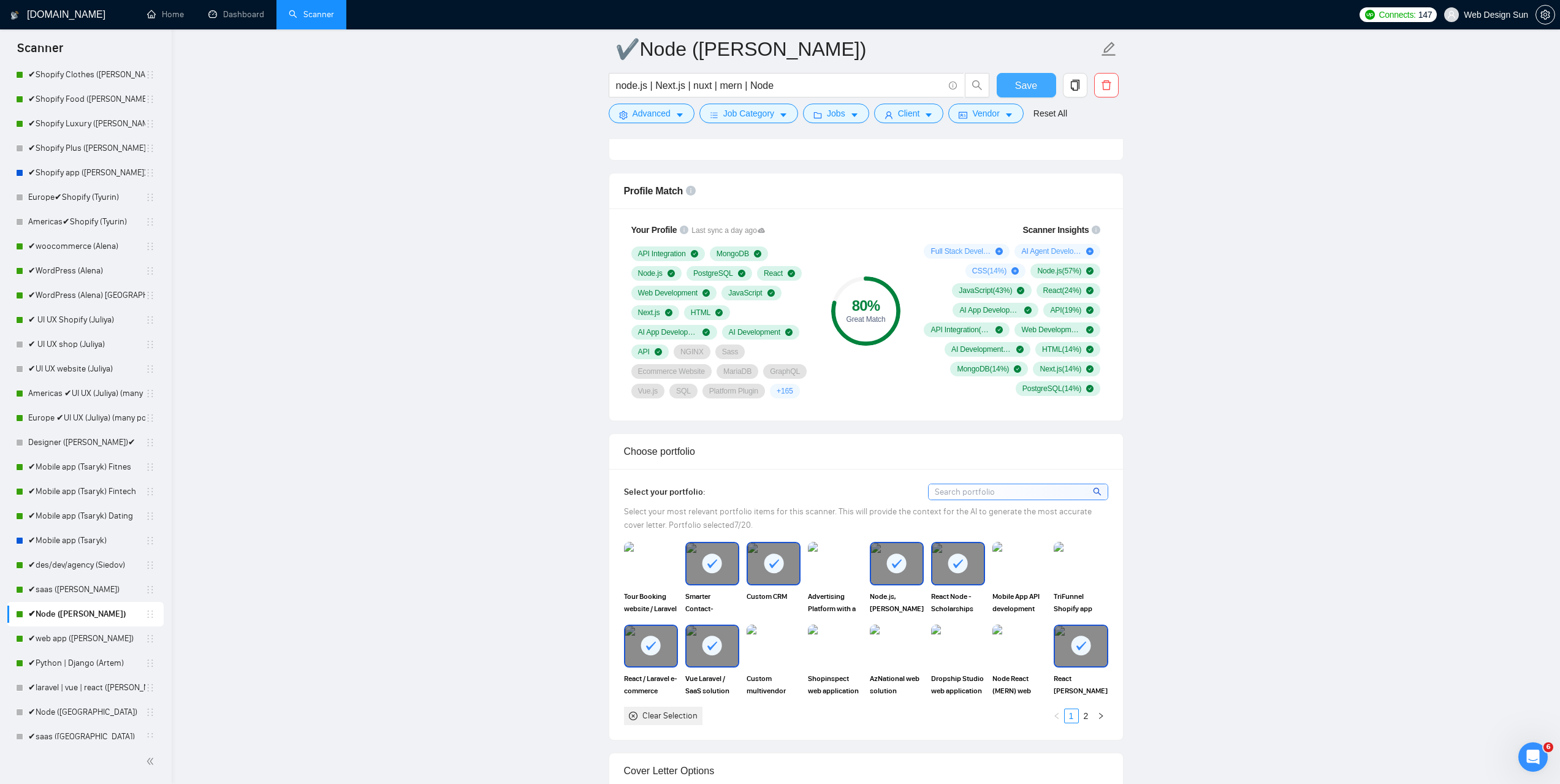
click at [1024, 80] on span "Save" at bounding box center [1026, 85] width 22 height 15
click at [62, 642] on link "✔web app ([PERSON_NAME])" at bounding box center [87, 638] width 117 height 24
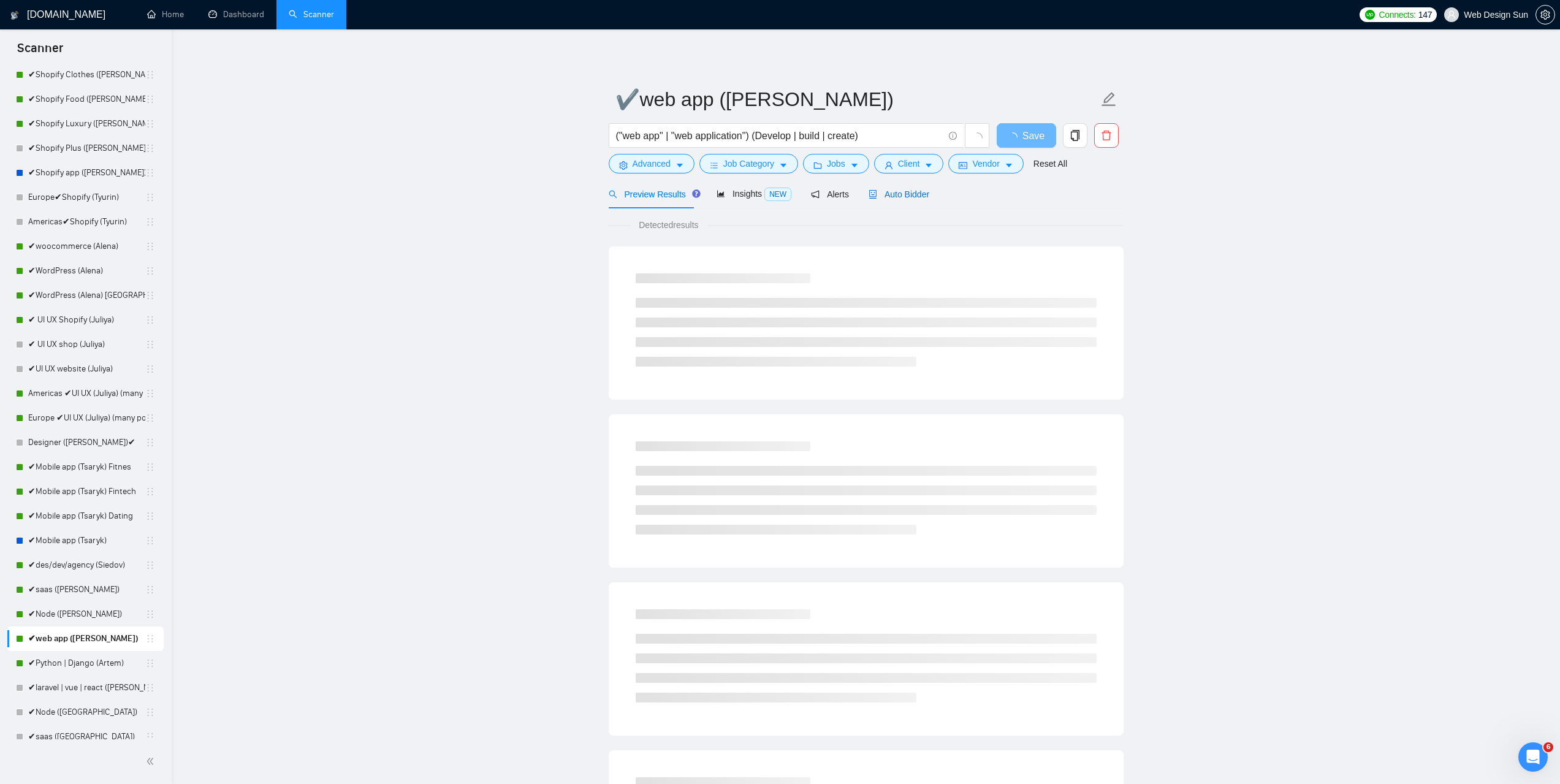
click at [879, 200] on div "Auto Bidder" at bounding box center [899, 194] width 61 height 14
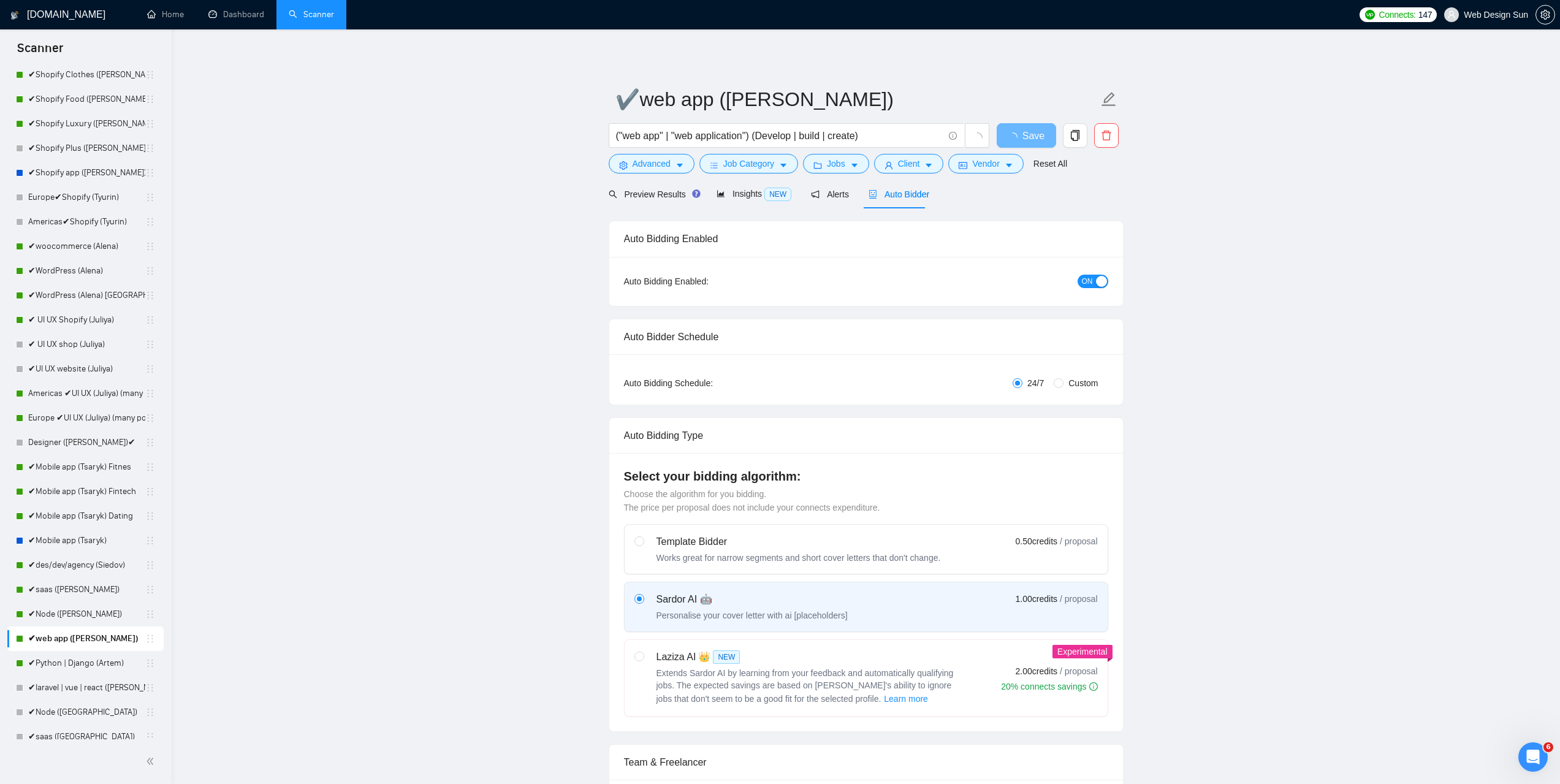
radio input "false"
radio input "true"
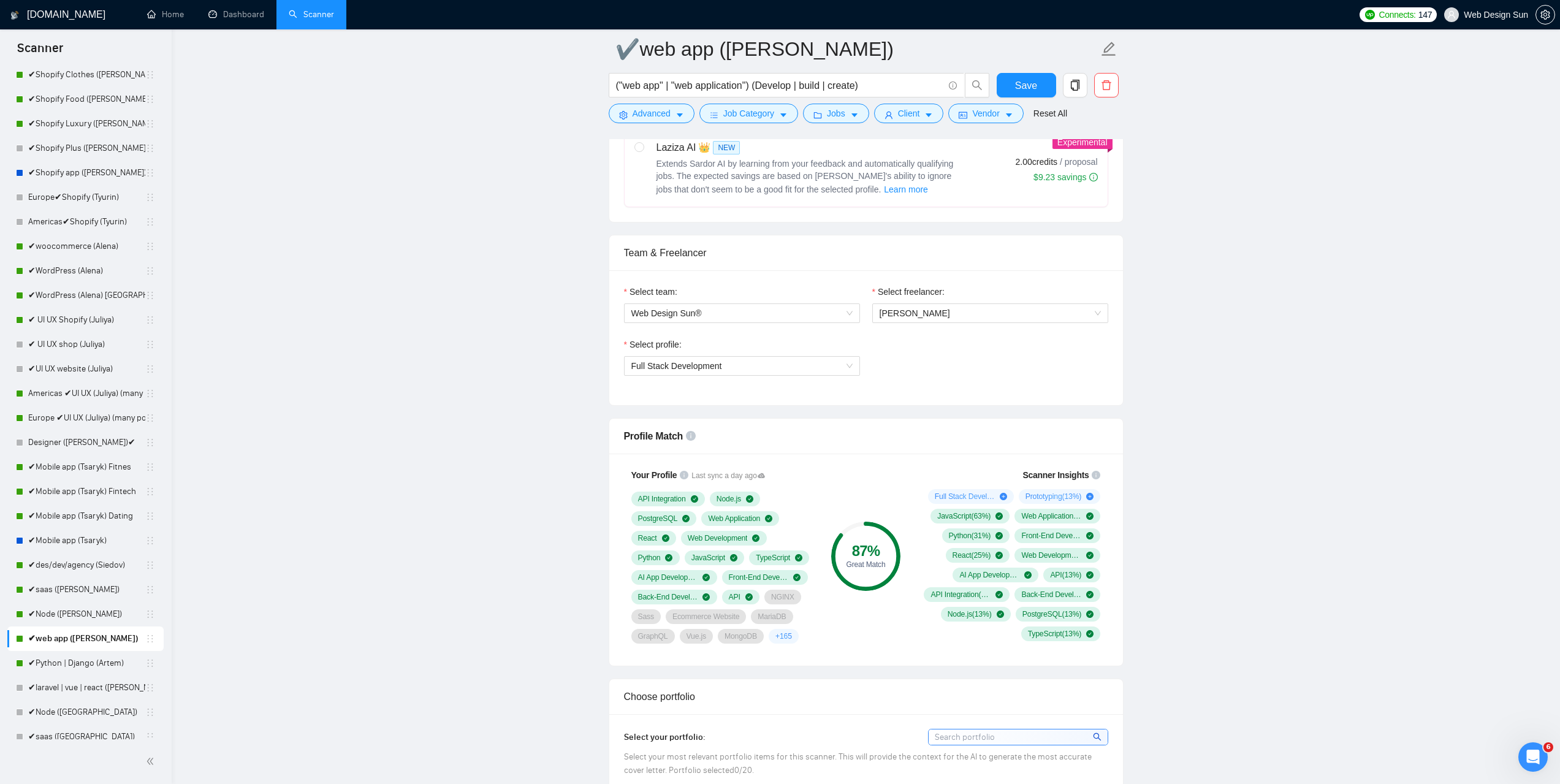
scroll to position [981, 0]
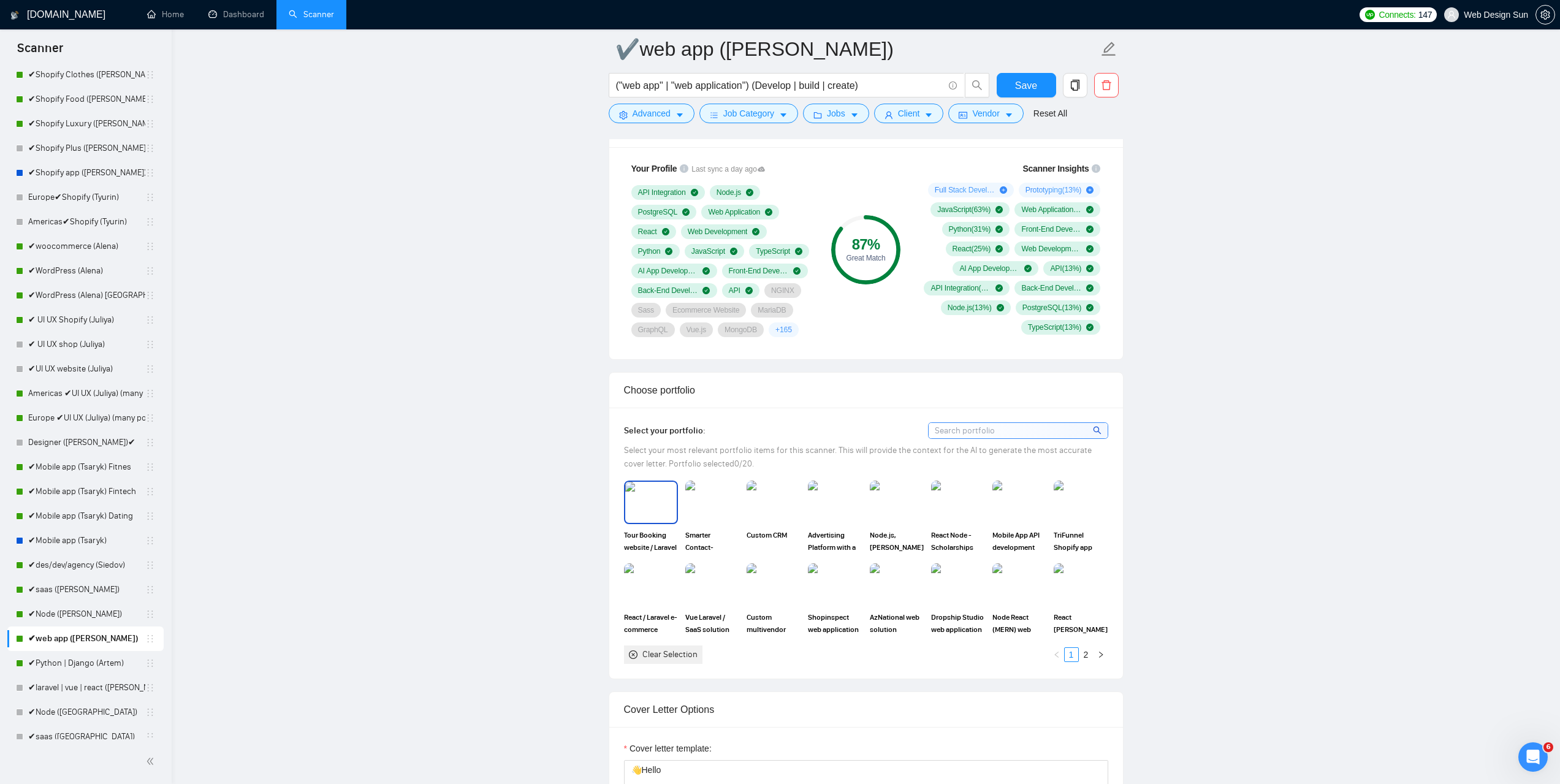
click at [665, 516] on img at bounding box center [650, 502] width 51 height 40
click at [706, 509] on img at bounding box center [712, 502] width 51 height 40
click at [780, 506] on img at bounding box center [773, 502] width 51 height 40
click at [910, 509] on img at bounding box center [896, 502] width 51 height 40
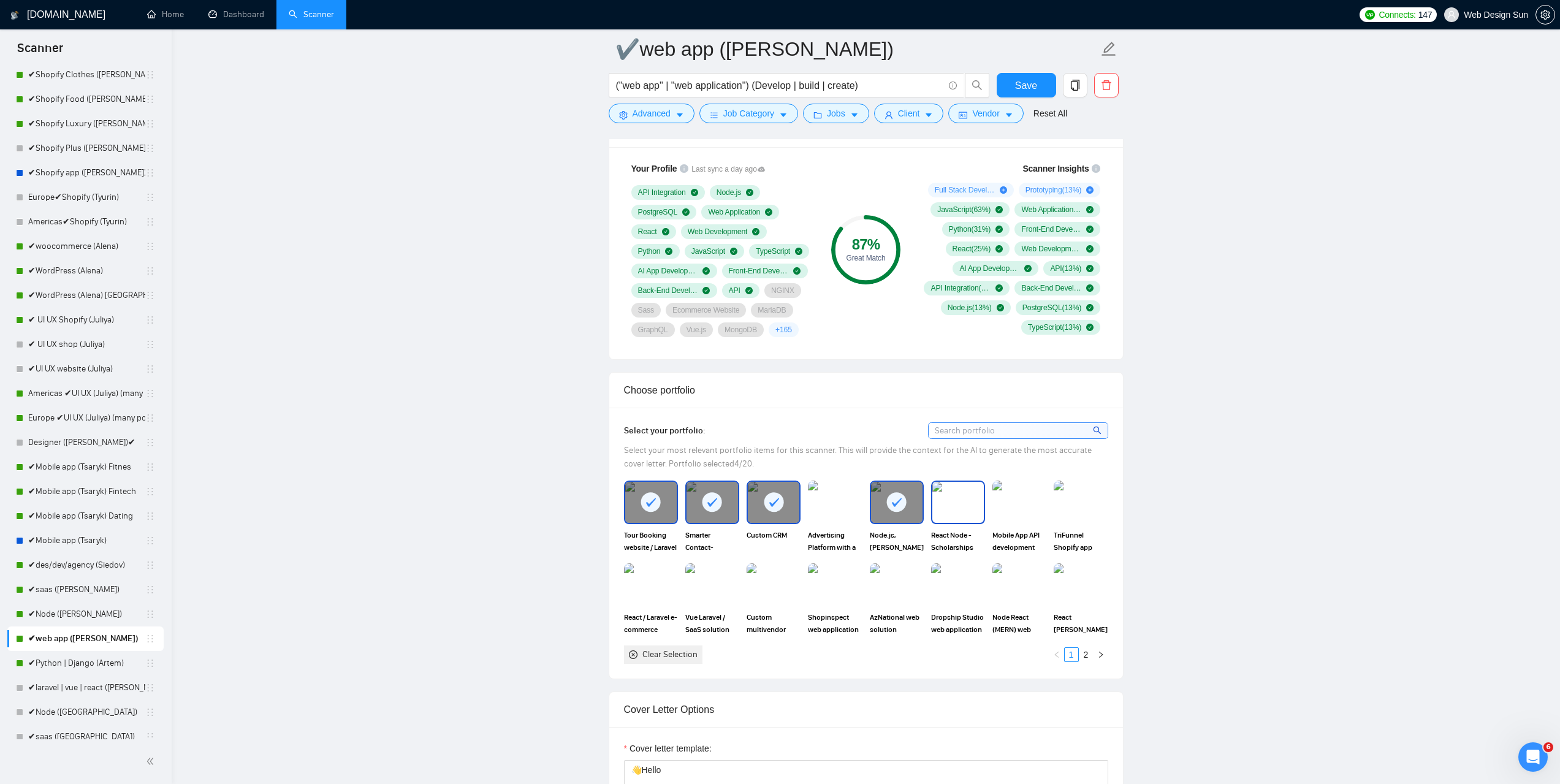
click at [969, 497] on img at bounding box center [957, 502] width 51 height 40
click at [654, 592] on img at bounding box center [650, 584] width 51 height 40
click at [774, 584] on img at bounding box center [773, 584] width 51 height 40
click at [694, 579] on img at bounding box center [712, 584] width 54 height 43
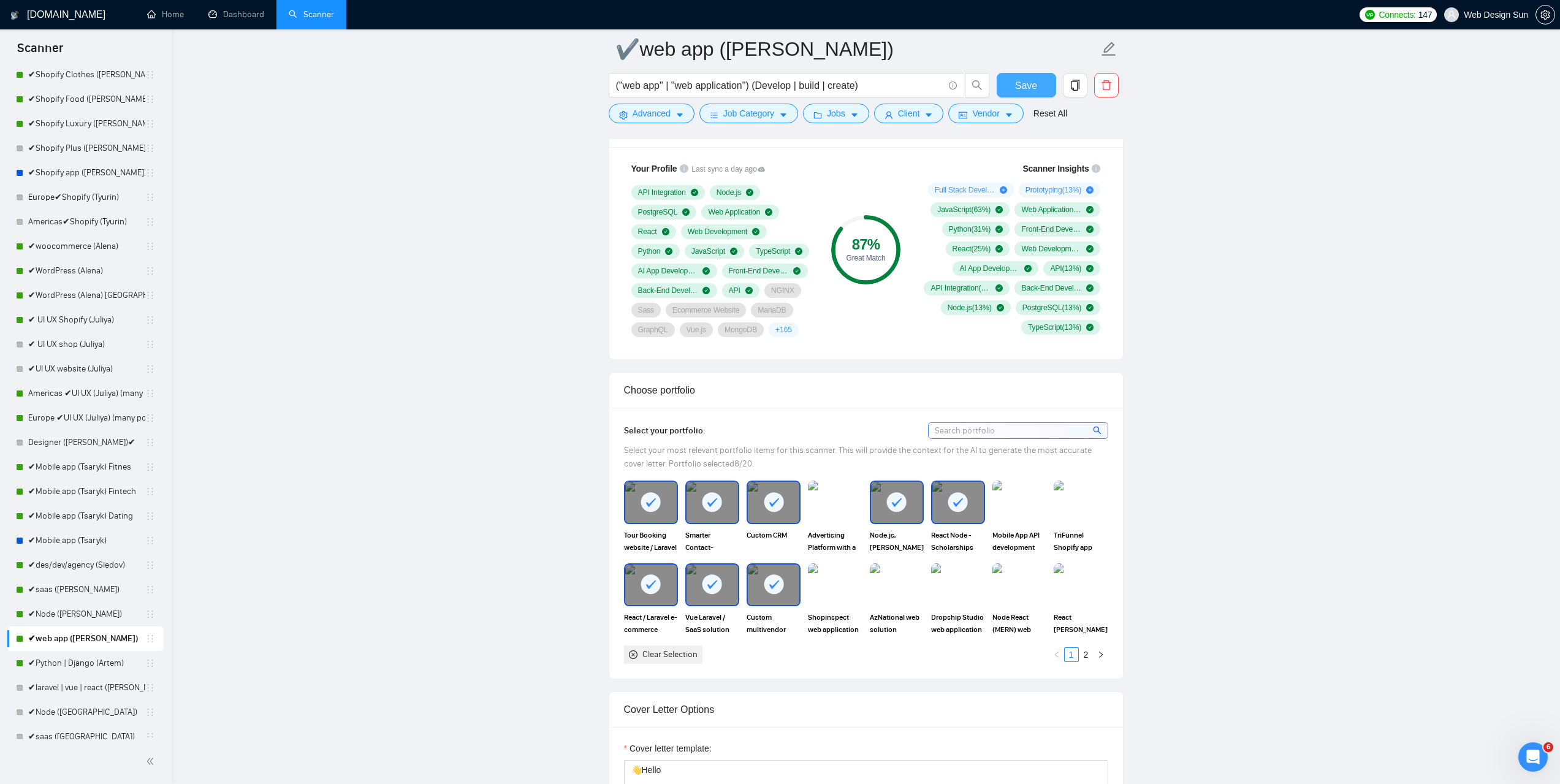
click at [1037, 89] on button "Save" at bounding box center [1027, 85] width 59 height 24
click at [74, 665] on link "✔Python | Django (Artem)" at bounding box center [87, 663] width 117 height 24
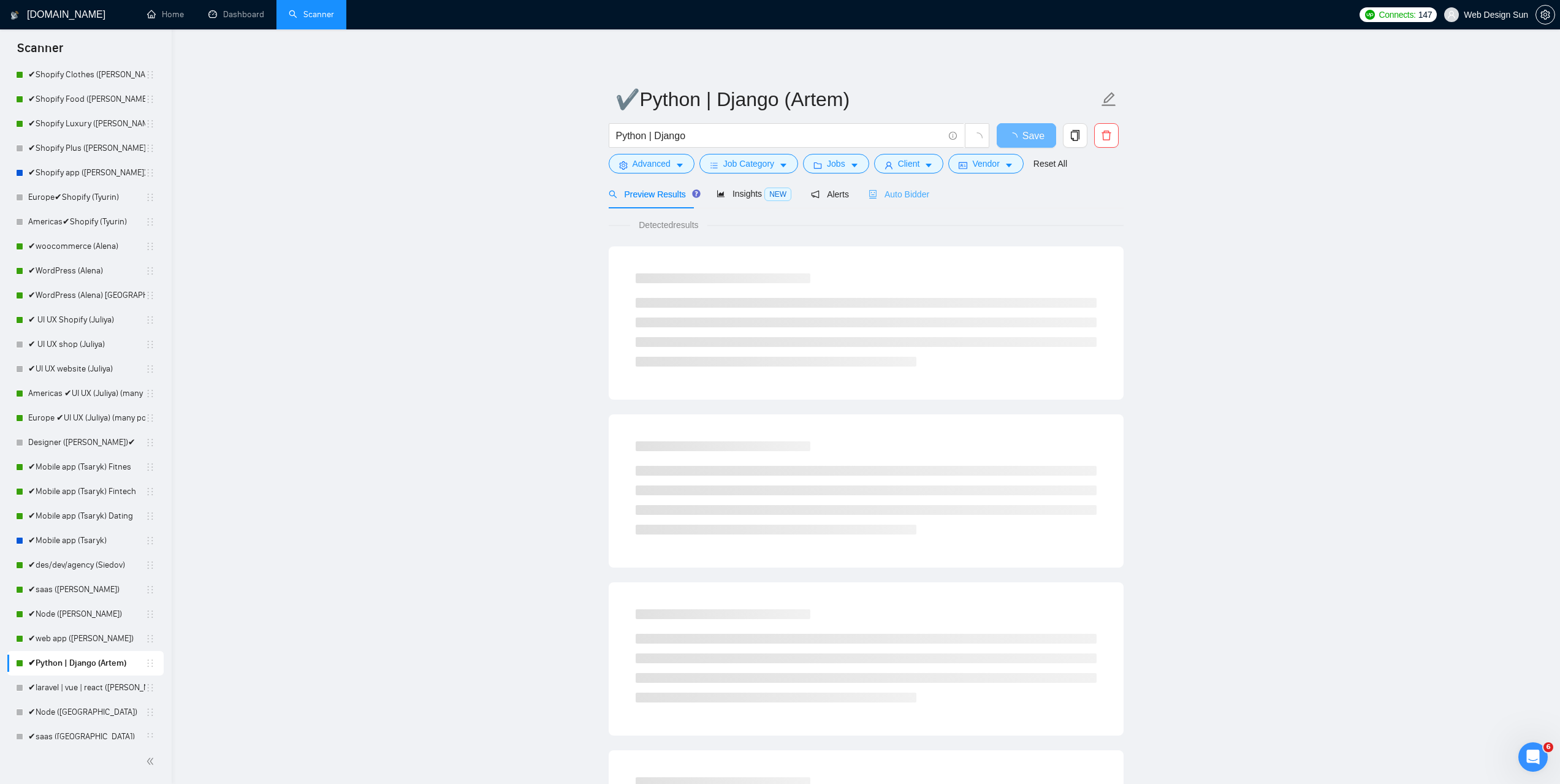
click at [896, 204] on div "Auto Bidder" at bounding box center [899, 194] width 61 height 29
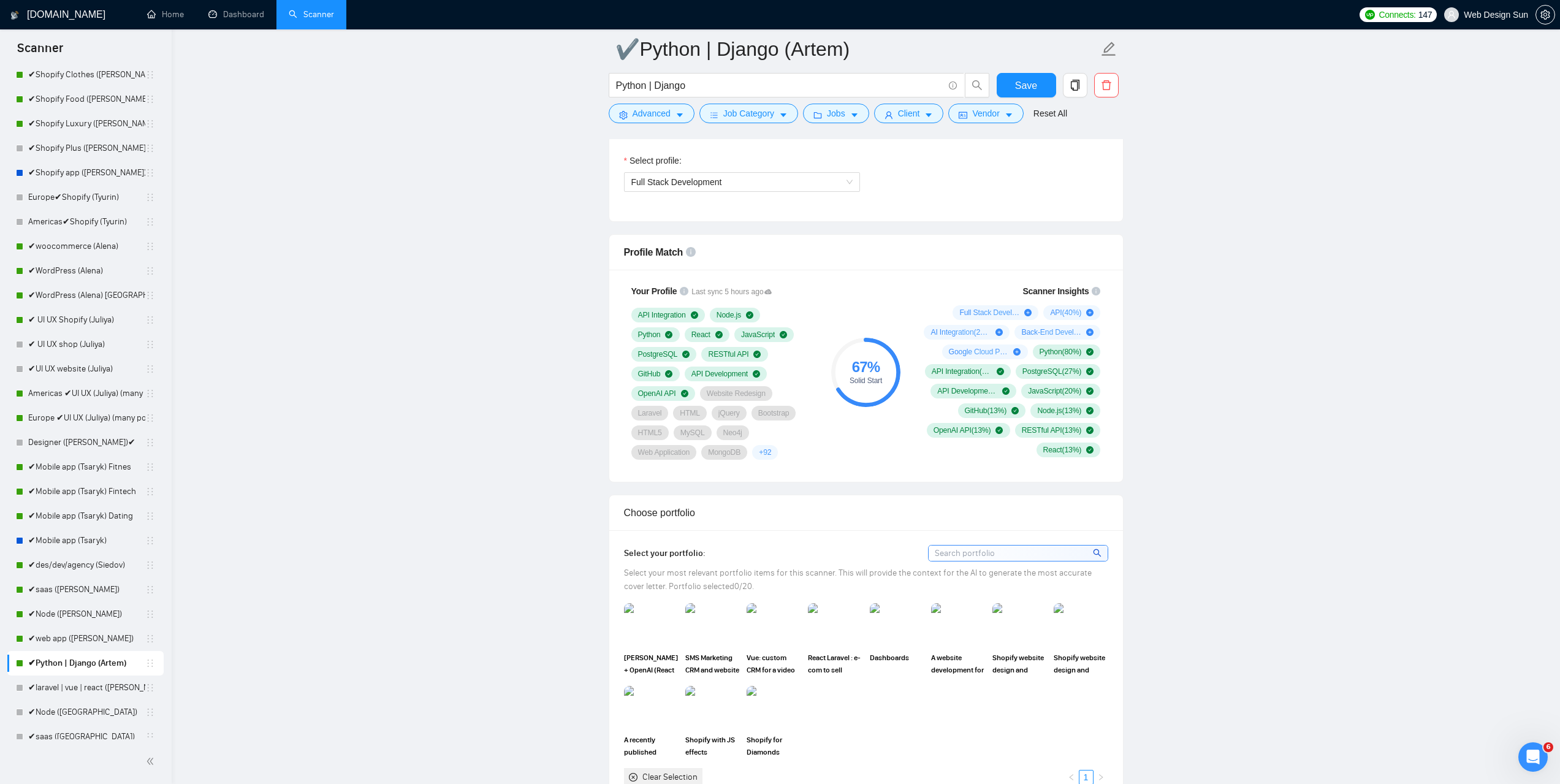
scroll to position [919, 0]
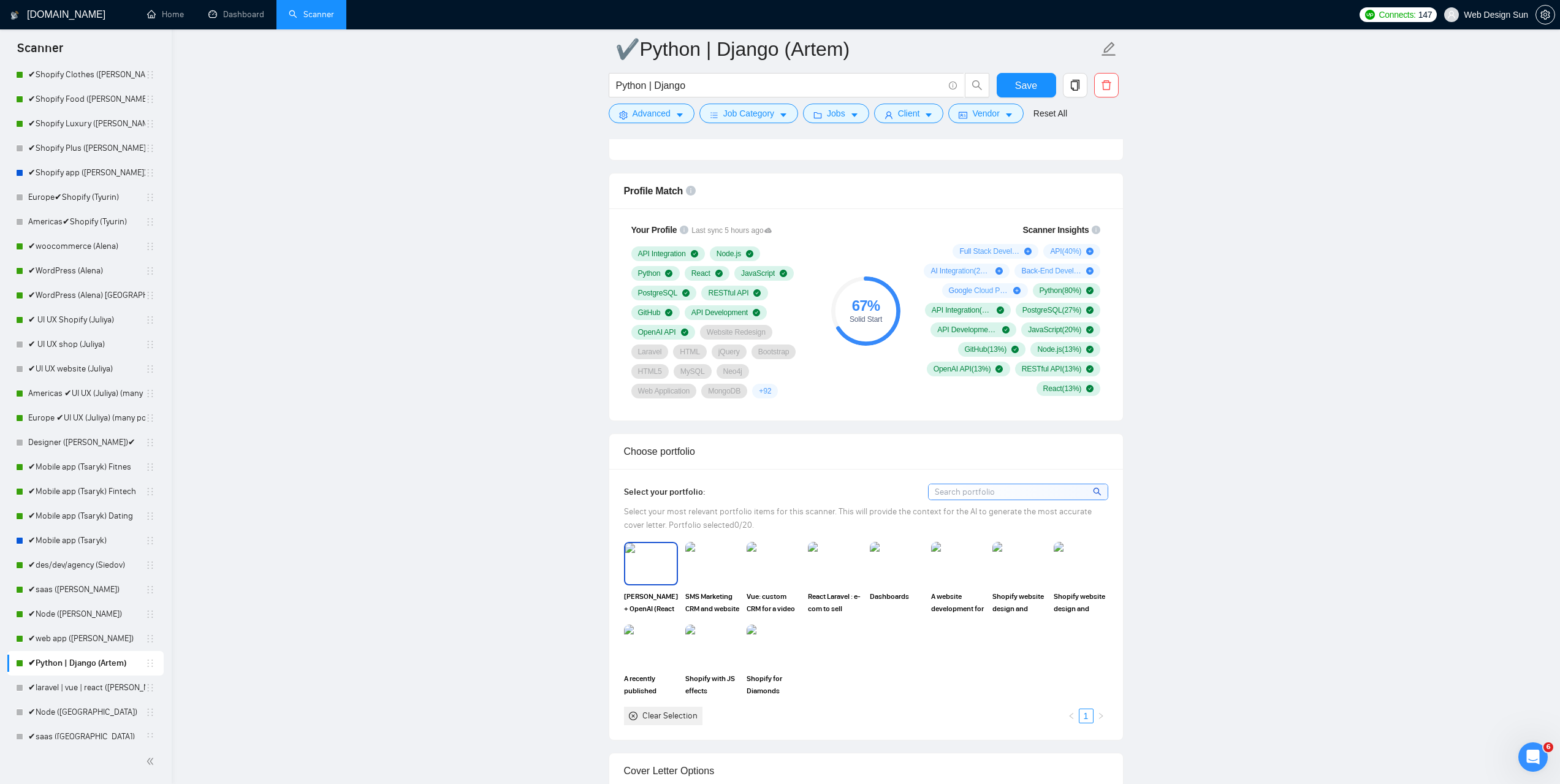
click at [642, 568] on img at bounding box center [650, 563] width 51 height 40
click at [724, 555] on img at bounding box center [712, 563] width 51 height 40
click at [792, 561] on img at bounding box center [773, 563] width 51 height 40
click at [843, 554] on img at bounding box center [834, 563] width 51 height 40
click at [1030, 84] on span "Save" at bounding box center [1026, 85] width 22 height 15
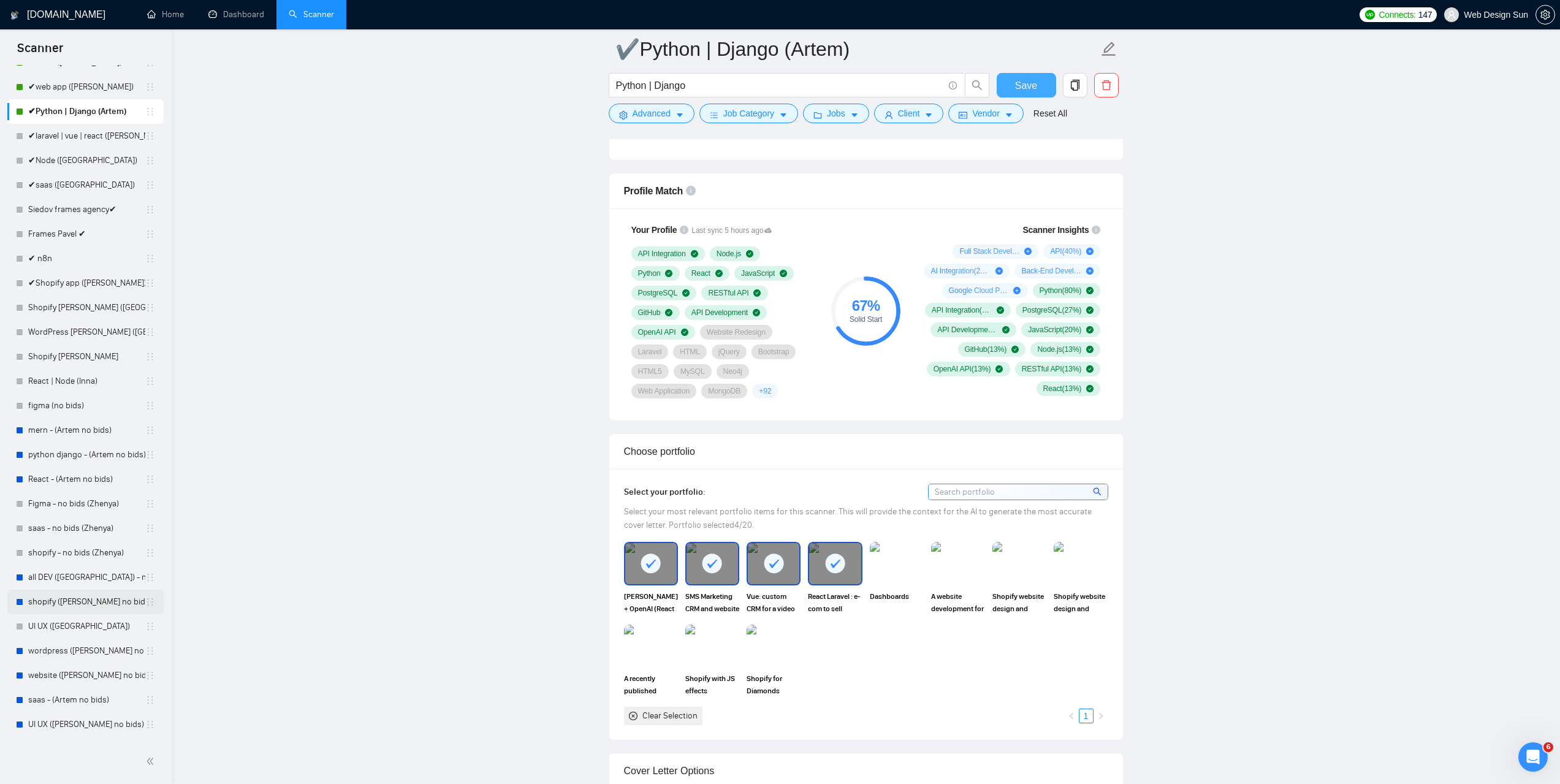
scroll to position [831, 0]
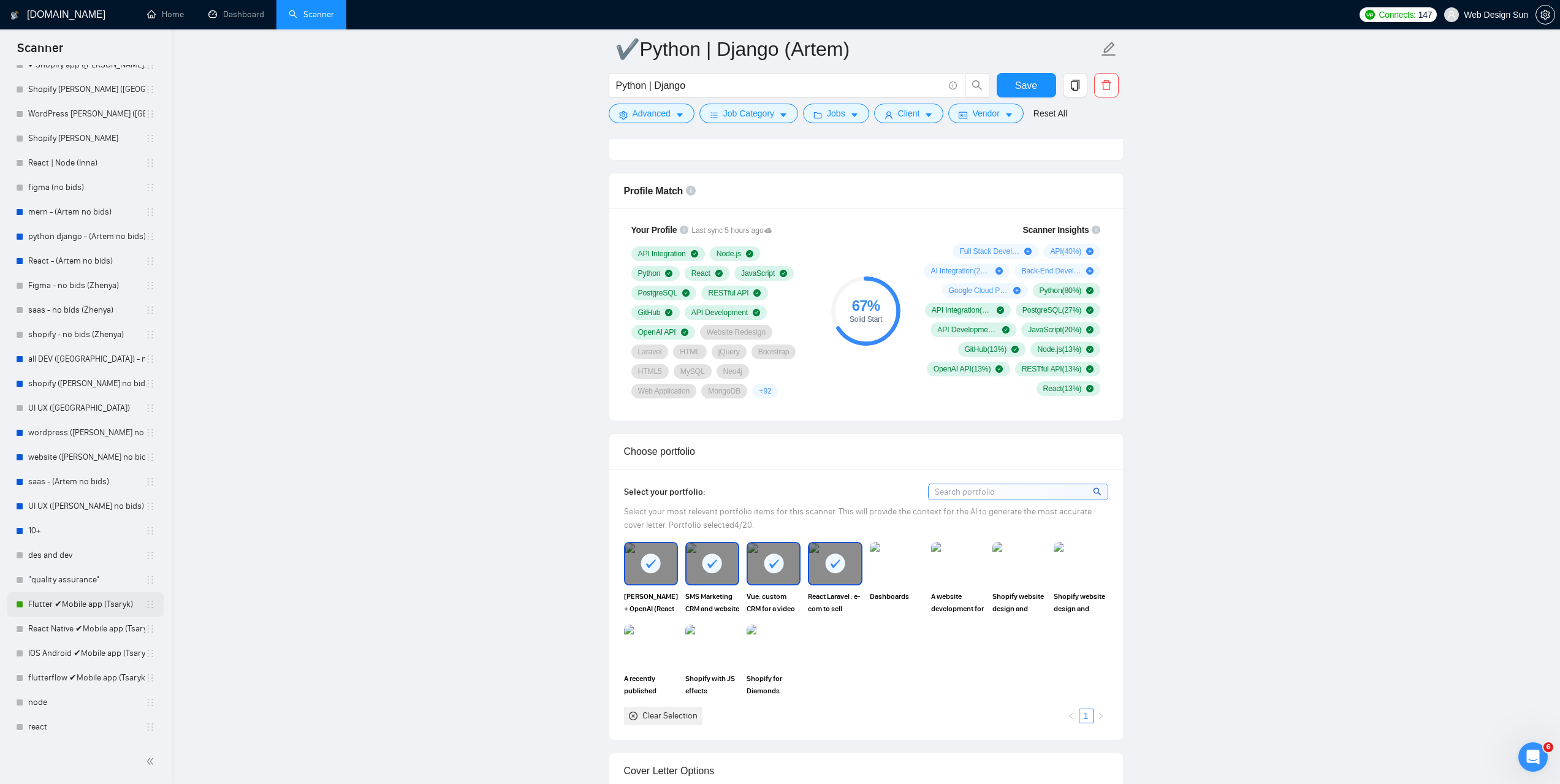
click at [80, 604] on link "Flutter ✔Mobile app (Tsaryk)" at bounding box center [87, 604] width 117 height 24
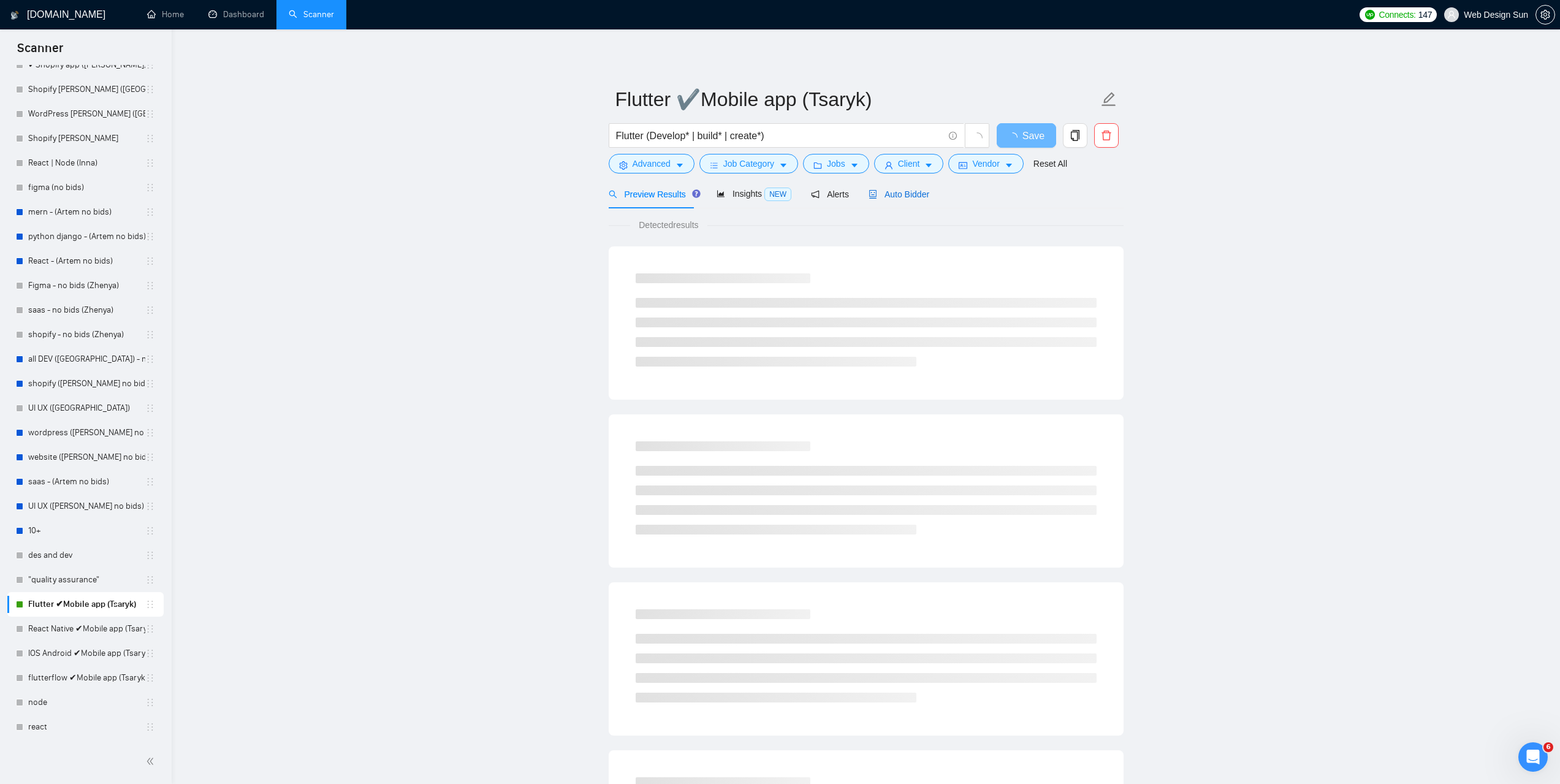
click at [884, 195] on span "Auto Bidder" at bounding box center [899, 195] width 61 height 10
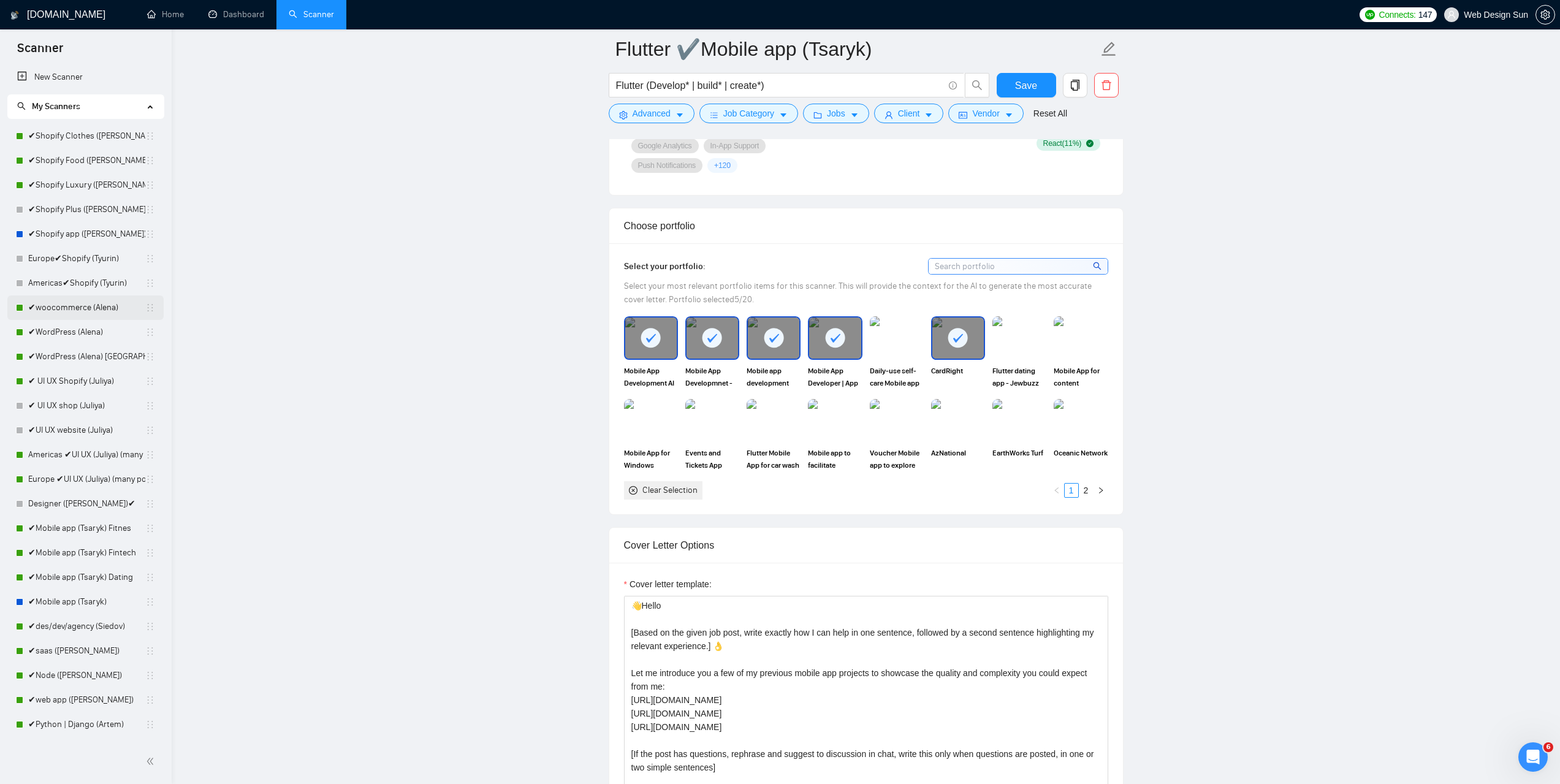
click at [80, 311] on link "✔woocommerce (Alena)" at bounding box center [87, 308] width 117 height 24
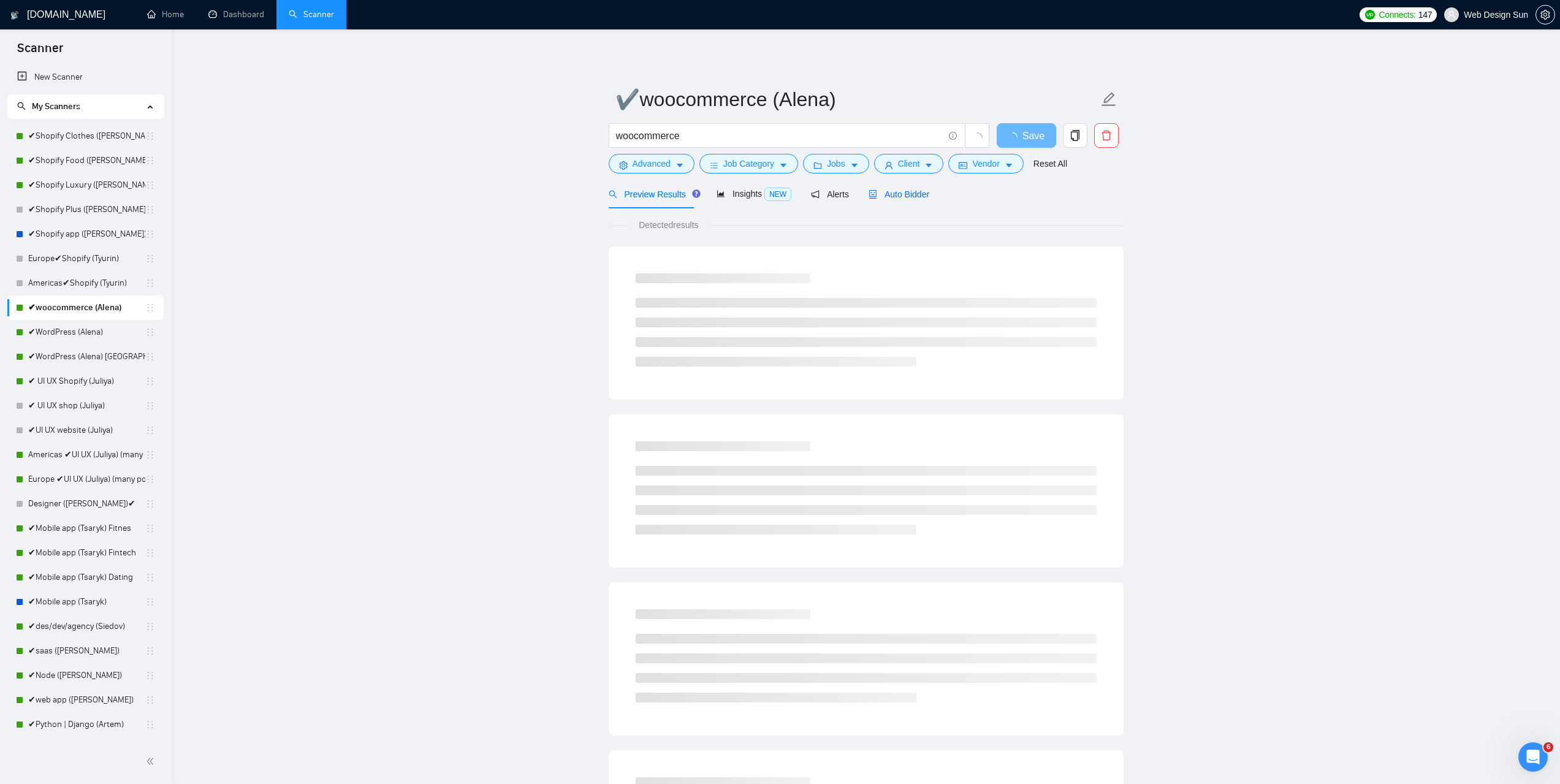
click at [908, 190] on span "Auto Bidder" at bounding box center [899, 195] width 61 height 10
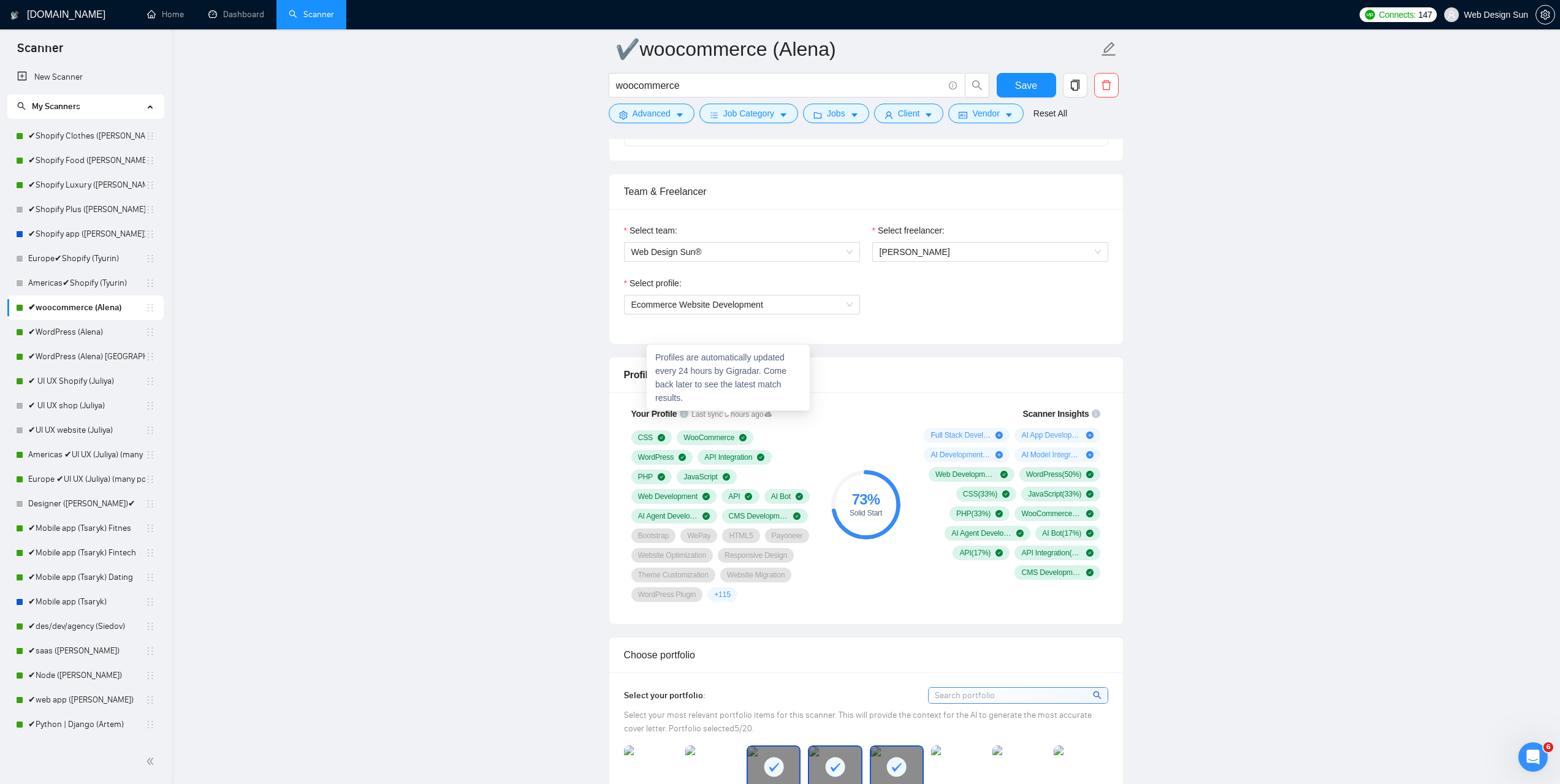
scroll to position [919, 0]
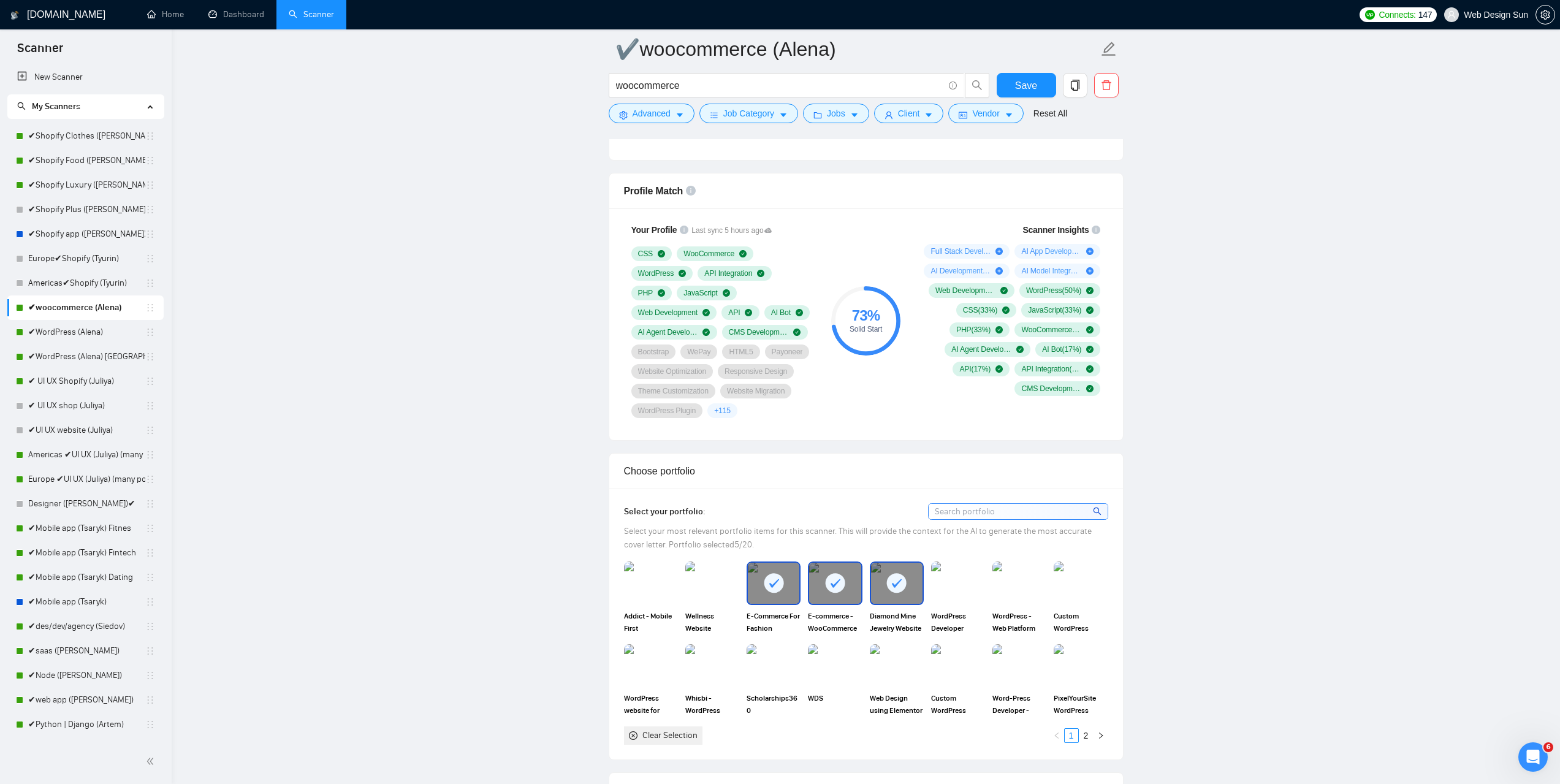
click at [1534, 749] on div "Открыть службу сообщений Intercom" at bounding box center [1533, 757] width 40 height 40
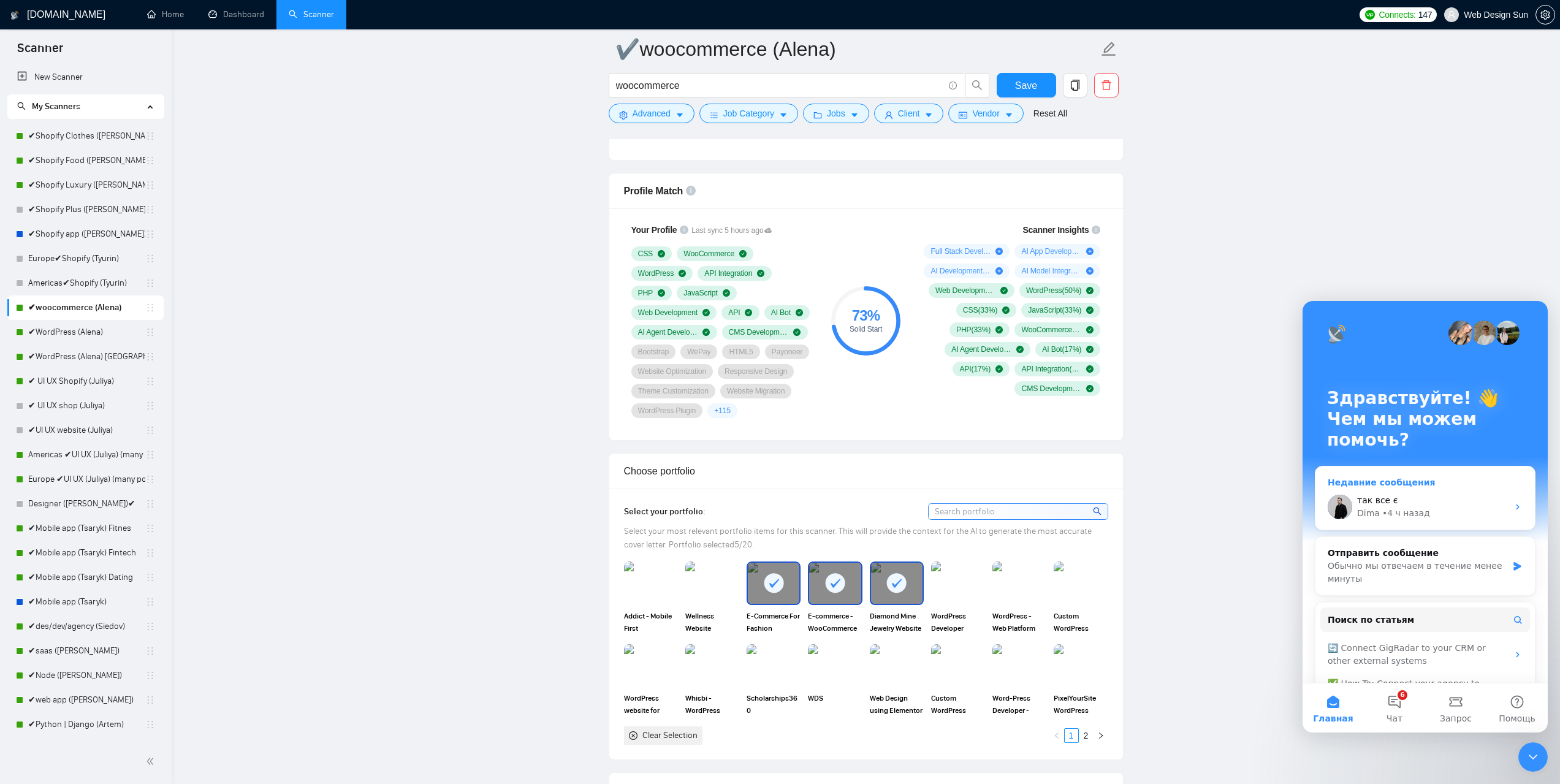
click at [1400, 499] on div "так все є" at bounding box center [1432, 500] width 151 height 13
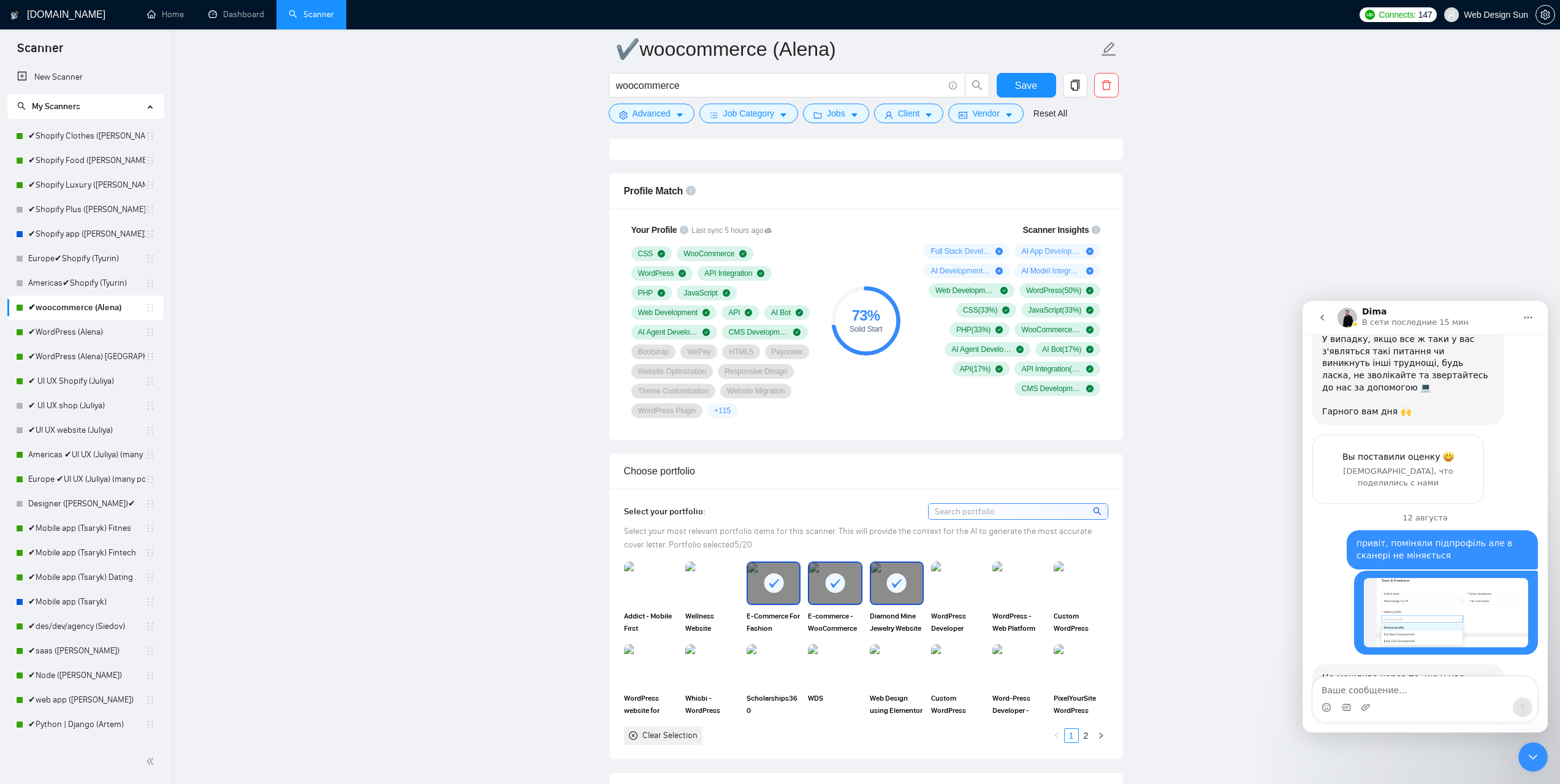
scroll to position [1701, 0]
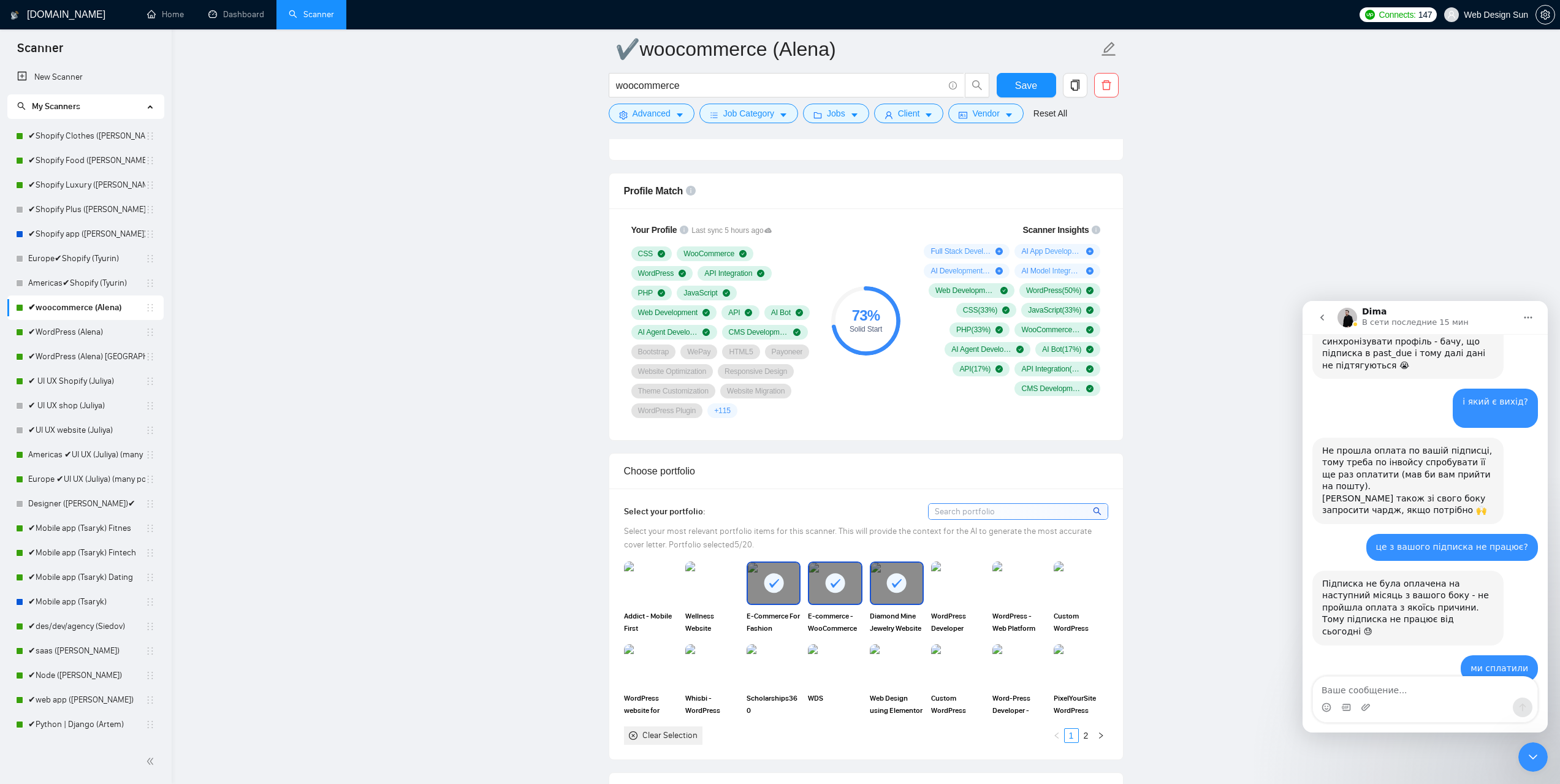
click at [1385, 693] on textarea "Ваше сообщение..." at bounding box center [1424, 687] width 224 height 21
type textarea "C"
type textarea "c"
type textarea "скажіть ще плс де попачити роботу цієї опції?"
drag, startPoint x: 1526, startPoint y: 705, endPoint x: 1520, endPoint y: 706, distance: 6.1
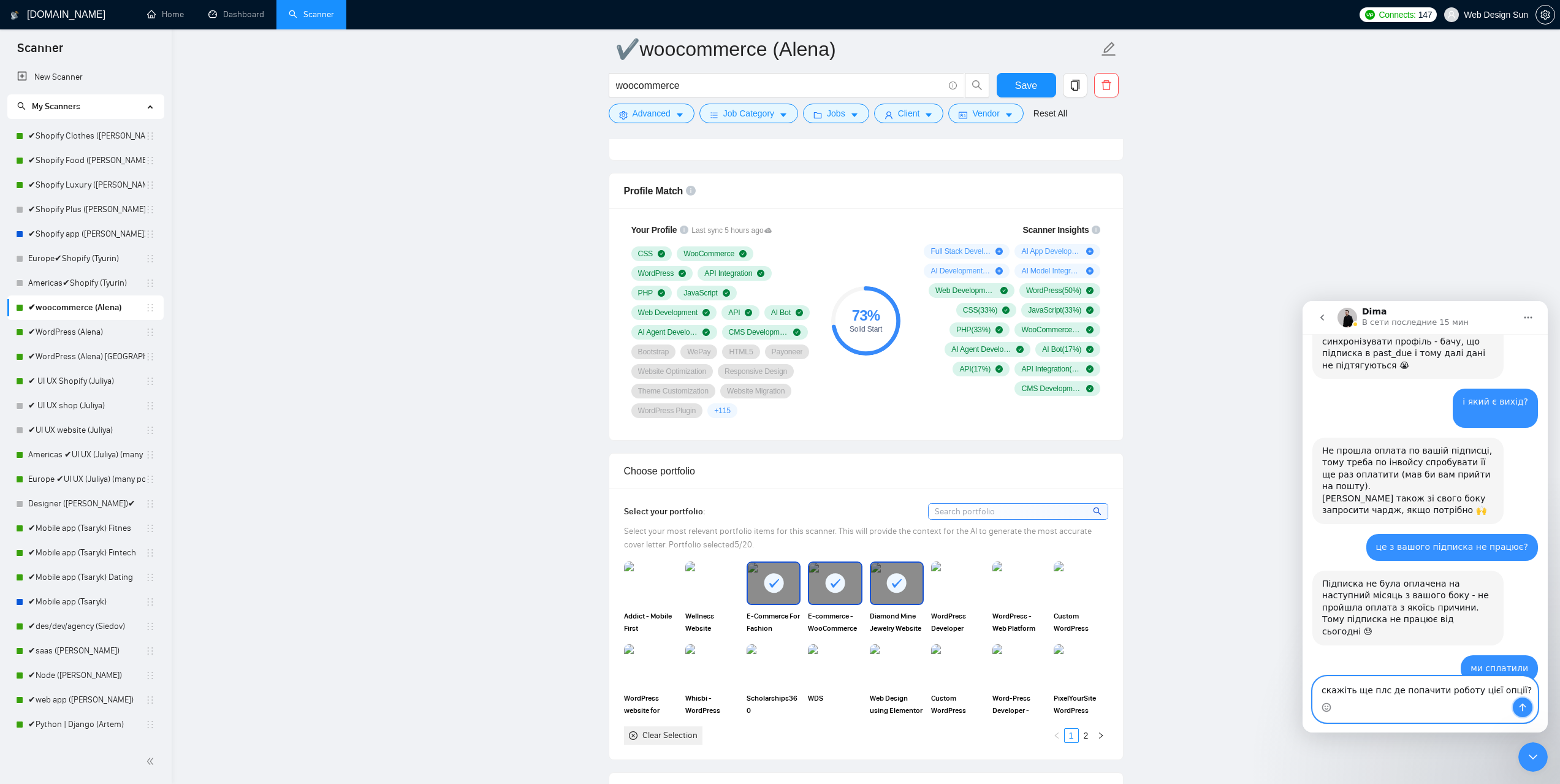
click at [1526, 705] on icon "Отправить сообщение…" at bounding box center [1523, 708] width 10 height 10
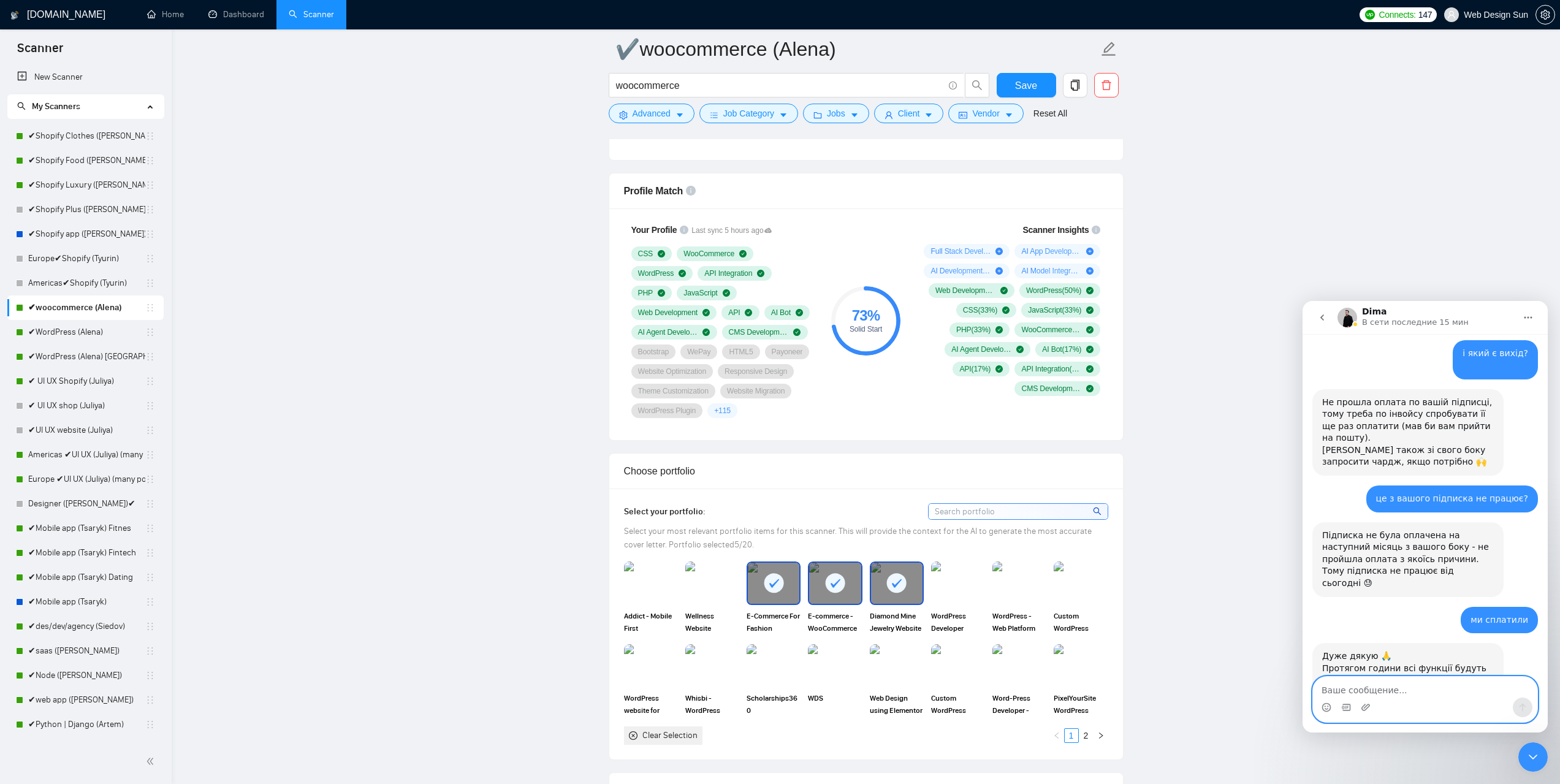
scroll to position [1840, 0]
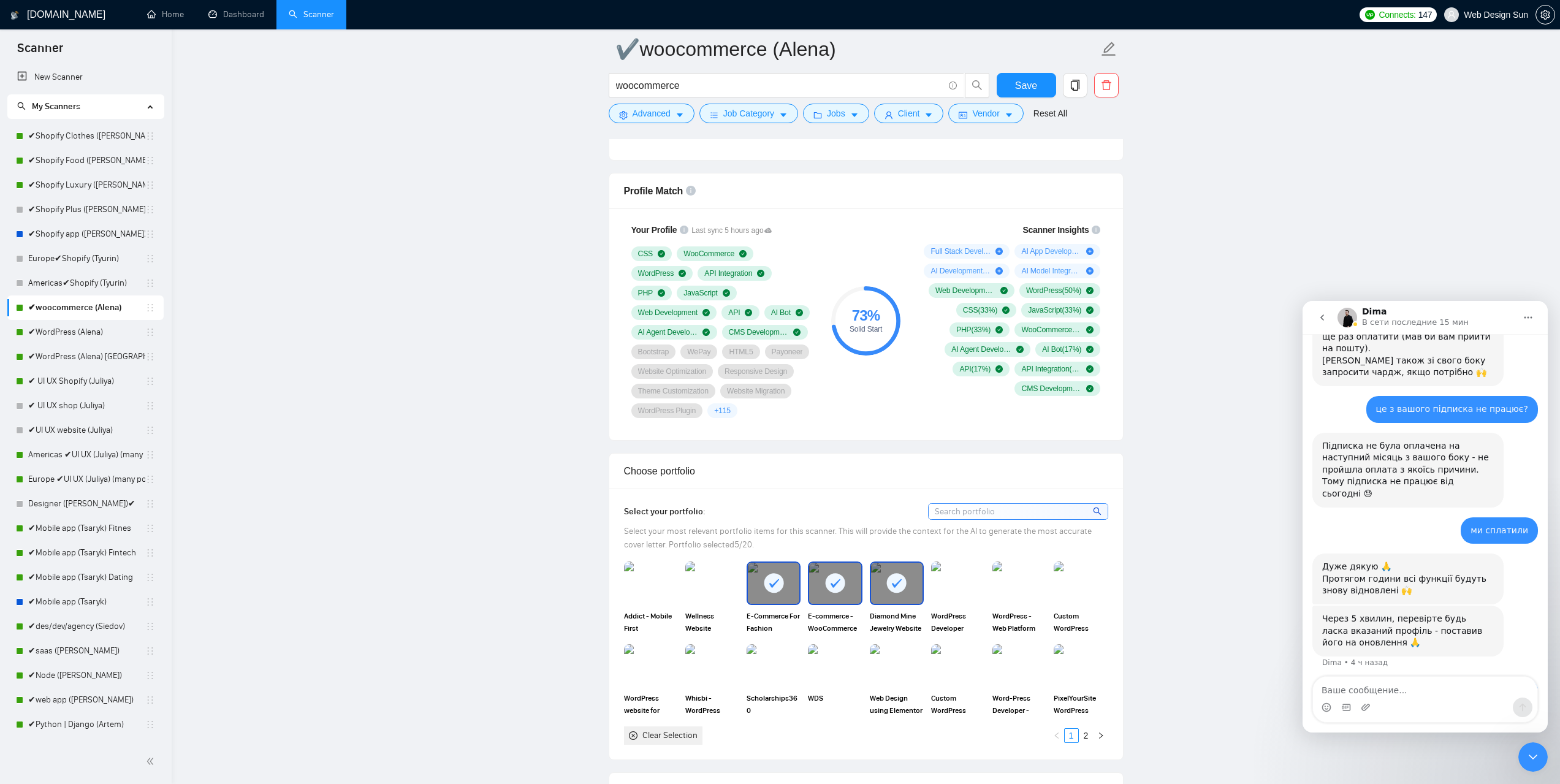
click at [1329, 313] on button "go back" at bounding box center [1322, 317] width 23 height 23
